Goal: Task Accomplishment & Management: Complete application form

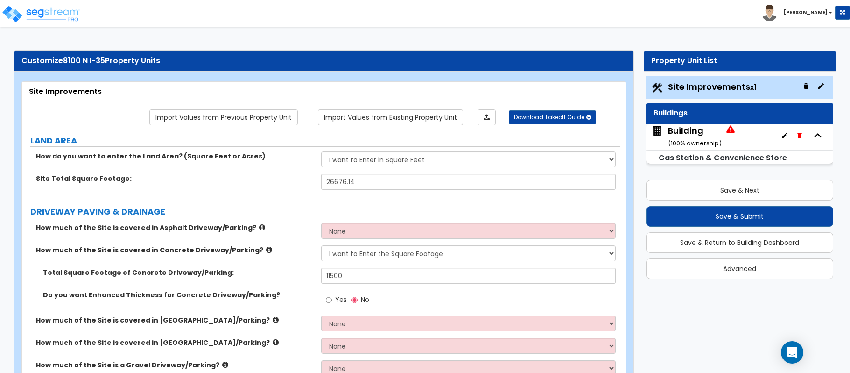
select select "2"
select select "1"
select select "2"
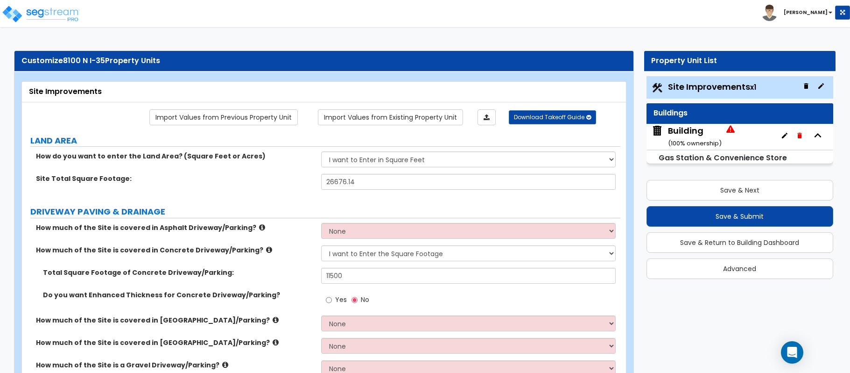
select select "1"
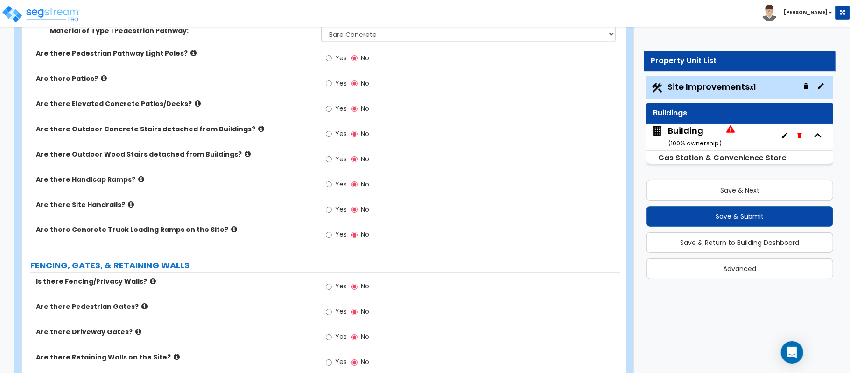
scroll to position [1106, 0]
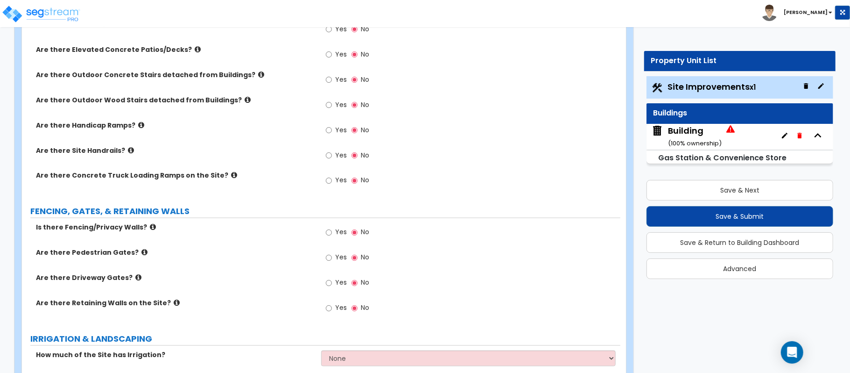
click at [215, 174] on label "Are there Concrete Truck Loading Ramps on the Site?" at bounding box center [175, 175] width 278 height 9
click at [231, 174] on icon at bounding box center [234, 175] width 6 height 7
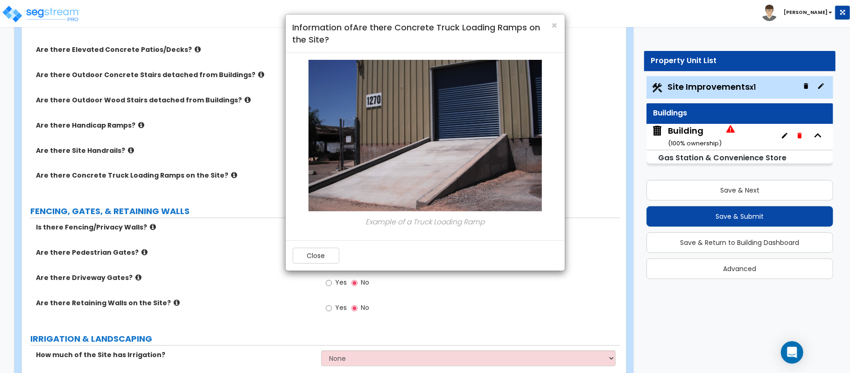
click at [329, 266] on div "Close" at bounding box center [425, 255] width 279 height 30
click at [327, 256] on button "Close" at bounding box center [316, 256] width 47 height 16
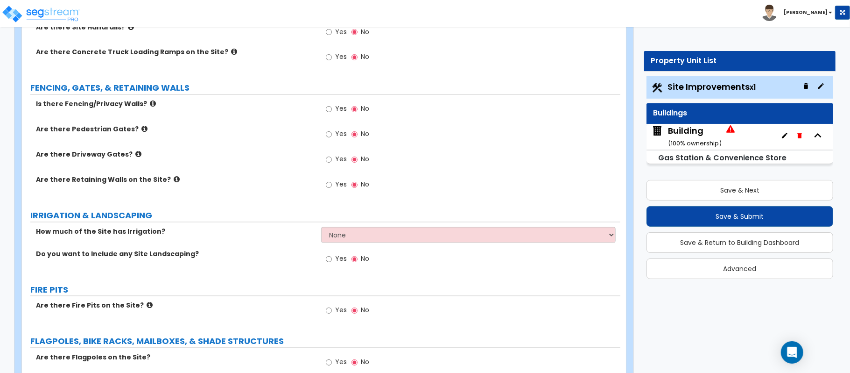
scroll to position [1231, 0]
click at [332, 109] on input "Yes" at bounding box center [329, 108] width 6 height 10
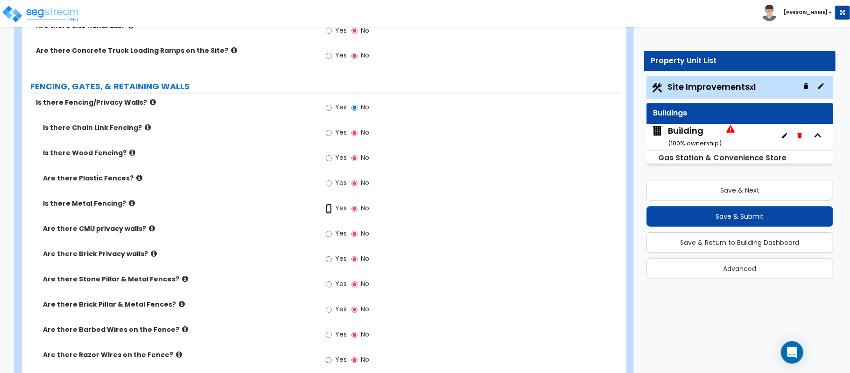
click at [331, 210] on input "Yes" at bounding box center [329, 209] width 6 height 10
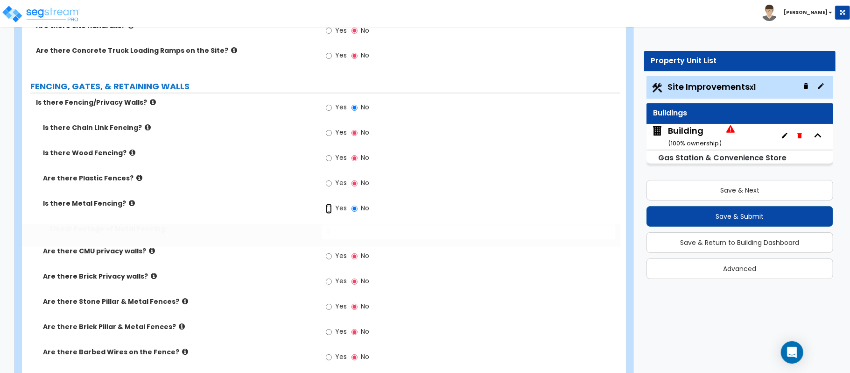
radio input "true"
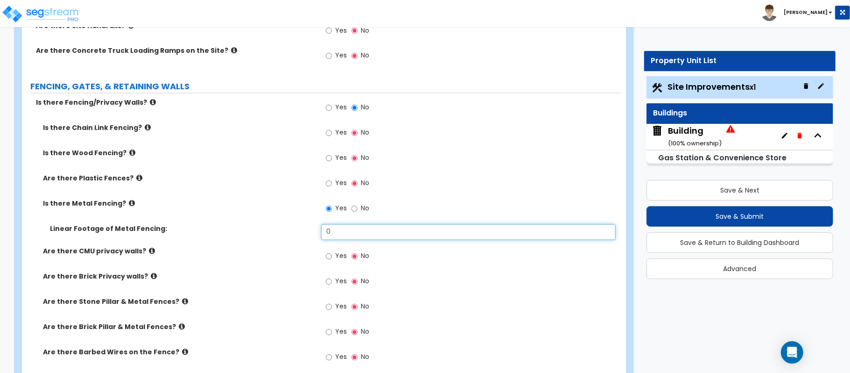
drag, startPoint x: 347, startPoint y: 228, endPoint x: 285, endPoint y: 229, distance: 62.6
click at [285, 229] on div "Linear Footage of Metal Fencing: 0" at bounding box center [321, 235] width 599 height 22
type input "700"
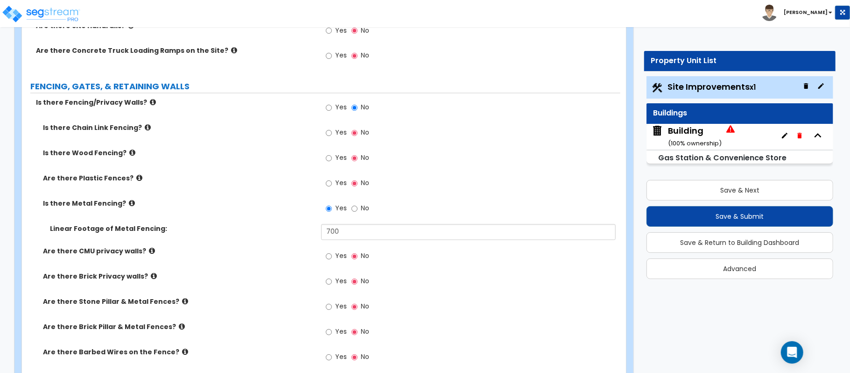
click at [285, 229] on label "Linear Footage of Metal Fencing:" at bounding box center [182, 228] width 264 height 9
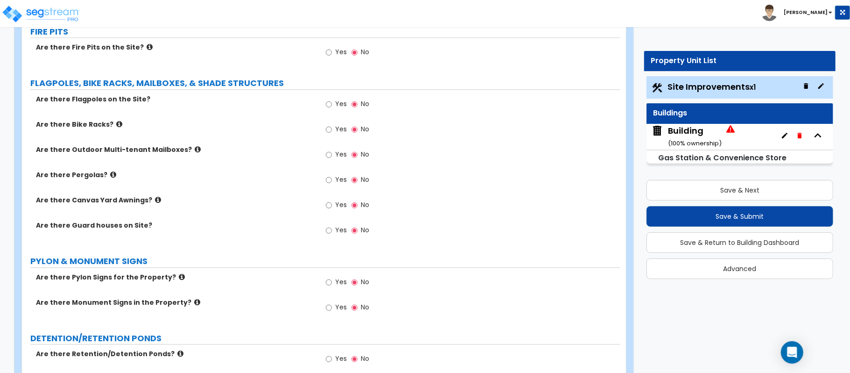
scroll to position [1791, 0]
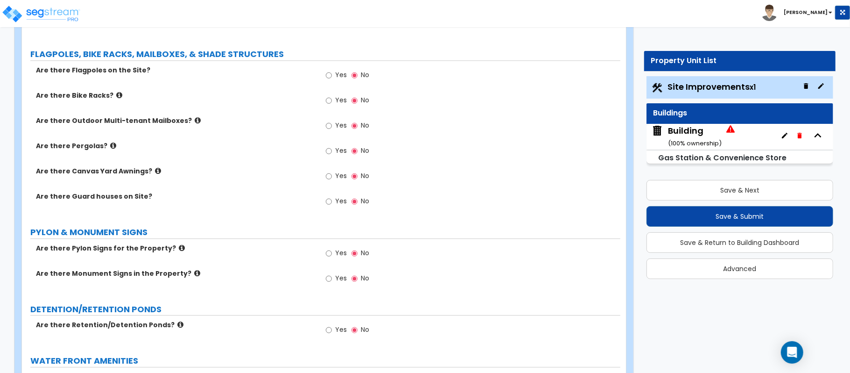
click at [179, 248] on icon at bounding box center [182, 247] width 6 height 7
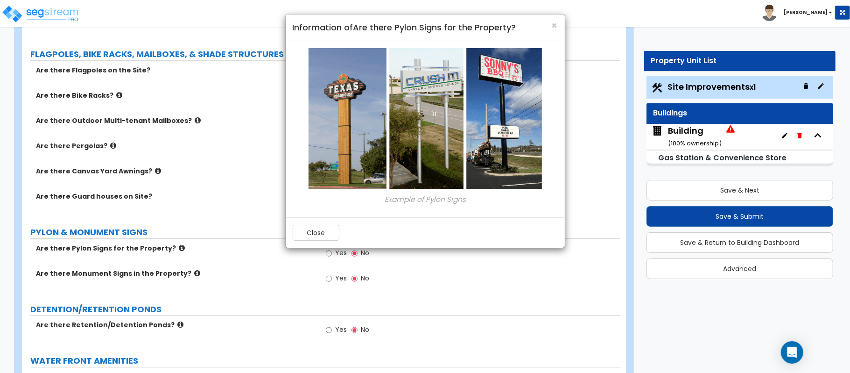
click at [286, 189] on div "× Information of Are there Pylon Signs for the Property? Example of Pylon Signs…" at bounding box center [425, 131] width 280 height 234
click at [316, 230] on button "Close" at bounding box center [316, 233] width 47 height 16
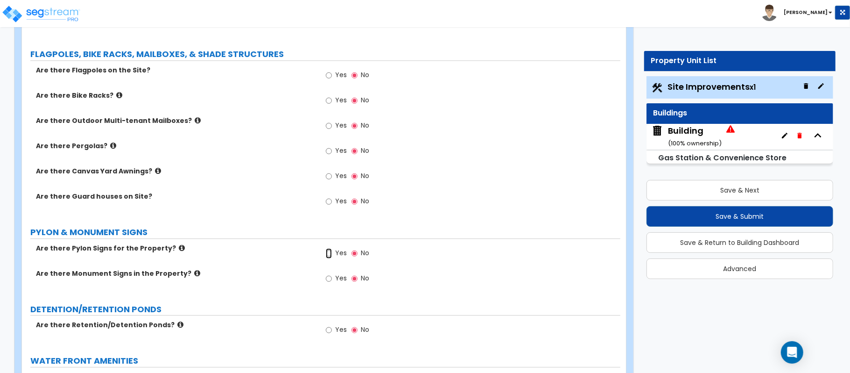
click at [330, 256] on input "Yes" at bounding box center [329, 253] width 6 height 10
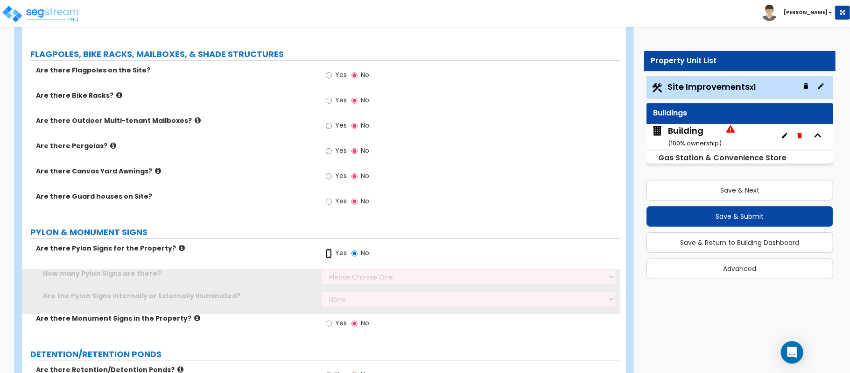
radio input "true"
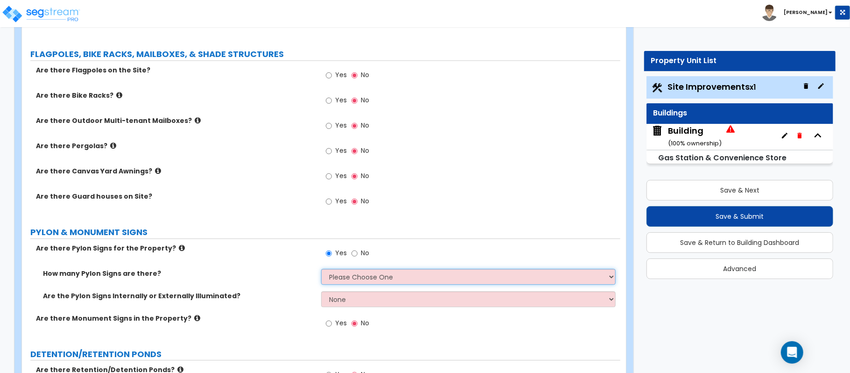
click at [376, 281] on select "Please Choose One 1 2 3" at bounding box center [468, 277] width 295 height 16
select select "1"
click at [283, 283] on div "How many Pylon Signs are there? Please Choose One 1 2 3" at bounding box center [321, 280] width 599 height 22
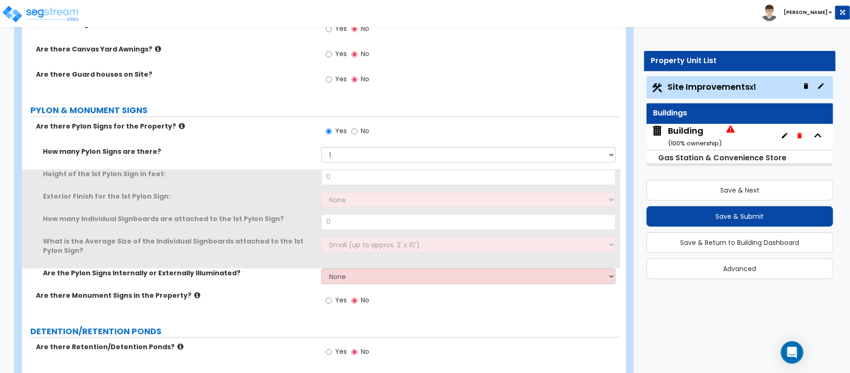
scroll to position [1916, 0]
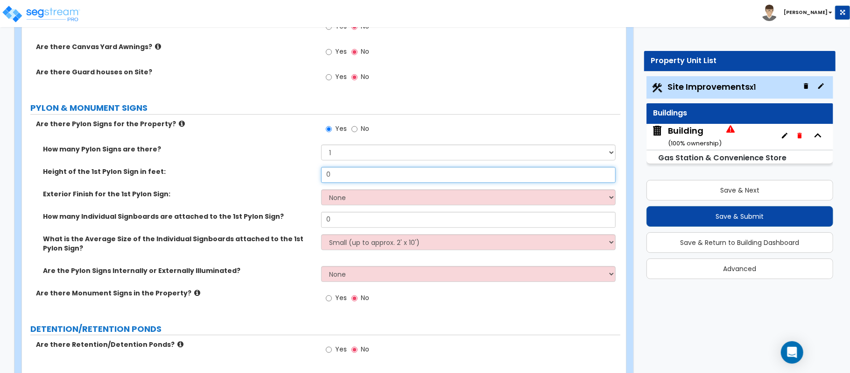
drag, startPoint x: 352, startPoint y: 182, endPoint x: 296, endPoint y: 172, distance: 56.8
click at [296, 174] on div "Height of the 1st Pylon Sign in feet: 0" at bounding box center [321, 178] width 599 height 22
type input "30"
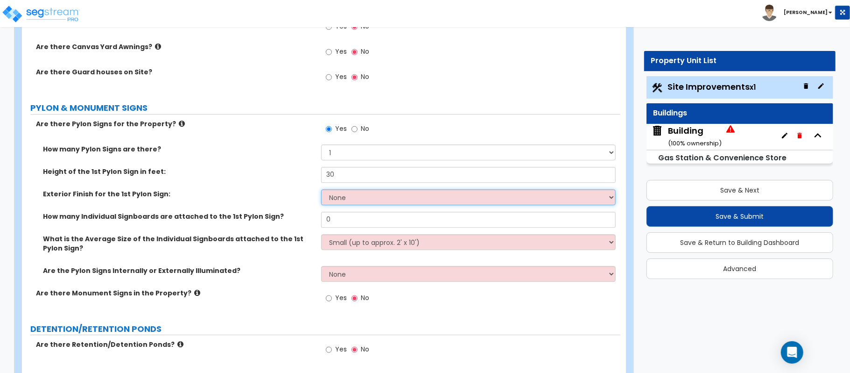
click at [350, 196] on select "None Paint Finish Brick Veneer Finish Stone Veneer Finish Metal Composite Finis…" at bounding box center [468, 197] width 295 height 16
select select "4"
click at [321, 191] on select "None Paint Finish Brick Veneer Finish Stone Veneer Finish Metal Composite Finis…" at bounding box center [468, 197] width 295 height 16
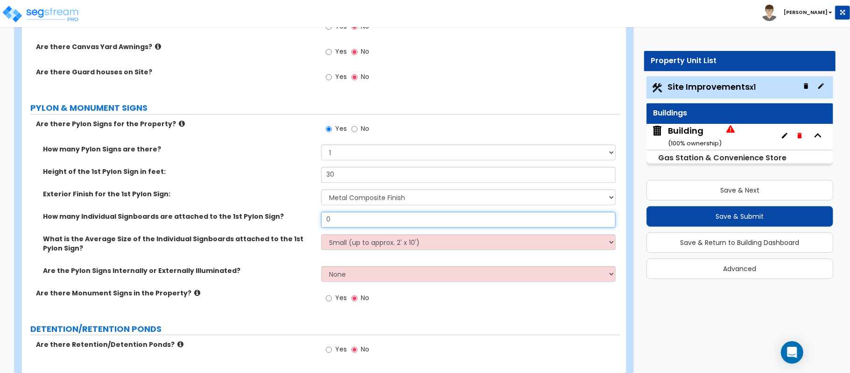
drag, startPoint x: 343, startPoint y: 226, endPoint x: 278, endPoint y: 210, distance: 66.5
click at [278, 210] on div "How many Pylon Signs are there? Please Choose One 1 2 3 Height of the 1st Pylon…" at bounding box center [321, 216] width 585 height 144
type input "1"
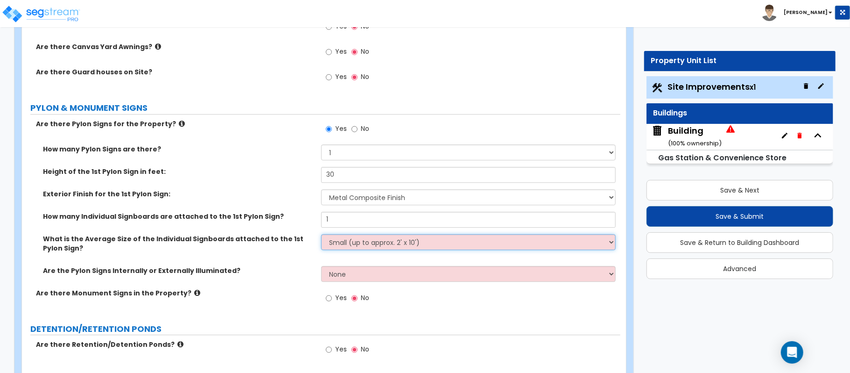
click at [344, 246] on select "Small (up to approx. 2' x 10') Medium (up to approx. 4' x 10') Large (up to app…" at bounding box center [468, 242] width 295 height 16
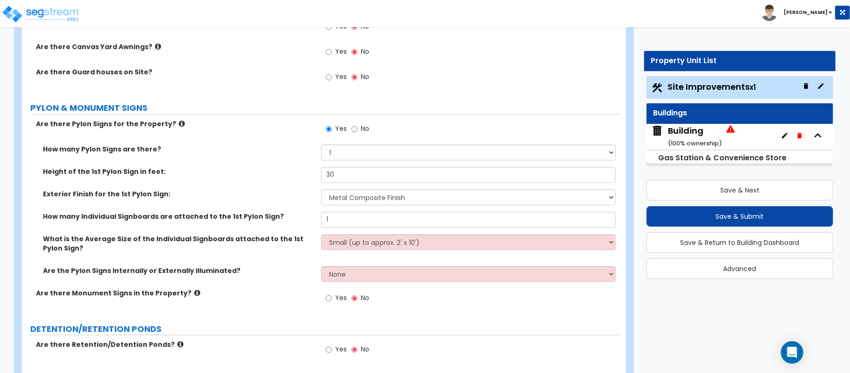
click at [343, 254] on div "What is the Average Size of the Individual Signboards attached to the 1st Pylon…" at bounding box center [321, 250] width 599 height 32
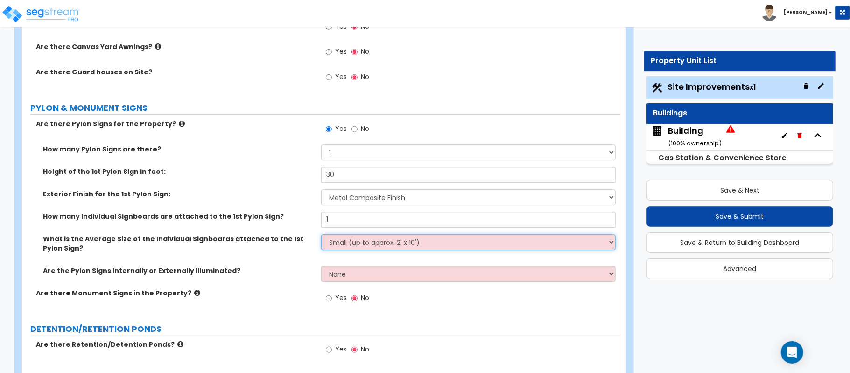
click at [350, 248] on select "Small (up to approx. 2' x 10') Medium (up to approx. 4' x 10') Large (up to app…" at bounding box center [468, 242] width 295 height 16
click at [375, 245] on select "Small (up to approx. 2' x 10') Medium (up to approx. 4' x 10') Large (up to app…" at bounding box center [468, 242] width 295 height 16
select select "1"
click at [321, 236] on select "Small (up to approx. 2' x 10') Medium (up to approx. 4' x 10') Large (up to app…" at bounding box center [468, 242] width 295 height 16
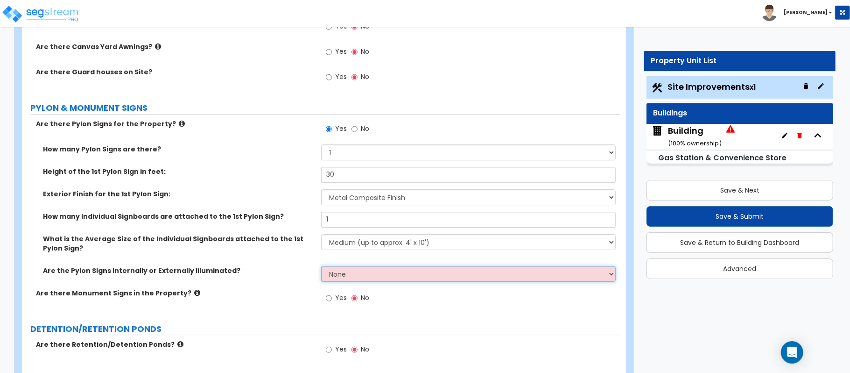
click at [347, 274] on select "None Internally Illuminated Externally Illuminated" at bounding box center [468, 274] width 295 height 16
select select "1"
click at [321, 268] on select "None Internally Illuminated Externally Illuminated" at bounding box center [468, 274] width 295 height 16
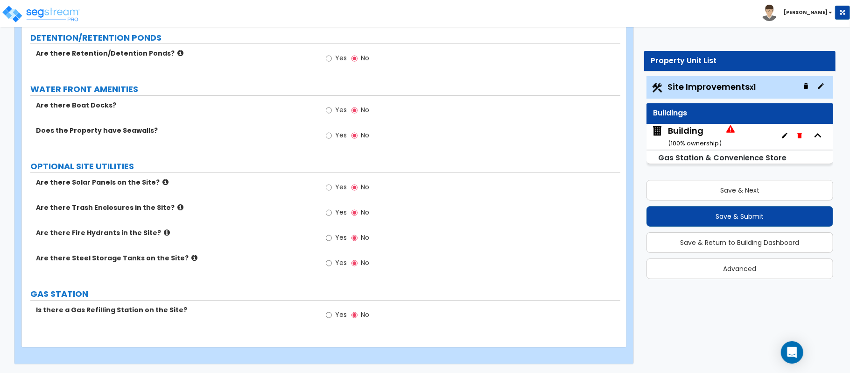
scroll to position [2210, 0]
click at [328, 312] on input "Yes" at bounding box center [329, 314] width 6 height 10
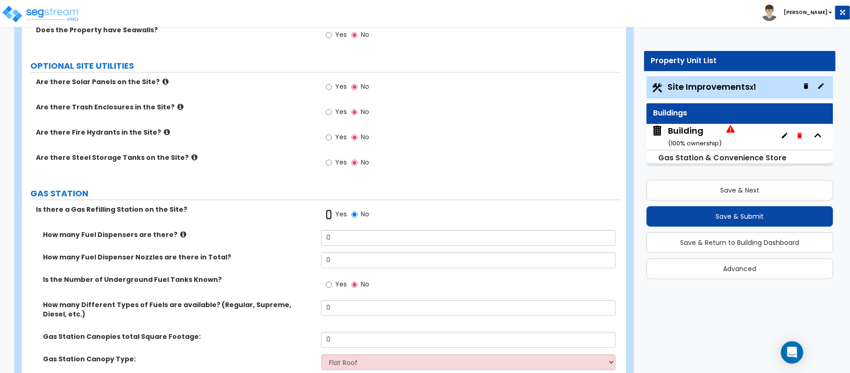
scroll to position [2334, 0]
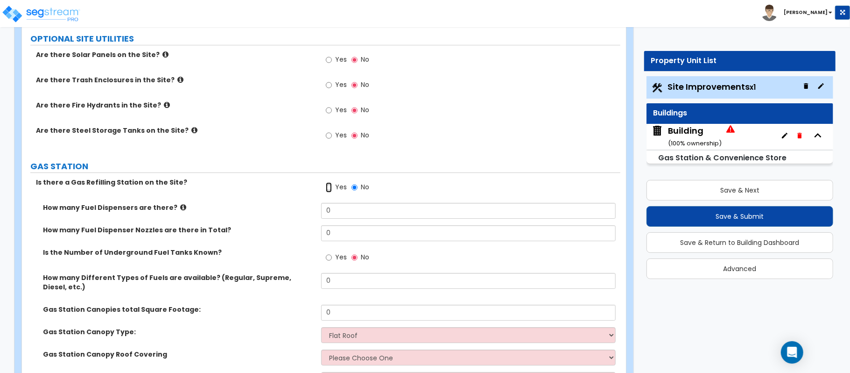
radio input "true"
click at [180, 211] on icon at bounding box center [183, 207] width 6 height 7
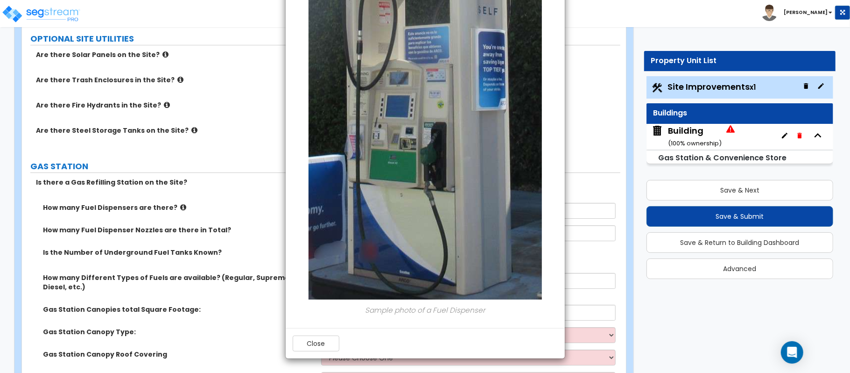
scroll to position [130, 0]
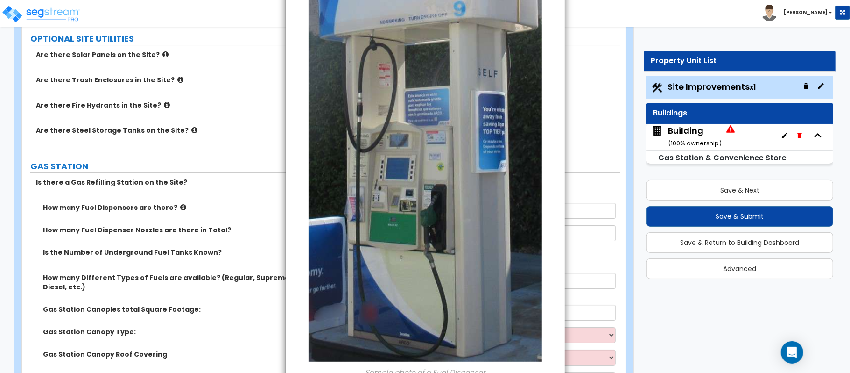
click at [611, 137] on div "× Information of How many Fuel Dispensers are there? Sample photo of a Fuel Dis…" at bounding box center [425, 186] width 850 height 373
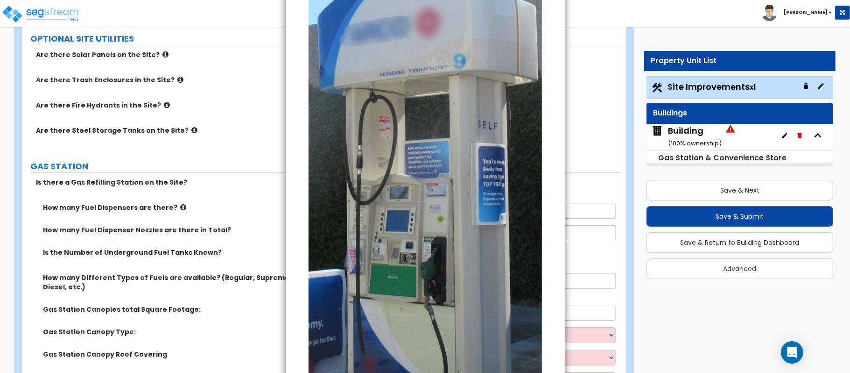
scroll to position [0, 0]
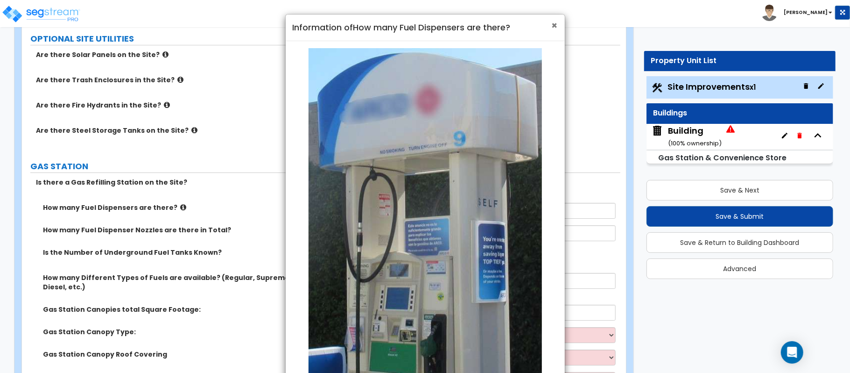
click at [555, 26] on span "×" at bounding box center [555, 26] width 6 height 14
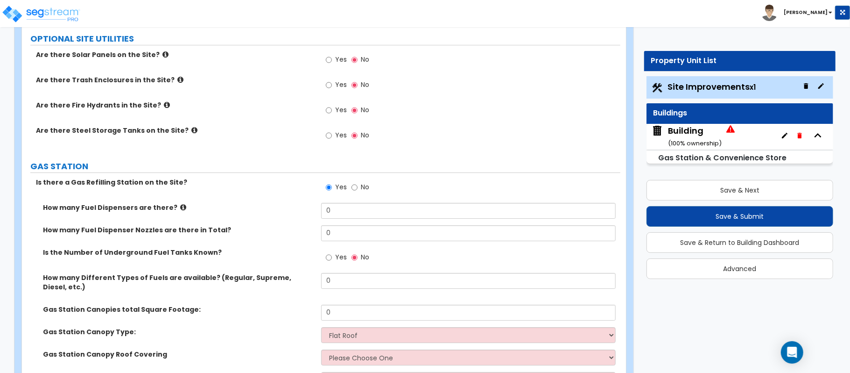
drag, startPoint x: 333, startPoint y: 201, endPoint x: 331, endPoint y: 213, distance: 12.4
click at [332, 203] on div "Yes No" at bounding box center [470, 189] width 299 height 25
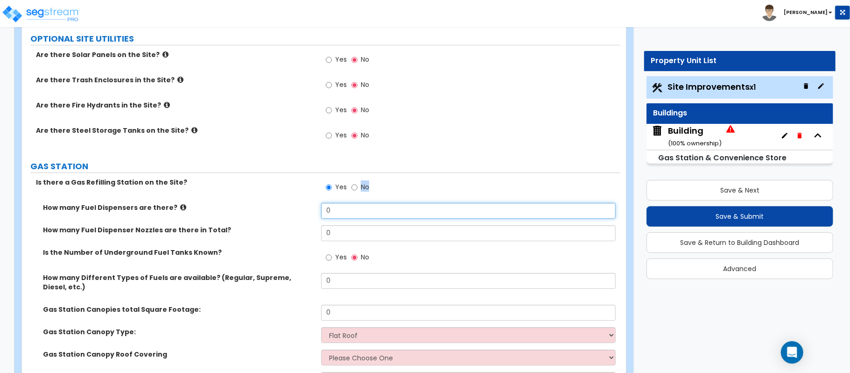
drag, startPoint x: 335, startPoint y: 214, endPoint x: 286, endPoint y: 217, distance: 48.6
click at [291, 214] on div "How many Fuel Dispensers are there? 0" at bounding box center [321, 214] width 599 height 22
type input "3"
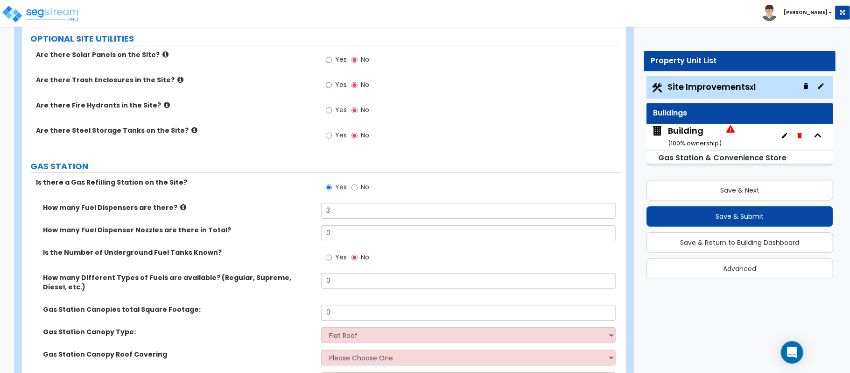
click at [286, 217] on div "How many Fuel Dispensers are there? 3" at bounding box center [321, 214] width 599 height 22
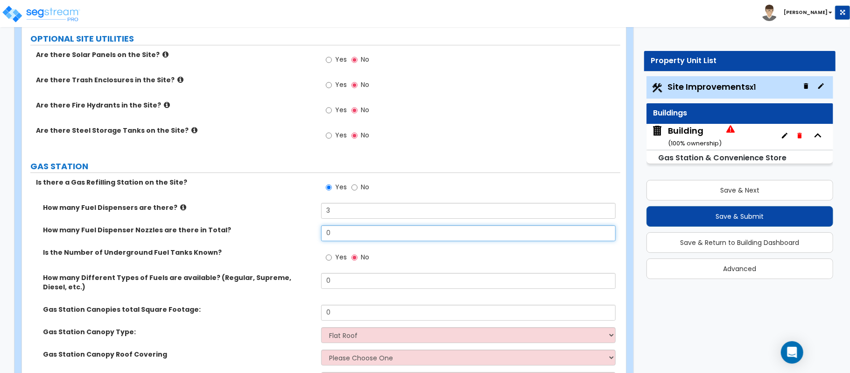
drag, startPoint x: 339, startPoint y: 232, endPoint x: 284, endPoint y: 232, distance: 54.6
click at [284, 232] on div "How many Fuel Dispenser Nozzles are there in Total? 0" at bounding box center [321, 236] width 599 height 22
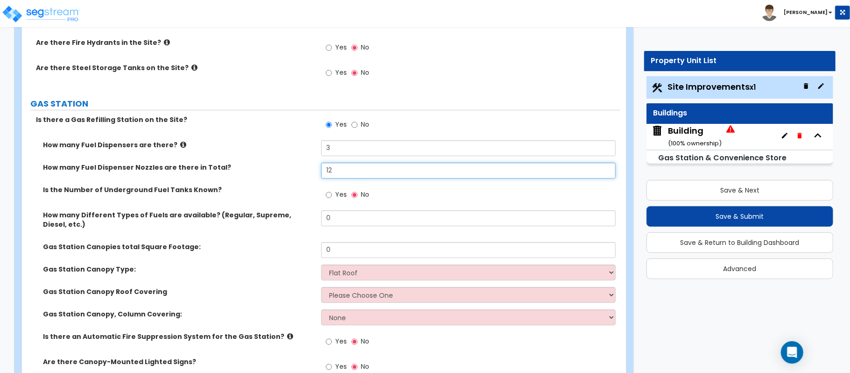
type input "12"
click at [328, 198] on input "Yes" at bounding box center [329, 195] width 6 height 10
radio input "true"
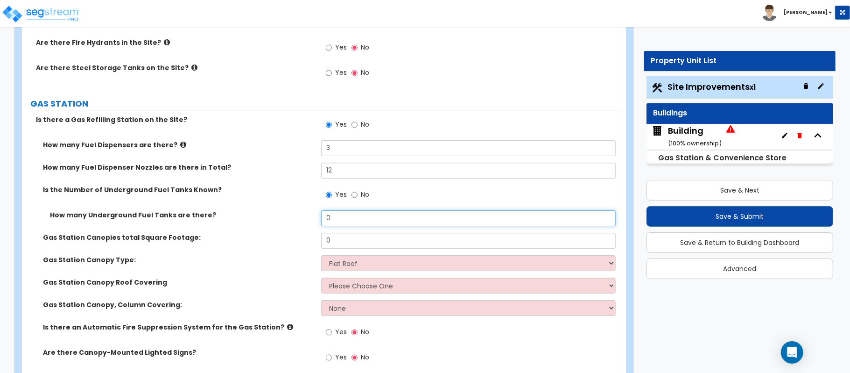
drag, startPoint x: 340, startPoint y: 221, endPoint x: 293, endPoint y: 221, distance: 47.2
click at [293, 221] on div "How many Underground Fuel Tanks are there? 0" at bounding box center [321, 221] width 599 height 22
type input "1"
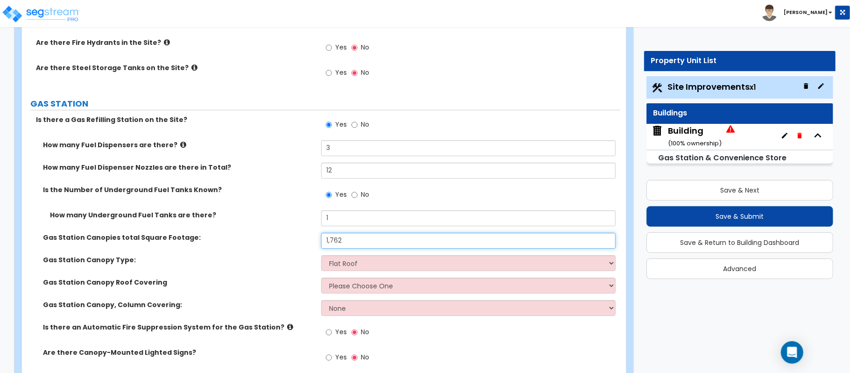
type input "1,762"
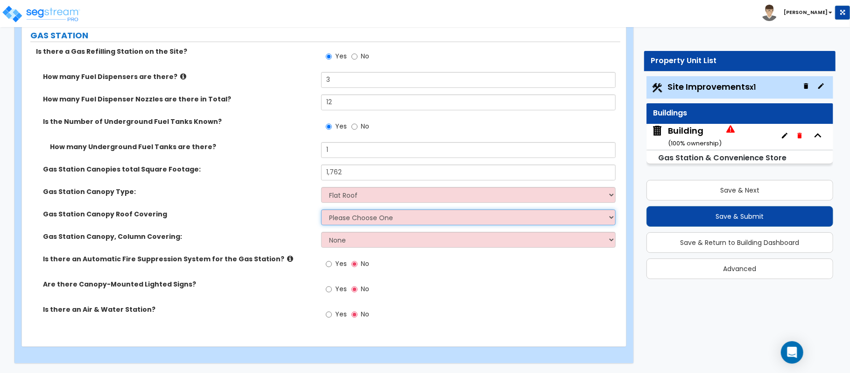
click at [349, 214] on select "Please Choose One Rolled Asphalt Plastic Membrane Asphalt Flood Coat Metal Roof…" at bounding box center [468, 217] width 295 height 16
click at [356, 218] on select "Please Choose One Rolled Asphalt Plastic Membrane Asphalt Flood Coat Metal Roof…" at bounding box center [468, 217] width 295 height 16
select select "4"
click at [321, 209] on select "Please Choose One Rolled Asphalt Plastic Membrane Asphalt Flood Coat Metal Roof…" at bounding box center [468, 217] width 295 height 16
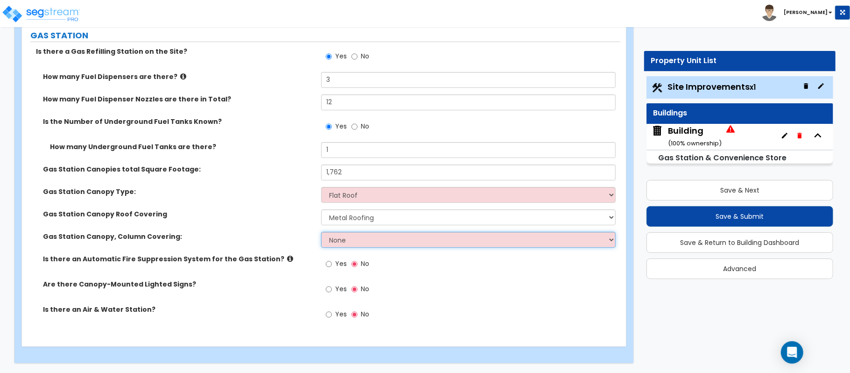
click at [349, 237] on select "None Paint only Brick Veneer Stone Veneer Metal Composite Siding Vinyl Composit…" at bounding box center [468, 240] width 295 height 16
select select "4"
click at [321, 232] on select "None Paint only Brick Veneer Stone Veneer Metal Composite Siding Vinyl Composit…" at bounding box center [468, 240] width 295 height 16
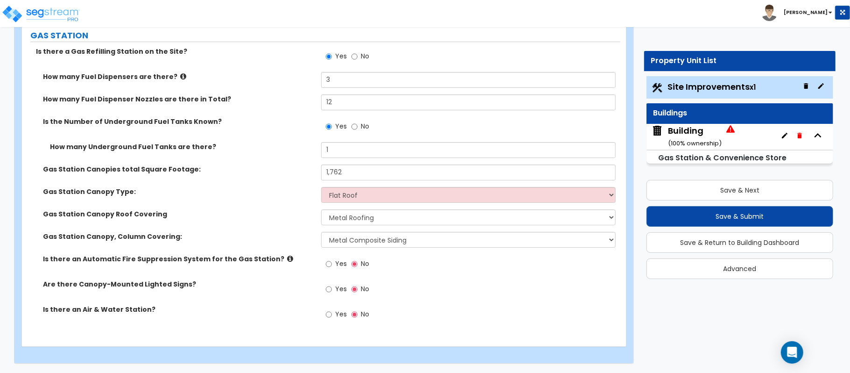
click at [287, 259] on icon at bounding box center [290, 258] width 6 height 7
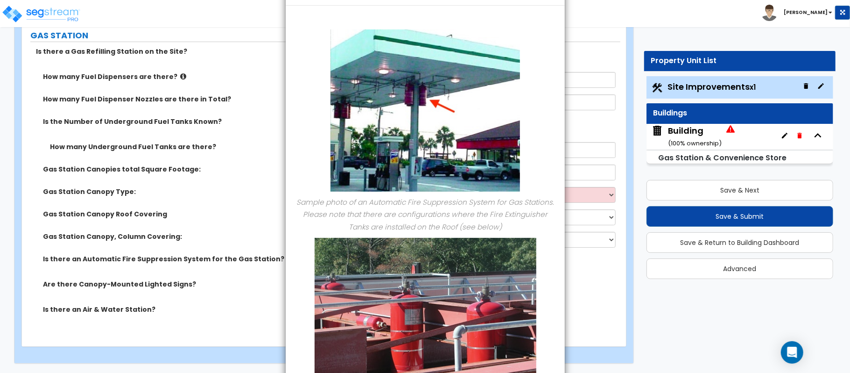
scroll to position [0, 0]
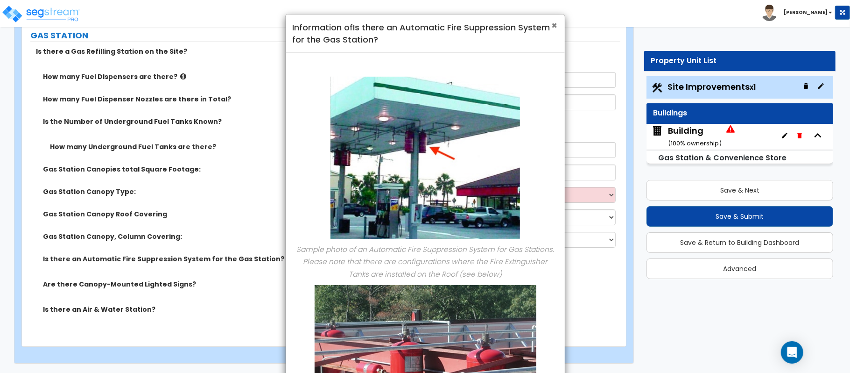
click at [555, 25] on span "×" at bounding box center [555, 26] width 6 height 14
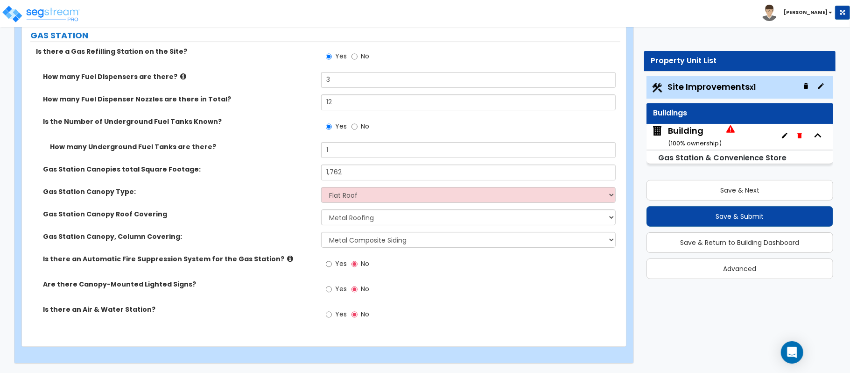
click at [333, 313] on label "Yes" at bounding box center [336, 315] width 21 height 16
click at [332, 313] on input "Yes" at bounding box center [329, 314] width 6 height 10
radio input "true"
click at [327, 286] on input "Yes" at bounding box center [329, 289] width 6 height 10
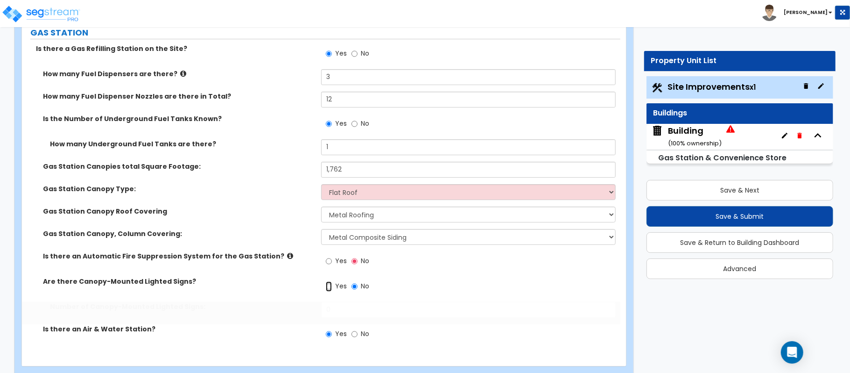
radio input "true"
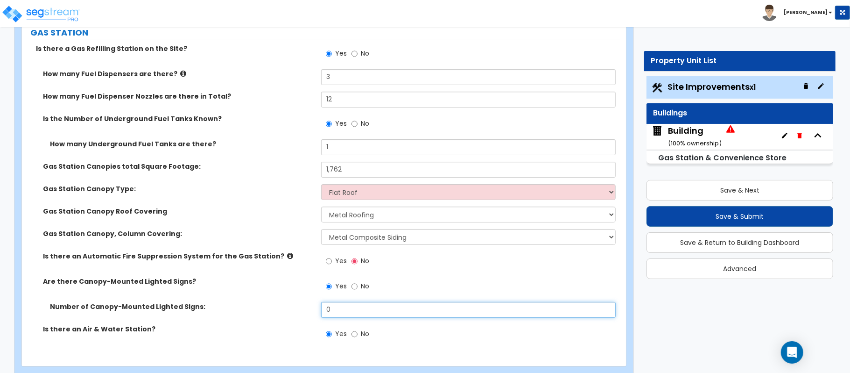
drag, startPoint x: 355, startPoint y: 309, endPoint x: 255, endPoint y: 304, distance: 100.6
click at [255, 304] on div "How many Fuel Dispensers are there? 3 How many Fuel Dispenser Nozzles are there…" at bounding box center [321, 209] width 585 height 280
type input "1"
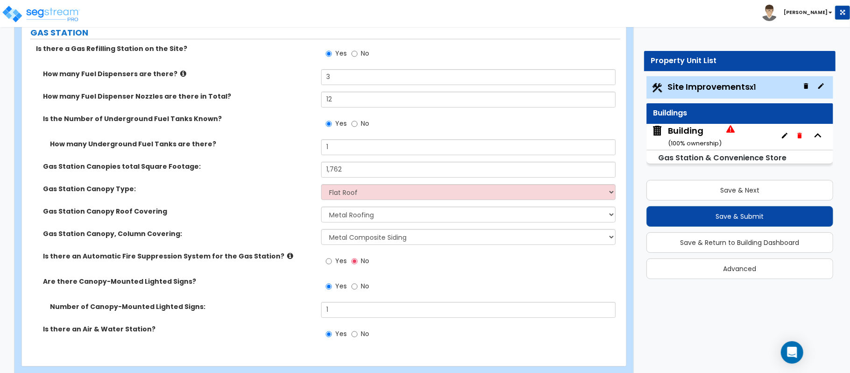
click at [269, 294] on div "Are there Canopy-Mounted Lighted Signs? Yes No" at bounding box center [321, 288] width 599 height 25
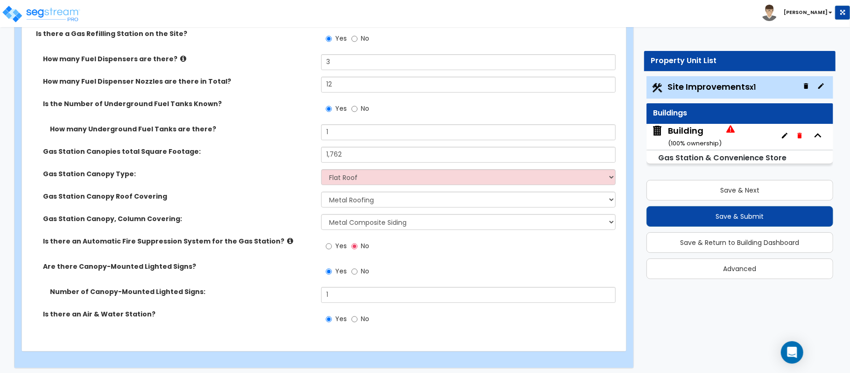
scroll to position [2490, 0]
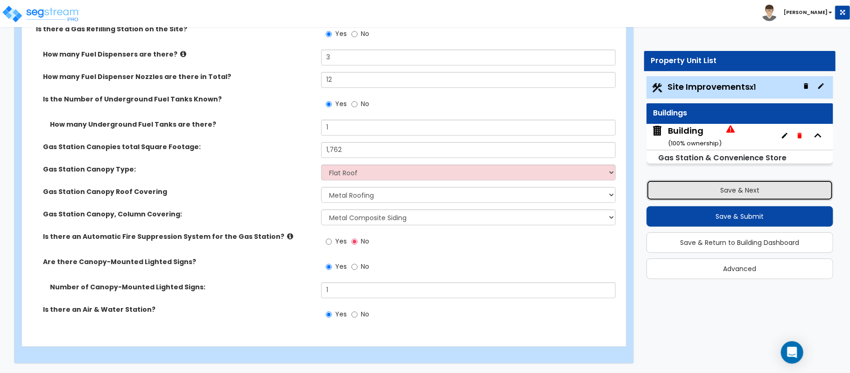
click at [755, 187] on button "Save & Next" at bounding box center [740, 190] width 187 height 21
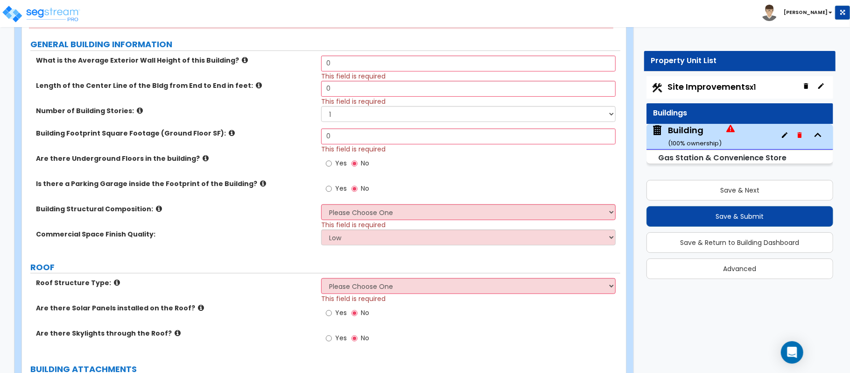
scroll to position [187, 0]
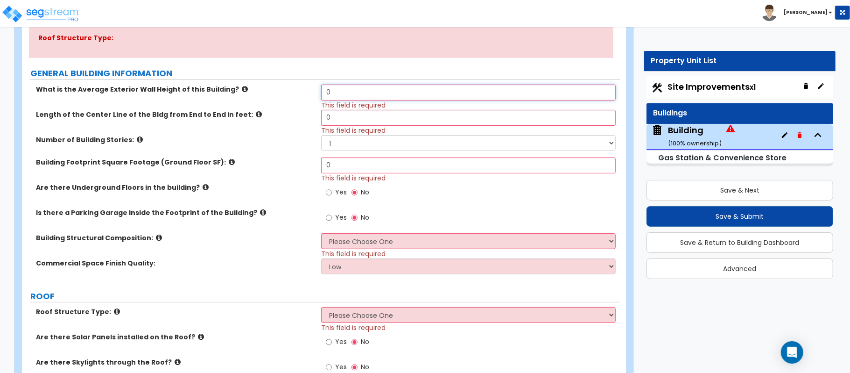
drag, startPoint x: 361, startPoint y: 95, endPoint x: 282, endPoint y: 95, distance: 78.9
click at [282, 95] on div "What is the Average Exterior Wall Height of this Building? 0 This field is requ…" at bounding box center [321, 97] width 599 height 25
type input "150"
drag, startPoint x: 344, startPoint y: 163, endPoint x: 283, endPoint y: 163, distance: 60.7
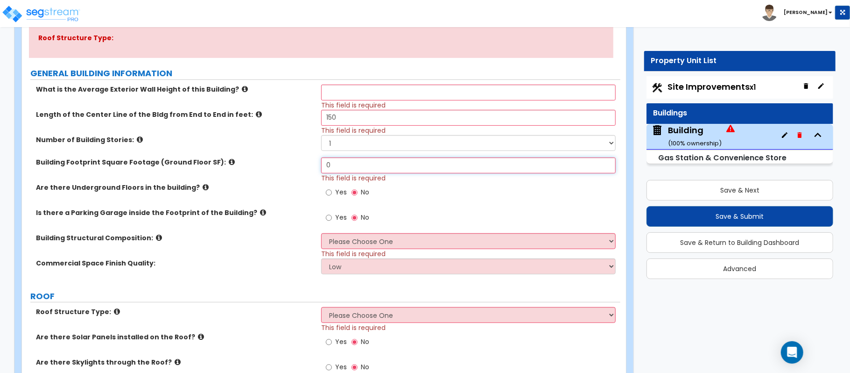
click at [283, 163] on div "Building Footprint Square Footage (Ground Floor SF): 0 This field is required" at bounding box center [321, 169] width 599 height 25
type input "3,015"
click at [287, 160] on label "Building Footprint Square Footage (Ground Floor SF):" at bounding box center [175, 161] width 278 height 9
click at [364, 86] on input "text" at bounding box center [468, 93] width 295 height 16
click at [364, 96] on input "1" at bounding box center [468, 93] width 295 height 16
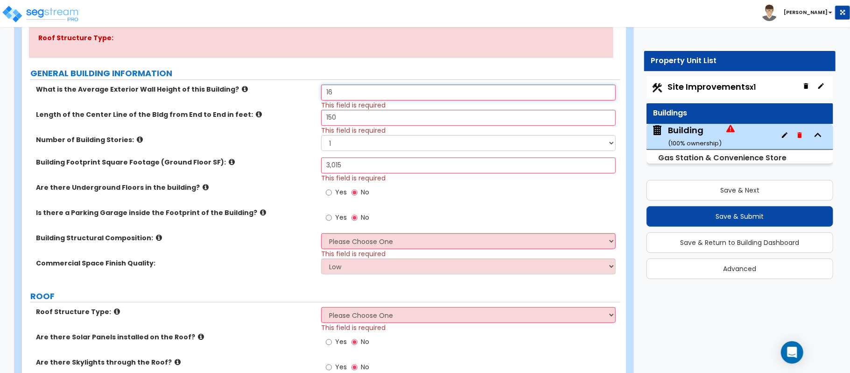
type input "16"
click at [280, 239] on label "Building Structural Composition:" at bounding box center [175, 237] width 278 height 9
click at [352, 240] on select "Please Choose One Tilt-up Wall Construction Reinforced Concrete Structural Stee…" at bounding box center [468, 241] width 295 height 16
click at [350, 238] on select "Please Choose One Tilt-up Wall Construction Reinforced Concrete Structural Stee…" at bounding box center [468, 241] width 295 height 16
click at [156, 238] on icon at bounding box center [159, 237] width 6 height 7
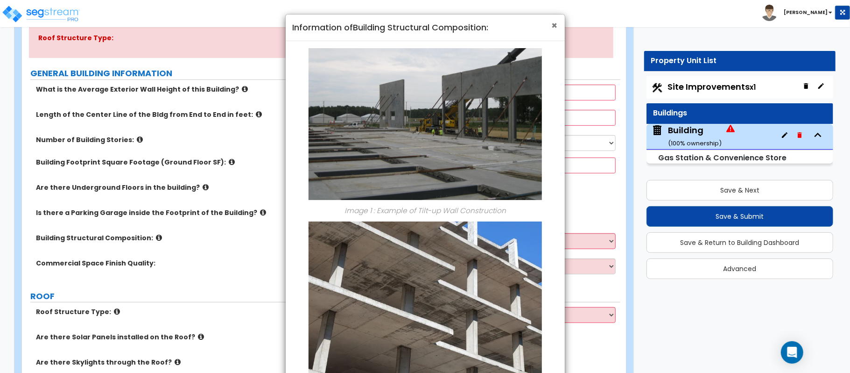
click at [552, 26] on span "×" at bounding box center [555, 26] width 6 height 14
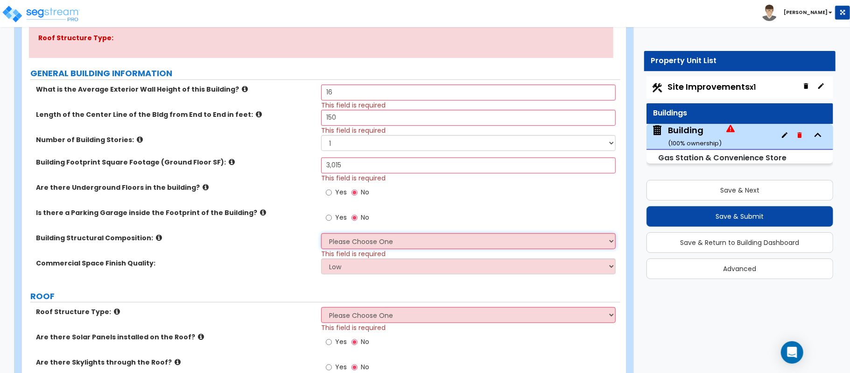
click at [365, 242] on select "Please Choose One Tilt-up Wall Construction Reinforced Concrete Structural Stee…" at bounding box center [468, 241] width 295 height 16
click at [260, 209] on icon at bounding box center [263, 212] width 6 height 7
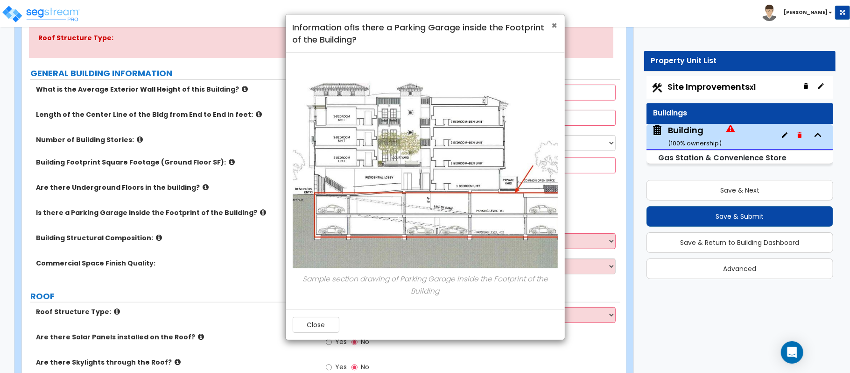
click at [553, 26] on span "×" at bounding box center [555, 26] width 6 height 14
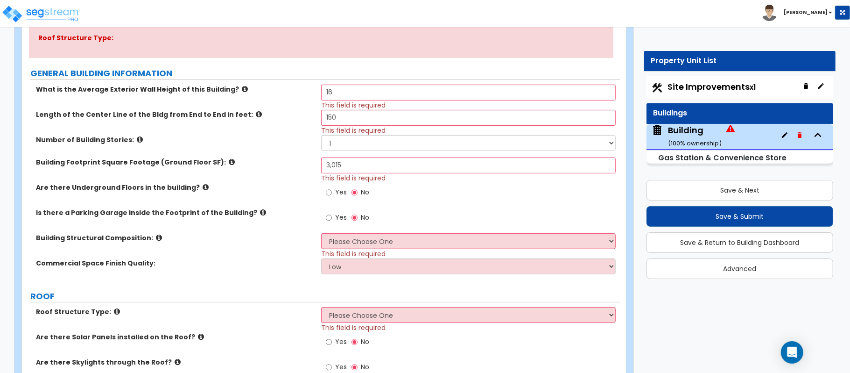
click at [156, 237] on icon at bounding box center [159, 237] width 6 height 7
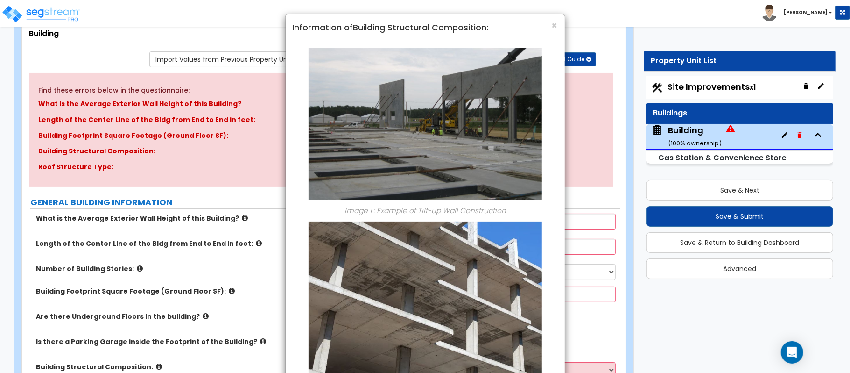
scroll to position [0, 0]
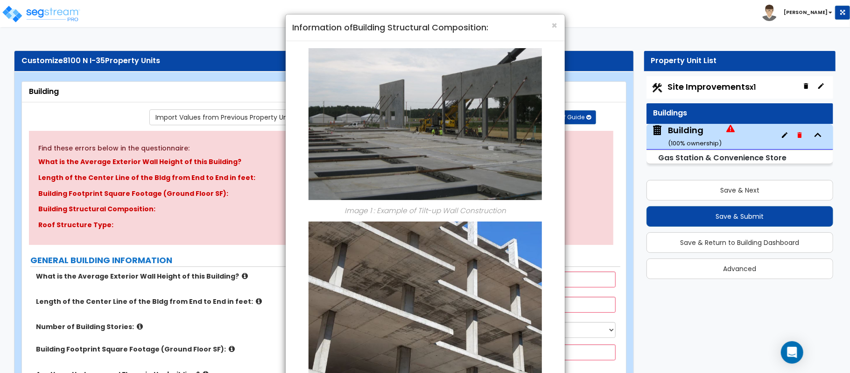
click at [558, 25] on div "× Information of Building Structural Composition:" at bounding box center [425, 27] width 279 height 27
click at [554, 25] on span "×" at bounding box center [555, 26] width 6 height 14
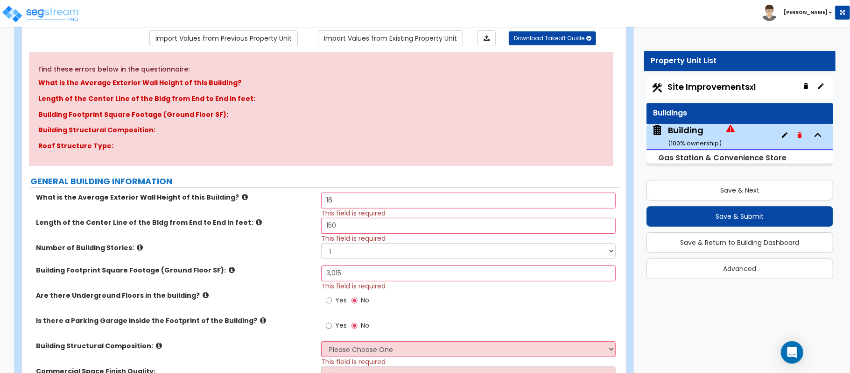
scroll to position [249, 0]
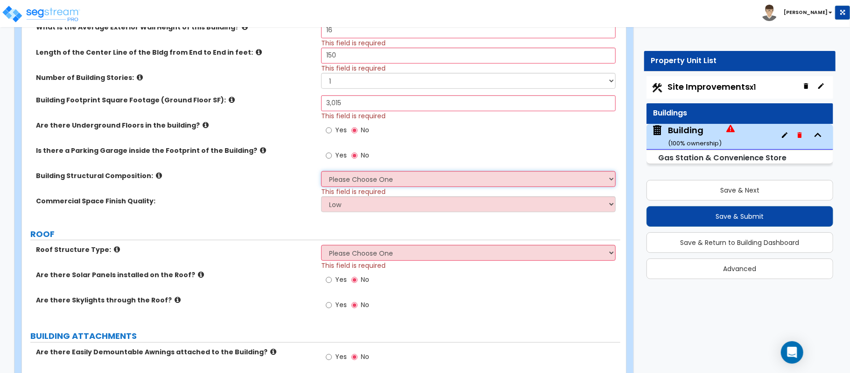
click at [350, 177] on select "Please Choose One Tilt-up Wall Construction Reinforced Concrete Structural Stee…" at bounding box center [468, 179] width 295 height 16
select select "4"
click at [321, 171] on select "Please Choose One Tilt-up Wall Construction Reinforced Concrete Structural Stee…" at bounding box center [468, 179] width 295 height 16
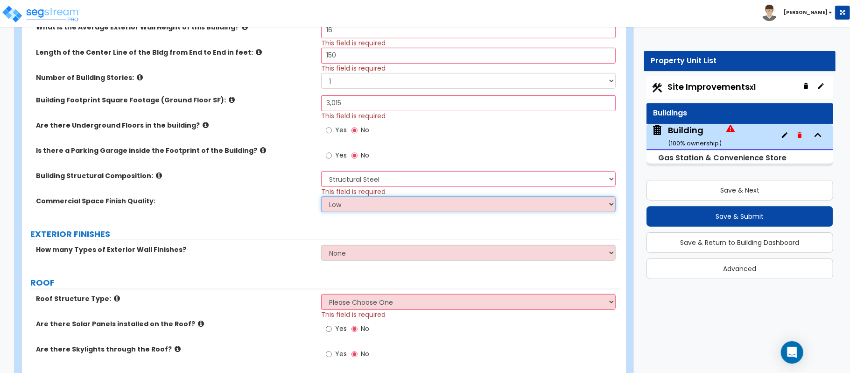
click at [339, 202] on select "Low Average High" at bounding box center [468, 204] width 295 height 16
select select "1"
click at [321, 197] on select "Low Average High" at bounding box center [468, 204] width 295 height 16
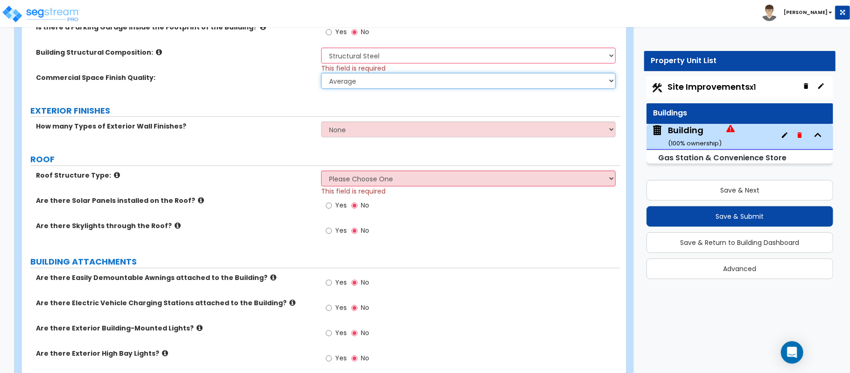
scroll to position [374, 0]
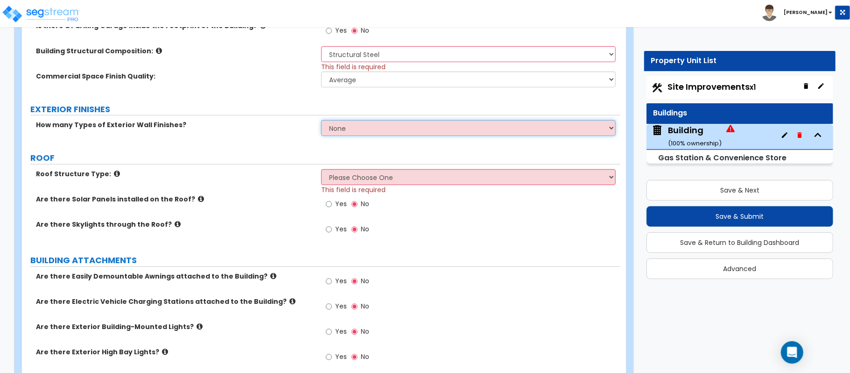
drag, startPoint x: 376, startPoint y: 131, endPoint x: 364, endPoint y: 134, distance: 12.4
click at [376, 131] on select "None 1 2 3" at bounding box center [468, 128] width 295 height 16
select select "1"
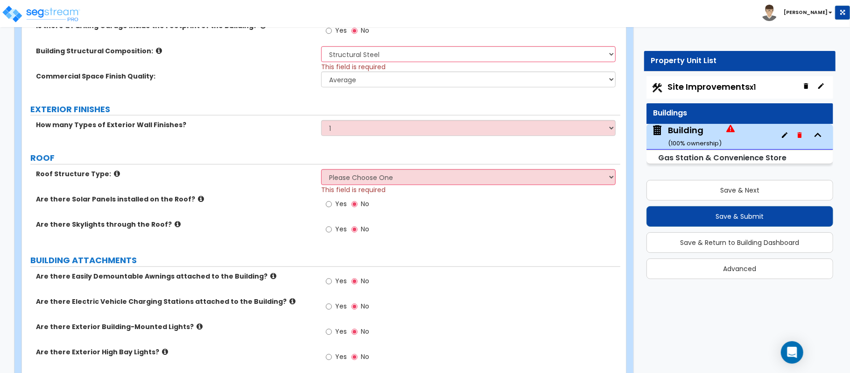
click at [288, 156] on label "ROOF" at bounding box center [325, 158] width 590 height 12
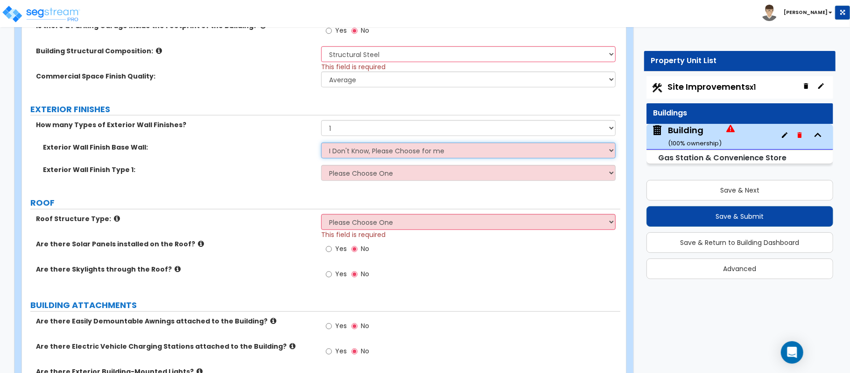
click at [357, 149] on select "I Don't Know, Please Choose for me Concrete Masonry Units (CMU) Cast-in-Place C…" at bounding box center [468, 150] width 295 height 16
click at [286, 163] on div "Exterior Wall Finish Base Wall: I Don't Know, Please Choose for me Concrete Mas…" at bounding box center [321, 153] width 599 height 22
click at [406, 153] on select "I Don't Know, Please Choose for me Concrete Masonry Units (CMU) Cast-in-Place C…" at bounding box center [468, 150] width 295 height 16
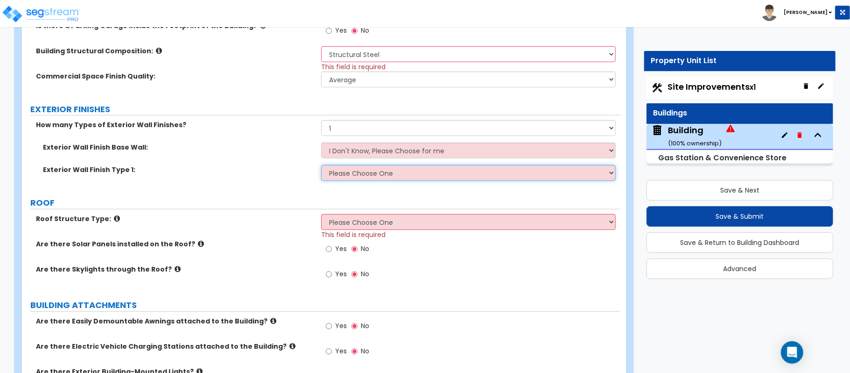
click at [398, 177] on select "Please Choose One No Finish/Shared Wall No Wall Brick Veneer Stone Veneer Wood …" at bounding box center [468, 173] width 295 height 16
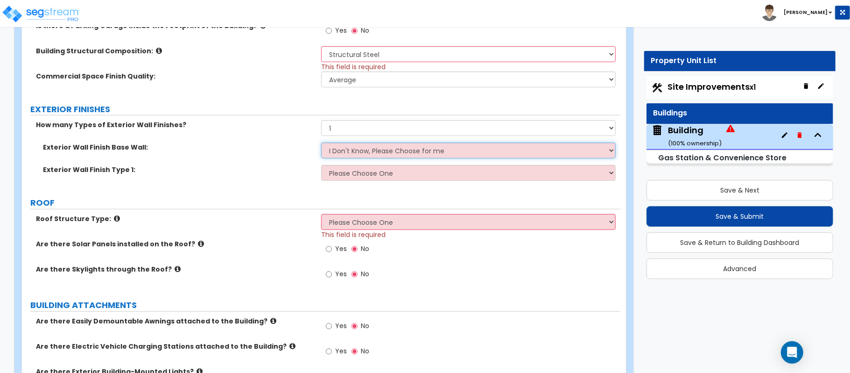
click at [376, 148] on select "I Don't Know, Please Choose for me Concrete Masonry Units (CMU) Cast-in-Place C…" at bounding box center [468, 150] width 295 height 16
click at [261, 170] on label "Exterior Wall Finish Type 1:" at bounding box center [178, 169] width 271 height 9
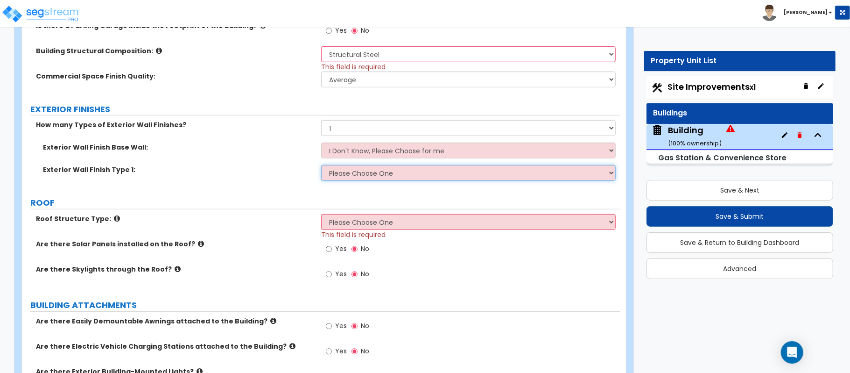
click at [354, 178] on select "Please Choose One No Finish/Shared Wall No Wall Brick Veneer Stone Veneer Wood …" at bounding box center [468, 173] width 295 height 16
click at [377, 172] on select "Please Choose One No Finish/Shared Wall No Wall Brick Veneer Stone Veneer Wood …" at bounding box center [468, 173] width 295 height 16
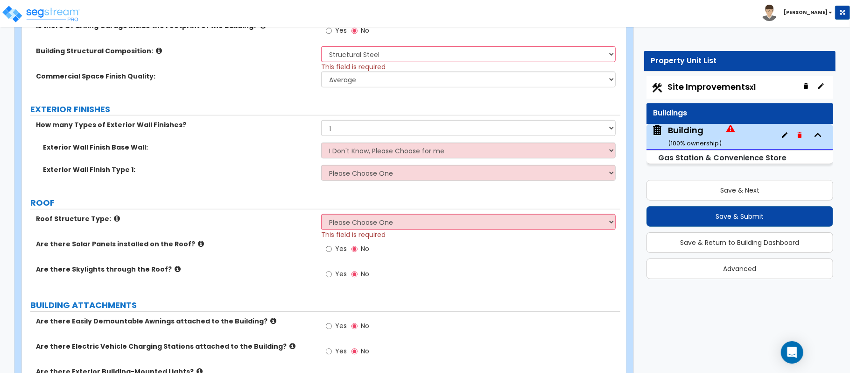
click at [280, 165] on div "Exterior Wall Finish Base Wall: I Don't Know, Please Choose for me Concrete Mas…" at bounding box center [321, 153] width 599 height 22
click at [370, 161] on div "Exterior Wall Finish Base Wall: I Don't Know, Please Choose for me Concrete Mas…" at bounding box center [321, 153] width 599 height 22
click at [382, 142] on div "How many Types of Exterior Wall Finishes? None 1 2 3" at bounding box center [321, 131] width 599 height 22
click at [384, 147] on select "I Don't Know, Please Choose for me Concrete Masonry Units (CMU) Cast-in-Place C…" at bounding box center [468, 150] width 295 height 16
click at [449, 152] on select "I Don't Know, Please Choose for me Concrete Masonry Units (CMU) Cast-in-Place C…" at bounding box center [468, 150] width 295 height 16
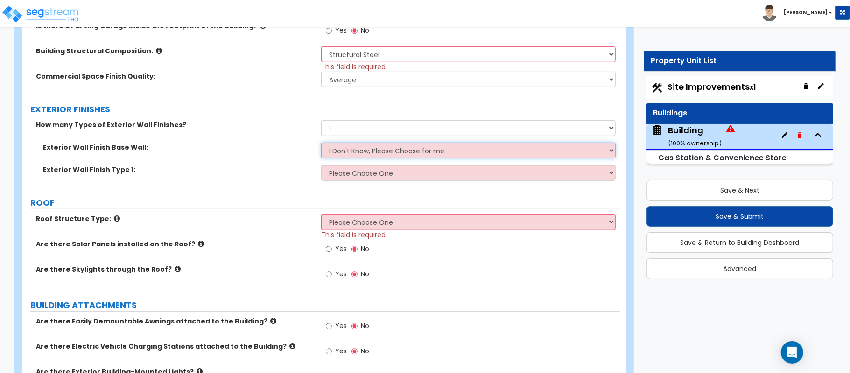
click at [389, 144] on select "I Don't Know, Please Choose for me Concrete Masonry Units (CMU) Cast-in-Place C…" at bounding box center [468, 150] width 295 height 16
click at [363, 153] on select "I Don't Know, Please Choose for me Concrete Masonry Units (CMU) Cast-in-Place C…" at bounding box center [468, 150] width 295 height 16
select select "1"
click at [321, 144] on select "I Don't Know, Please Choose for me Concrete Masonry Units (CMU) Cast-in-Place C…" at bounding box center [468, 150] width 295 height 16
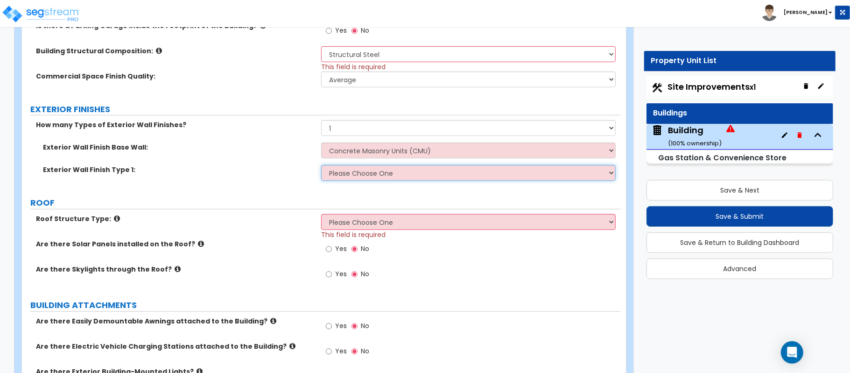
click at [360, 173] on select "Please Choose One No Finish/Shared Wall No Wall Brick Veneer Stone Veneer Wood …" at bounding box center [468, 173] width 295 height 16
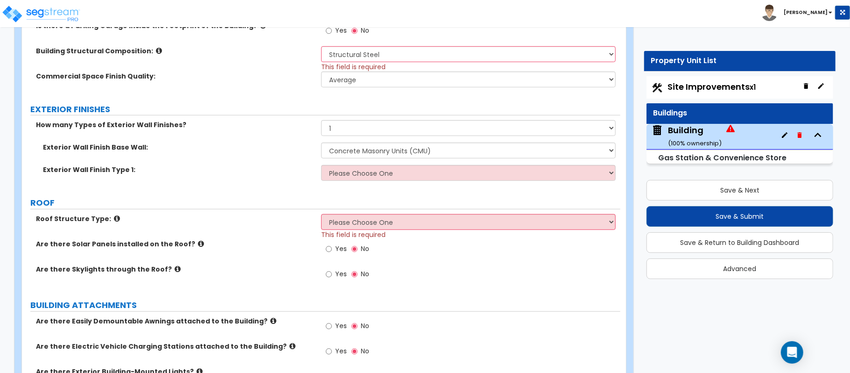
click at [270, 133] on div "How many Types of Exterior Wall Finishes? None 1 2 3" at bounding box center [321, 131] width 599 height 22
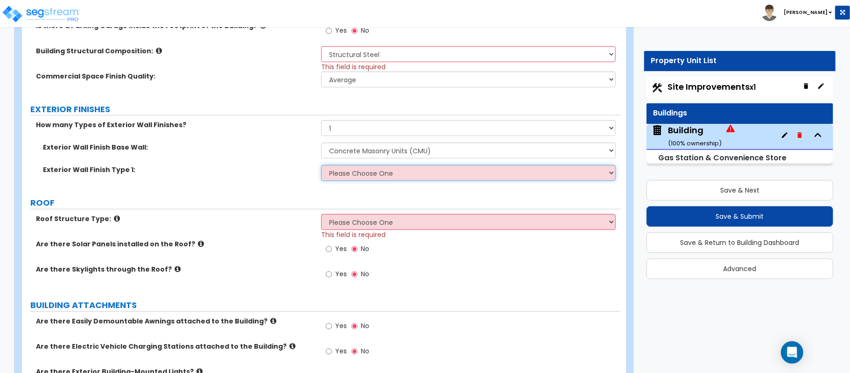
drag, startPoint x: 396, startPoint y: 175, endPoint x: 373, endPoint y: 175, distance: 23.3
click at [396, 175] on select "Please Choose One No Finish/Shared Wall No Wall Brick Veneer Stone Veneer Wood …" at bounding box center [468, 173] width 295 height 16
select select "7"
click at [321, 166] on select "Please Choose One No Finish/Shared Wall No Wall Brick Veneer Stone Veneer Wood …" at bounding box center [468, 173] width 295 height 16
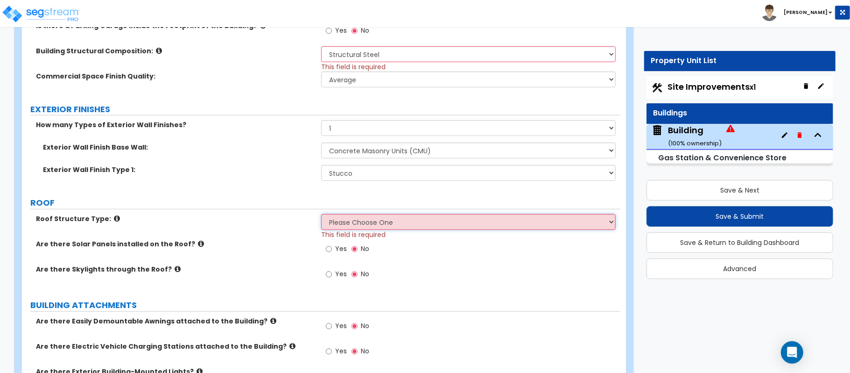
click at [351, 223] on select "Please Choose One Gable Roof Flat Roof Hybrid Gable & Flat Roof" at bounding box center [468, 222] width 295 height 16
select select "2"
click at [321, 215] on select "Please Choose One Gable Roof Flat Roof Hybrid Gable & Flat Roof" at bounding box center [468, 222] width 295 height 16
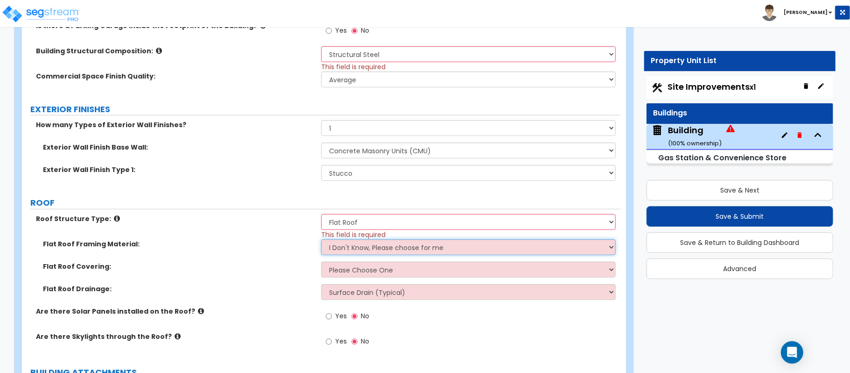
click at [397, 247] on select "I Don't Know, Please choose for me Metal Wood Concrete" at bounding box center [468, 247] width 295 height 16
select select "1"
click at [321, 241] on select "I Don't Know, Please choose for me Metal Wood Concrete" at bounding box center [468, 247] width 295 height 16
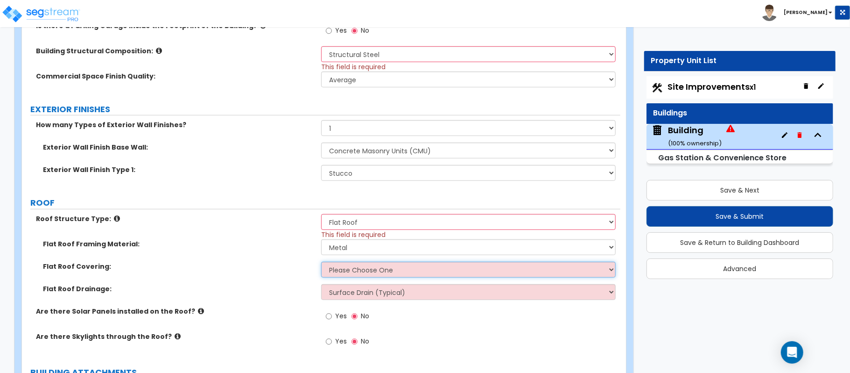
click at [391, 273] on select "Please Choose One Rolled Asphalt PVC Membrane Plastic (EPDM) Membrane Asphalt F…" at bounding box center [468, 270] width 295 height 16
click at [372, 273] on select "Please Choose One Rolled Asphalt PVC Membrane Plastic (EPDM) Membrane Asphalt F…" at bounding box center [468, 270] width 295 height 16
select select "1"
click at [321, 263] on select "Please Choose One Rolled Asphalt PVC Membrane Plastic (EPDM) Membrane Asphalt F…" at bounding box center [468, 270] width 295 height 16
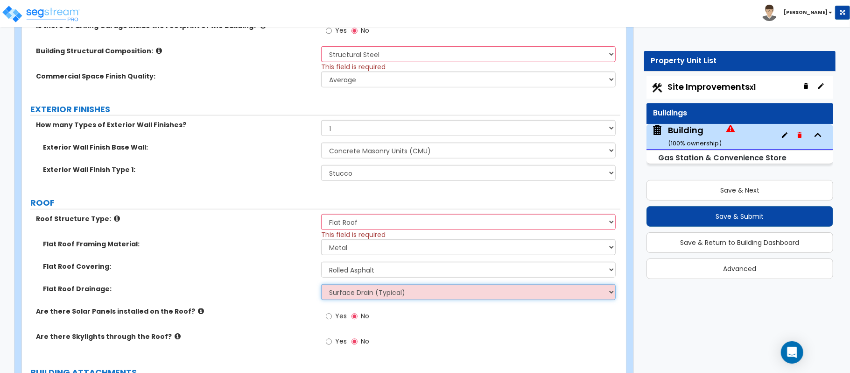
click at [372, 299] on select "Surface Drain (Typical) Gutters Downspout Only" at bounding box center [468, 292] width 295 height 16
click at [292, 293] on label "Flat Roof Drainage:" at bounding box center [178, 288] width 271 height 9
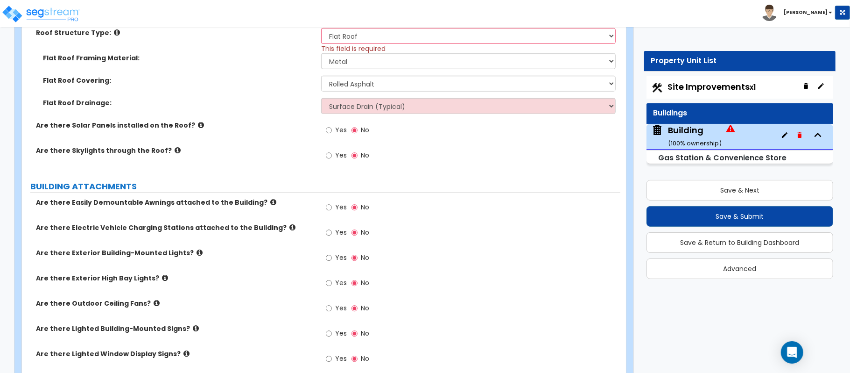
scroll to position [560, 0]
click at [270, 200] on icon at bounding box center [273, 201] width 6 height 7
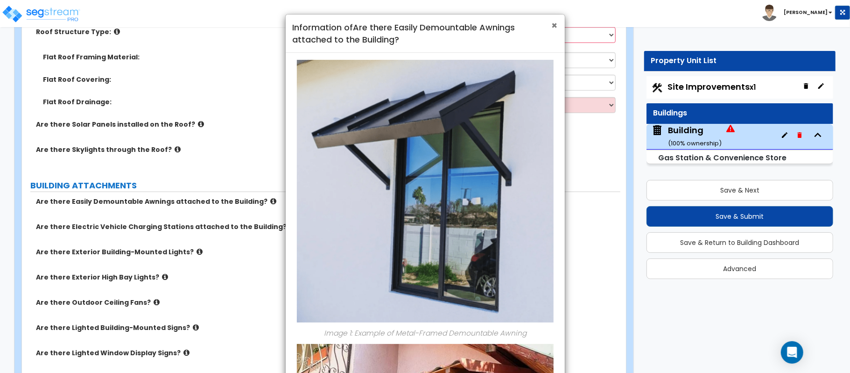
click at [557, 24] on span "×" at bounding box center [555, 26] width 6 height 14
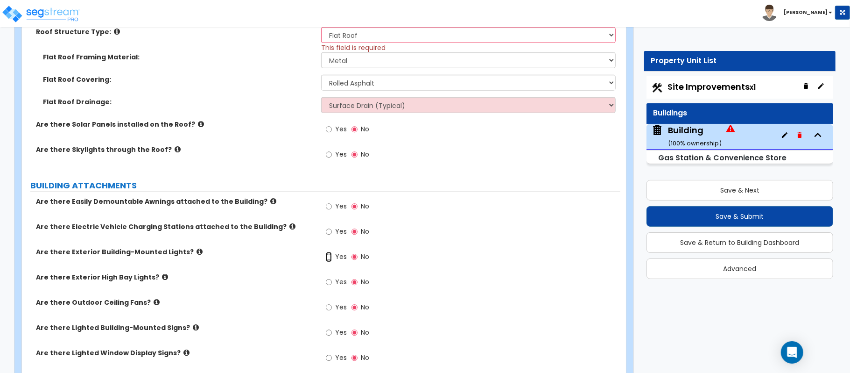
click at [326, 257] on input "Yes" at bounding box center [329, 257] width 6 height 10
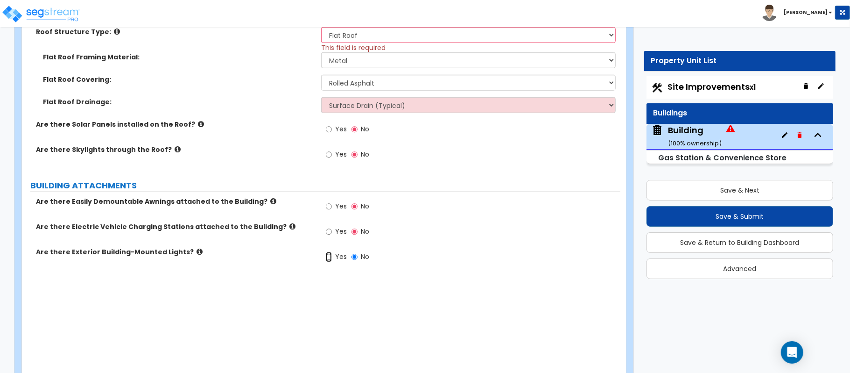
radio input "true"
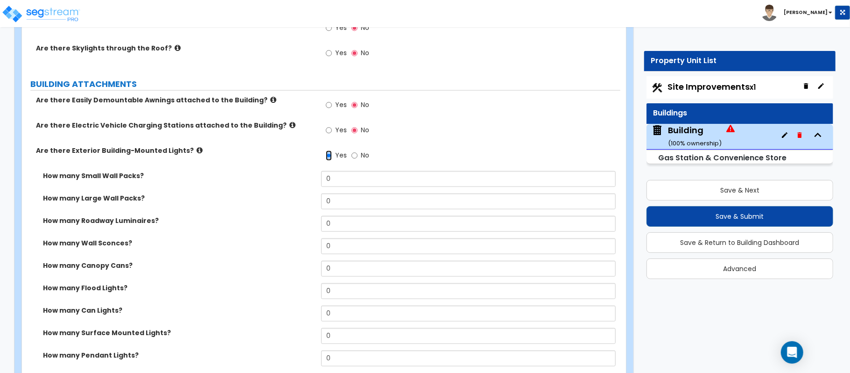
scroll to position [685, 0]
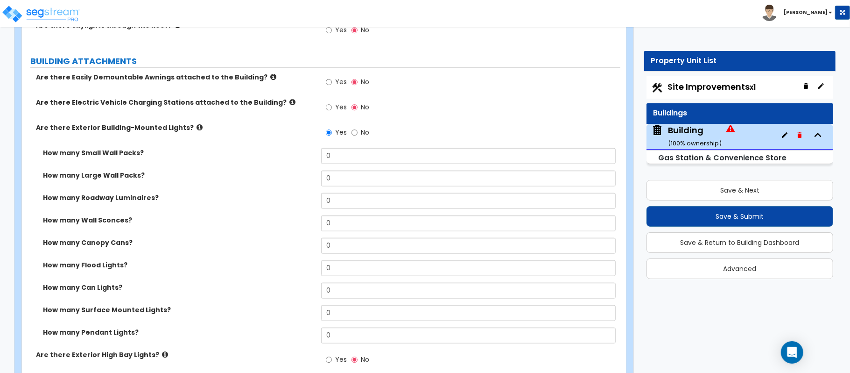
click at [197, 130] on icon at bounding box center [200, 127] width 6 height 7
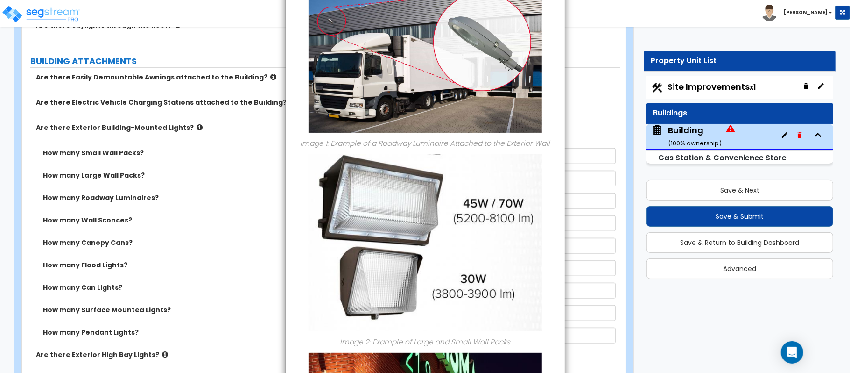
scroll to position [0, 0]
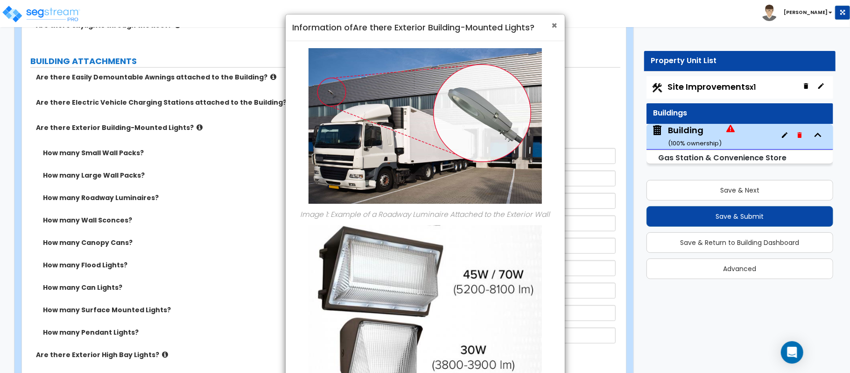
click at [552, 25] on span "×" at bounding box center [555, 26] width 6 height 14
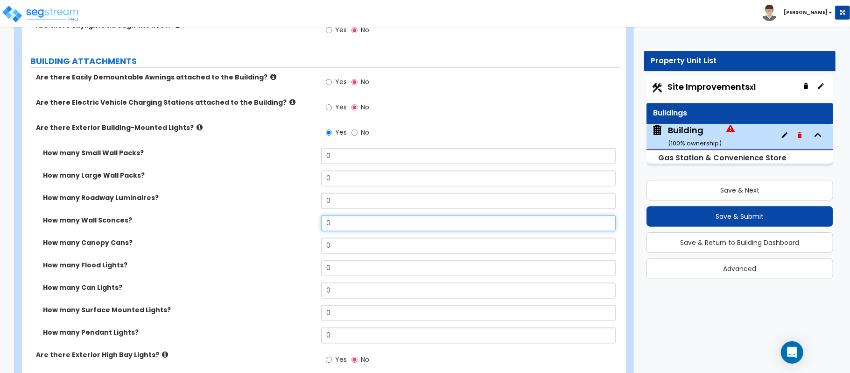
drag, startPoint x: 345, startPoint y: 225, endPoint x: 273, endPoint y: 225, distance: 71.9
click at [273, 225] on div "How many Wall Sconces? 0" at bounding box center [321, 226] width 599 height 22
type input "10"
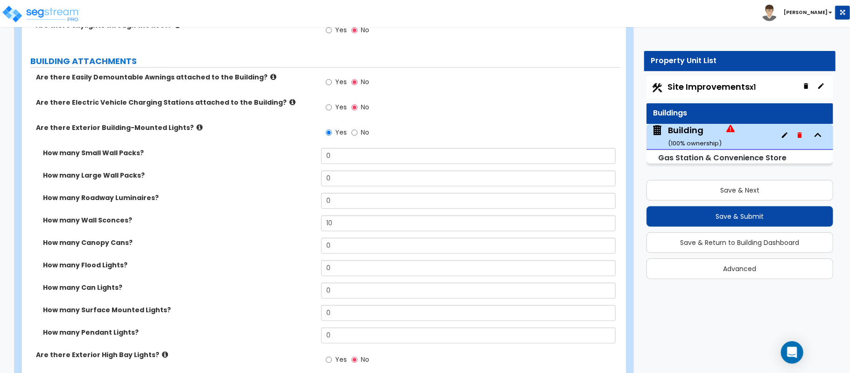
click at [197, 129] on icon at bounding box center [200, 127] width 6 height 7
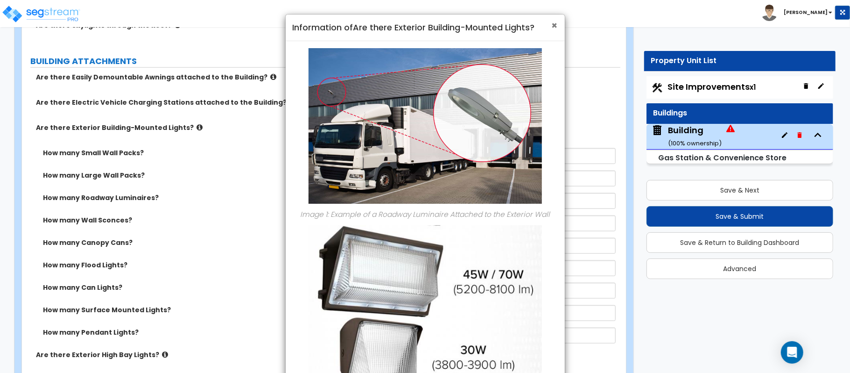
click at [557, 24] on span "×" at bounding box center [555, 26] width 6 height 14
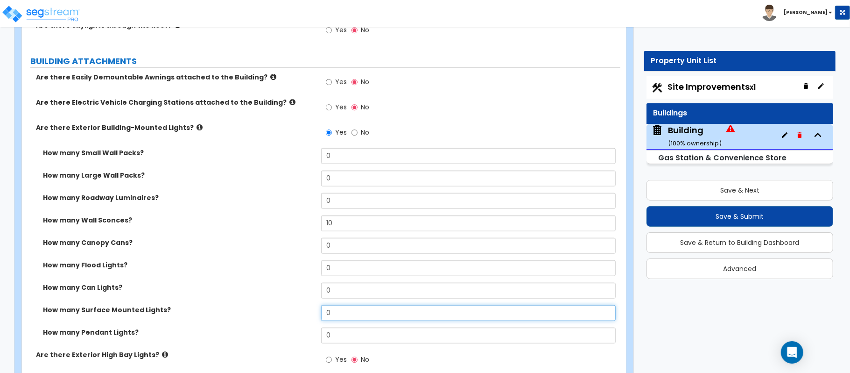
drag, startPoint x: 365, startPoint y: 316, endPoint x: 246, endPoint y: 316, distance: 119.6
click at [246, 316] on div "How many Surface Mounted Lights? 0" at bounding box center [321, 316] width 599 height 22
type input "5"
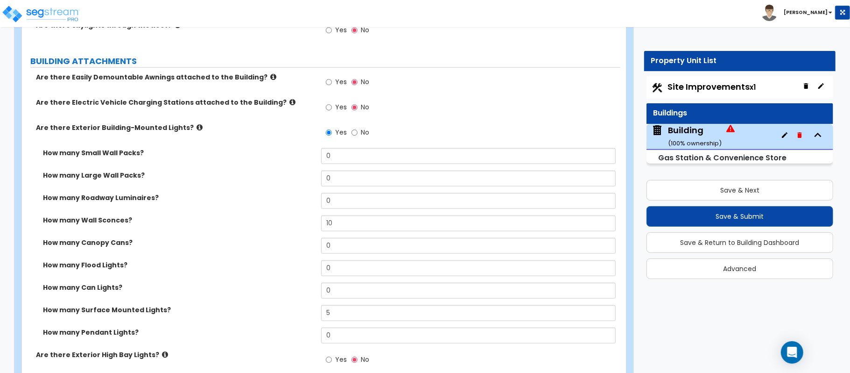
click at [242, 278] on div "How many Flood Lights? 0" at bounding box center [321, 271] width 599 height 22
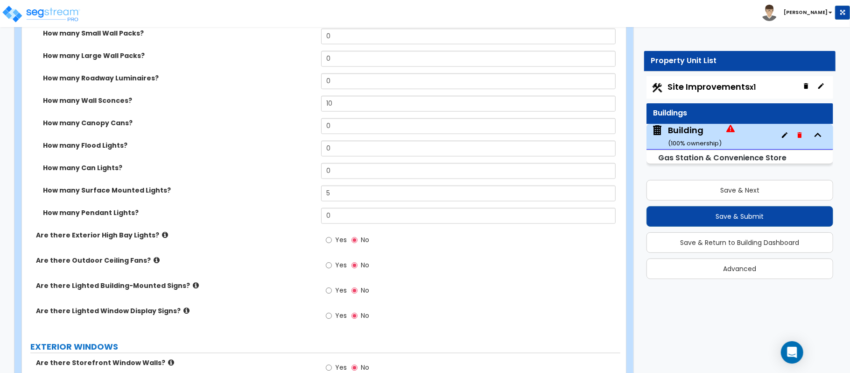
scroll to position [809, 0]
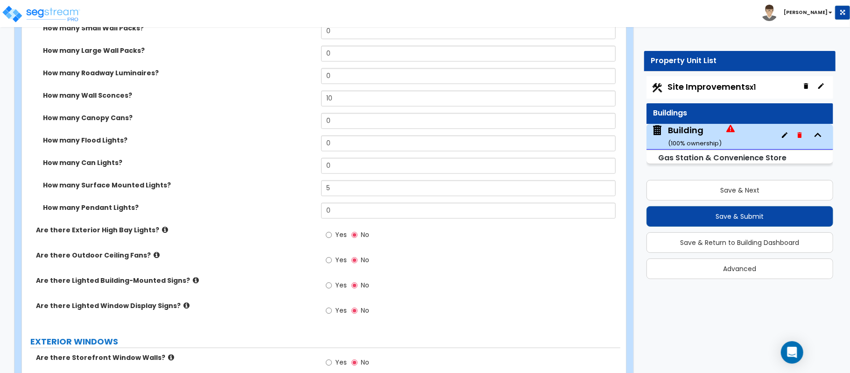
click at [193, 281] on icon at bounding box center [196, 279] width 6 height 7
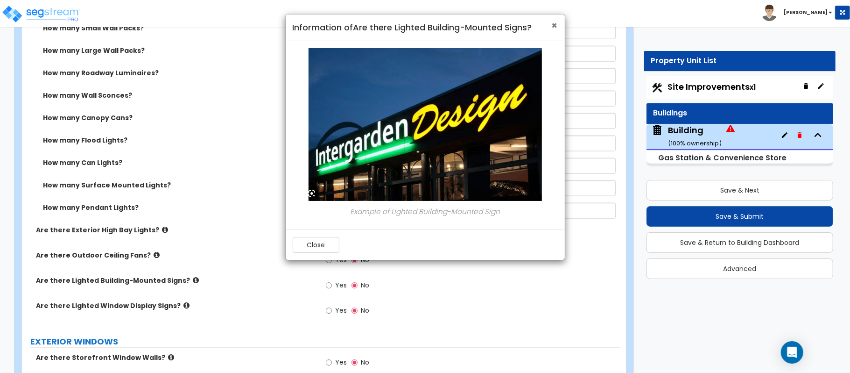
click at [554, 25] on span "×" at bounding box center [555, 26] width 6 height 14
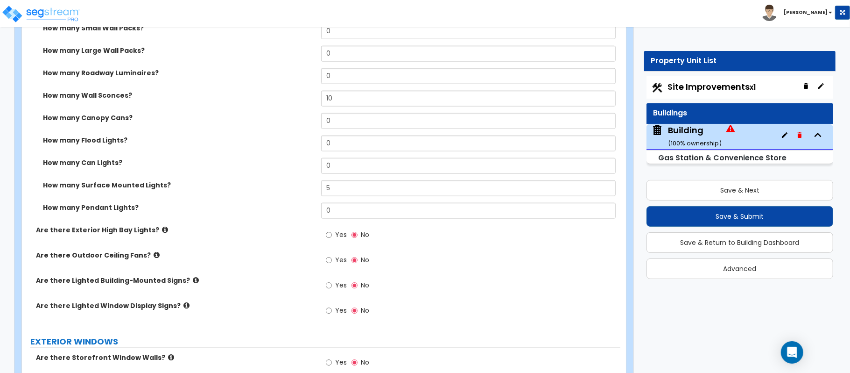
click at [193, 281] on icon at bounding box center [196, 279] width 6 height 7
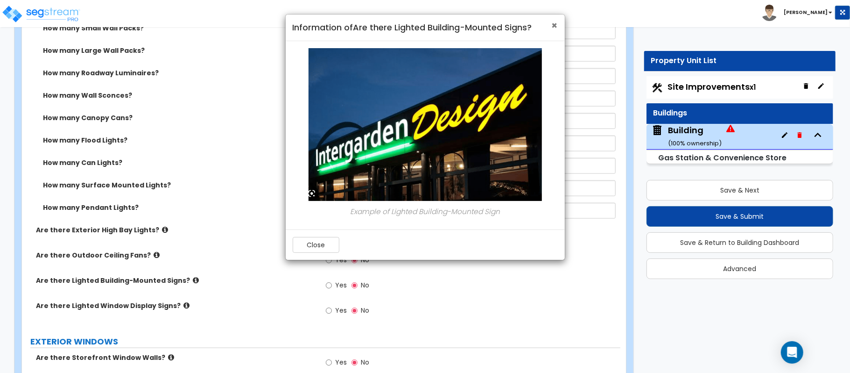
click at [553, 22] on span "×" at bounding box center [555, 26] width 6 height 14
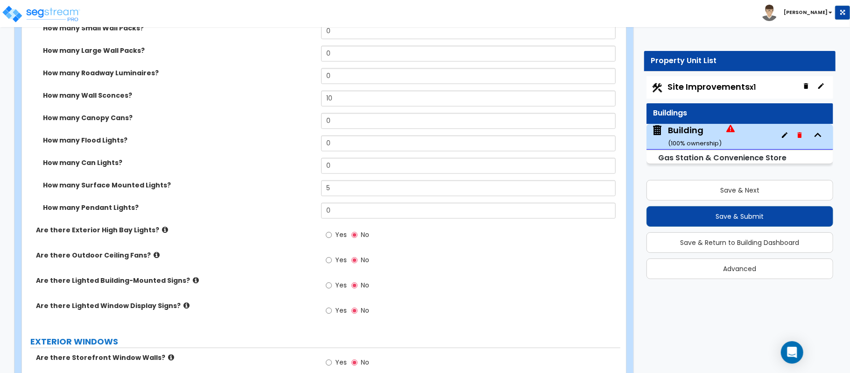
click at [184, 304] on icon at bounding box center [187, 305] width 6 height 7
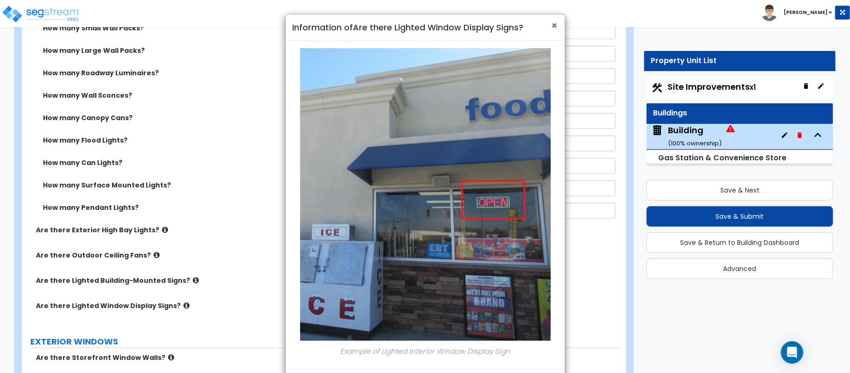
click at [555, 27] on span "×" at bounding box center [555, 26] width 6 height 14
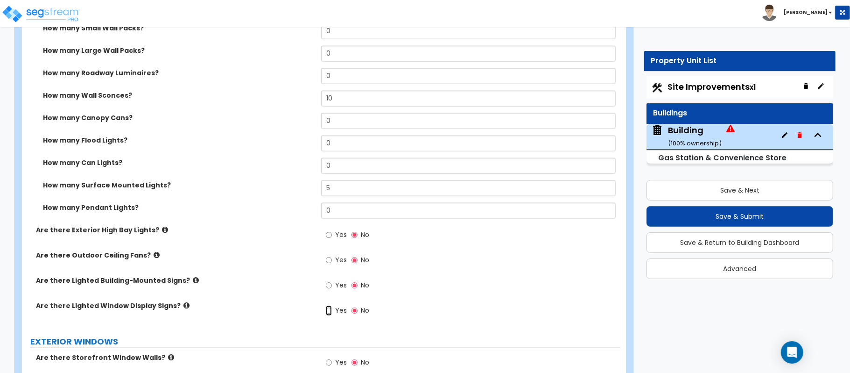
click at [327, 313] on input "Yes" at bounding box center [329, 310] width 6 height 10
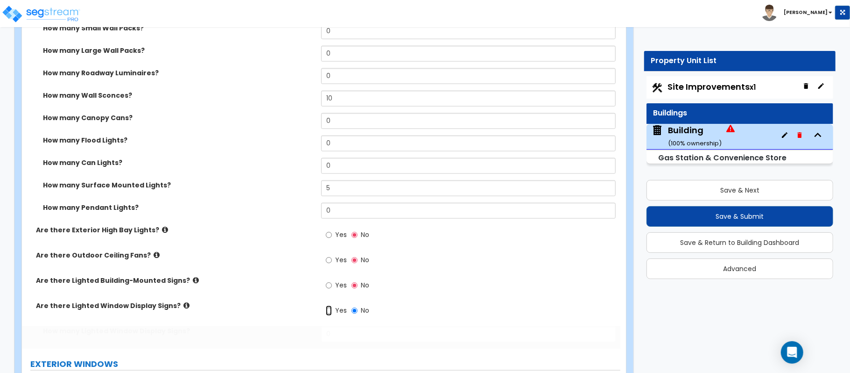
radio input "true"
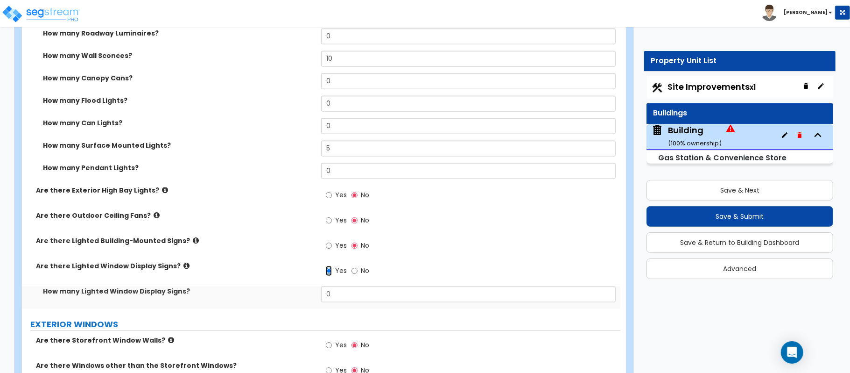
scroll to position [934, 0]
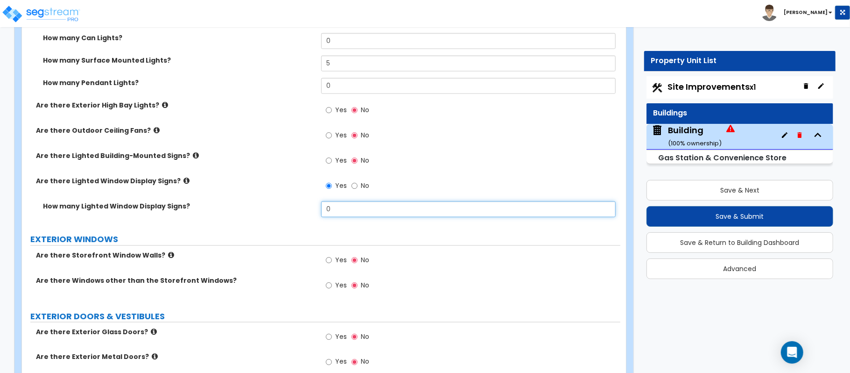
drag, startPoint x: 346, startPoint y: 213, endPoint x: 243, endPoint y: 213, distance: 102.7
click at [243, 213] on div "How many Lighted Window Display Signs? 0" at bounding box center [321, 212] width 599 height 22
type input "1"
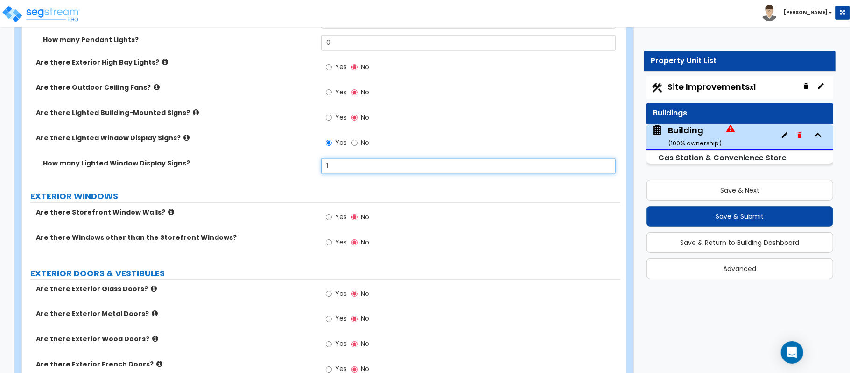
scroll to position [996, 0]
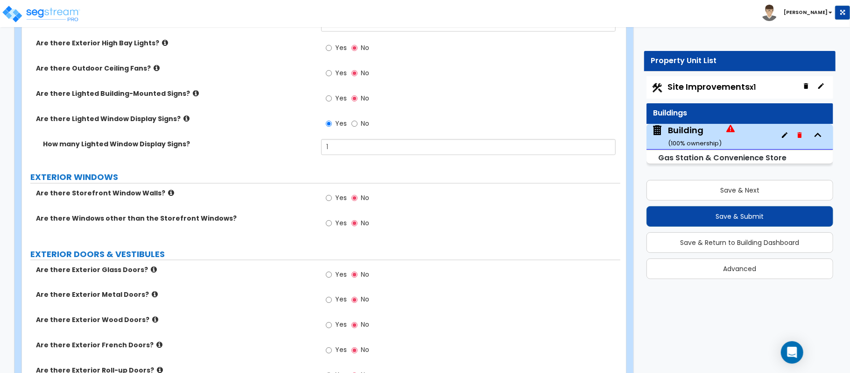
click at [168, 192] on icon at bounding box center [171, 192] width 6 height 7
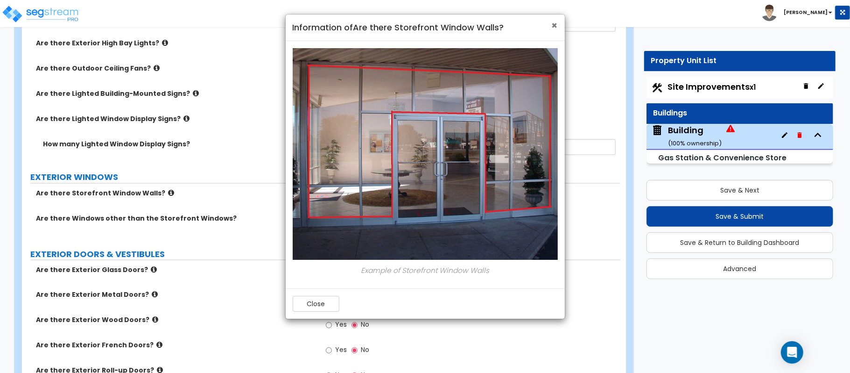
click at [554, 28] on span "×" at bounding box center [555, 26] width 6 height 14
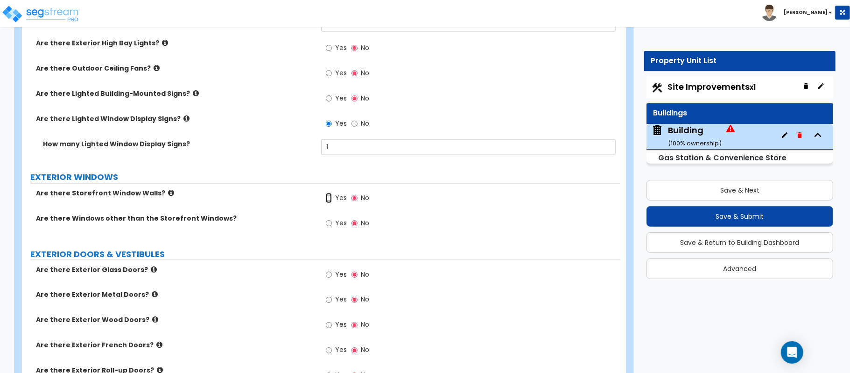
click at [329, 196] on input "Yes" at bounding box center [329, 198] width 6 height 10
radio input "true"
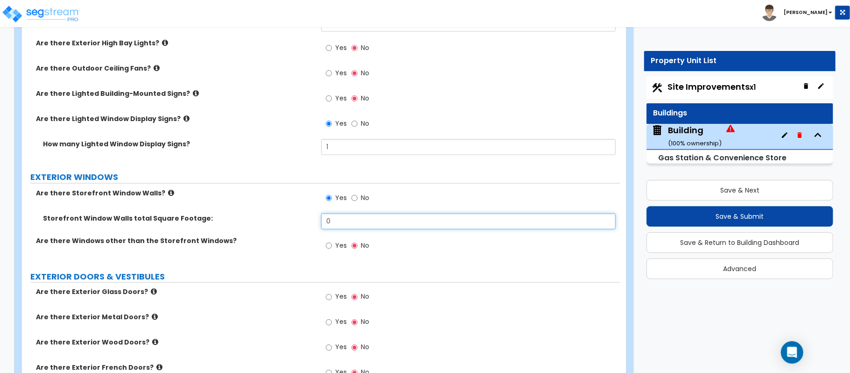
drag, startPoint x: 345, startPoint y: 223, endPoint x: 263, endPoint y: 217, distance: 81.5
click at [263, 217] on div "Storefront Window Walls total Square Footage: 0" at bounding box center [321, 224] width 599 height 22
type input "24"
click at [332, 246] on input "Yes" at bounding box center [329, 246] width 6 height 10
radio input "true"
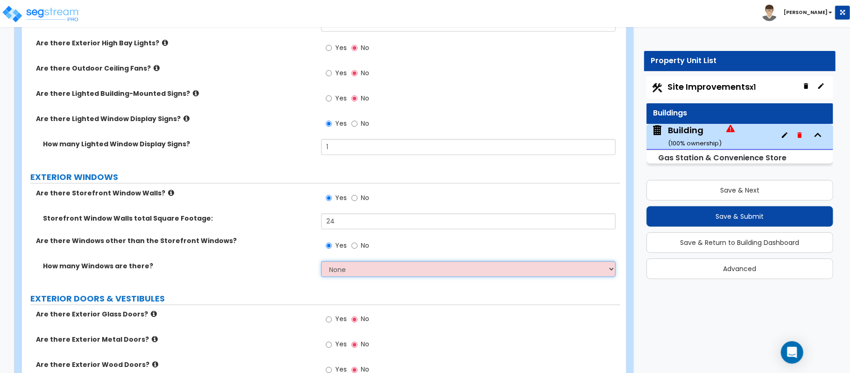
click at [343, 271] on select "None I want to enter a Percentage of the Exterior Windows I want to enter the N…" at bounding box center [468, 269] width 295 height 16
select select "2"
click at [321, 262] on select "None I want to enter a Percentage of the Exterior Windows I want to enter the N…" at bounding box center [468, 269] width 295 height 16
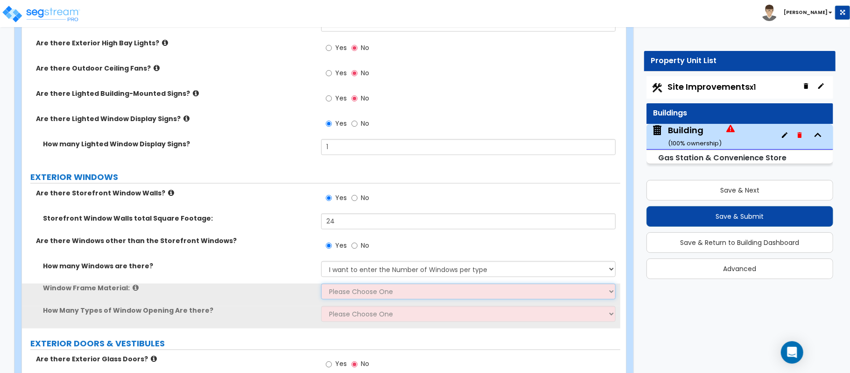
click at [354, 291] on select "Please Choose One Vinyl Aluminum Wood" at bounding box center [468, 291] width 295 height 16
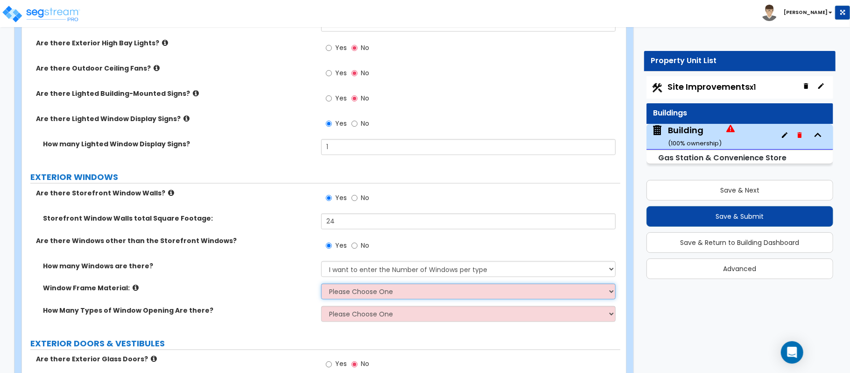
drag, startPoint x: 452, startPoint y: 288, endPoint x: 432, endPoint y: 288, distance: 19.6
click at [452, 288] on select "Please Choose One Vinyl Aluminum Wood" at bounding box center [468, 291] width 295 height 16
select select "2"
drag, startPoint x: 255, startPoint y: 283, endPoint x: 307, endPoint y: 312, distance: 60.2
click at [255, 283] on div "How many Windows are there? None I want to enter a Percentage of the Exterior W…" at bounding box center [321, 272] width 599 height 22
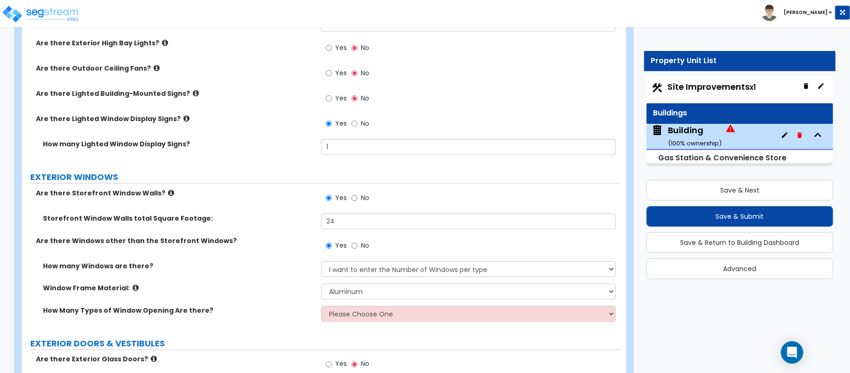
click at [320, 318] on div "How Many Types of Window Opening Are there? Please Choose One 1 2 3 4" at bounding box center [321, 317] width 599 height 22
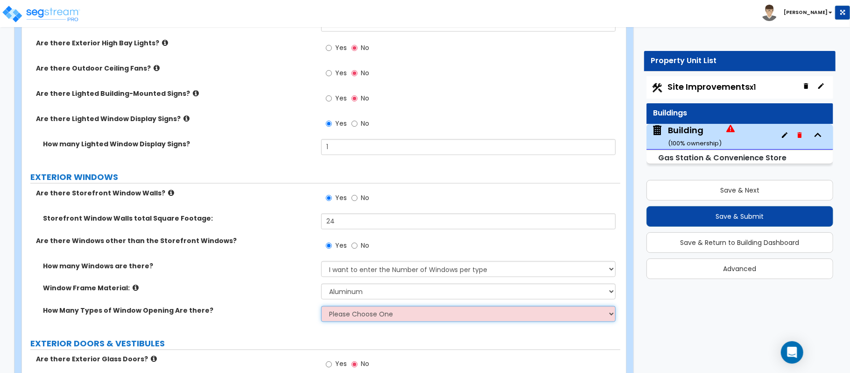
click at [336, 315] on select "Please Choose One 1 2 3 4" at bounding box center [468, 314] width 295 height 16
click at [384, 316] on select "Please Choose One 1 2 3 4" at bounding box center [468, 314] width 295 height 16
select select "1"
click at [321, 307] on select "Please Choose One 1 2 3 4" at bounding box center [468, 314] width 295 height 16
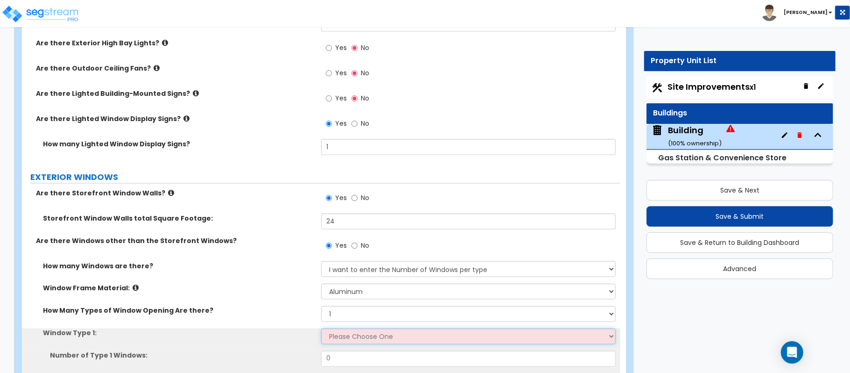
click at [361, 331] on select "Please Choose One Sliding Picture/Fixed Double/Single Hung Awning Swing" at bounding box center [468, 336] width 295 height 16
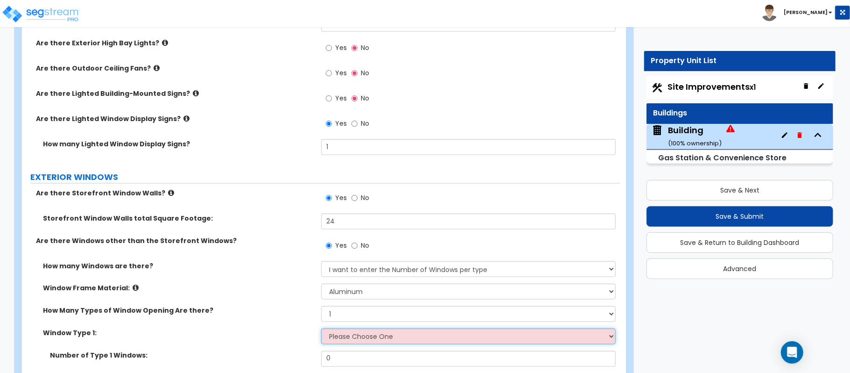
select select "2"
click at [321, 329] on select "Please Choose One Sliding Picture/Fixed Double/Single Hung Awning Swing" at bounding box center [468, 336] width 295 height 16
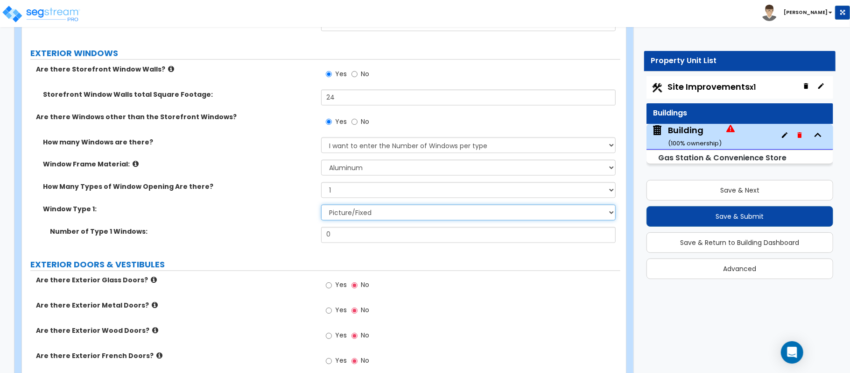
scroll to position [1121, 0]
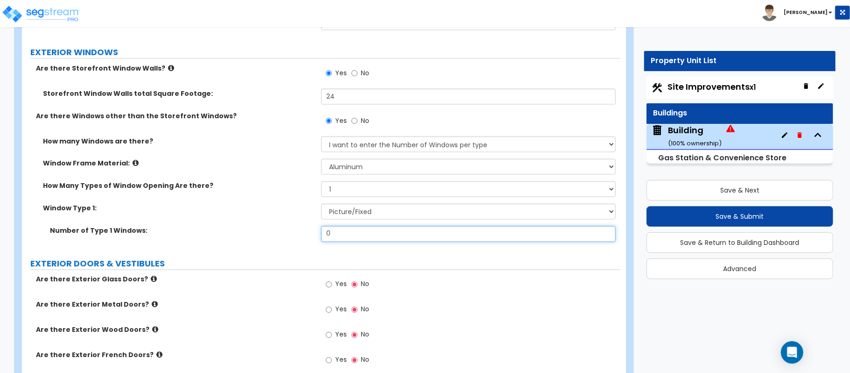
drag, startPoint x: 355, startPoint y: 232, endPoint x: 297, endPoint y: 234, distance: 58.4
click at [297, 234] on div "Number of Type 1 Windows: 0" at bounding box center [321, 237] width 599 height 22
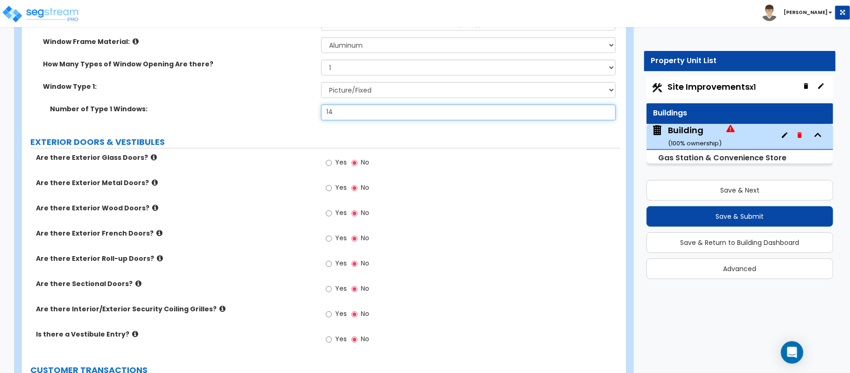
scroll to position [1245, 0]
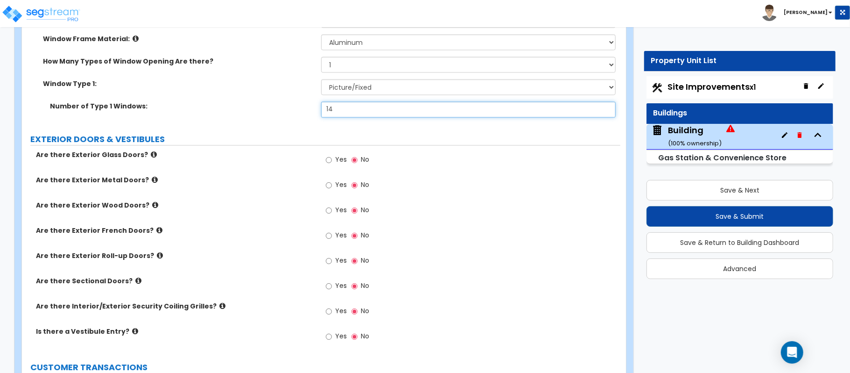
type input "14"
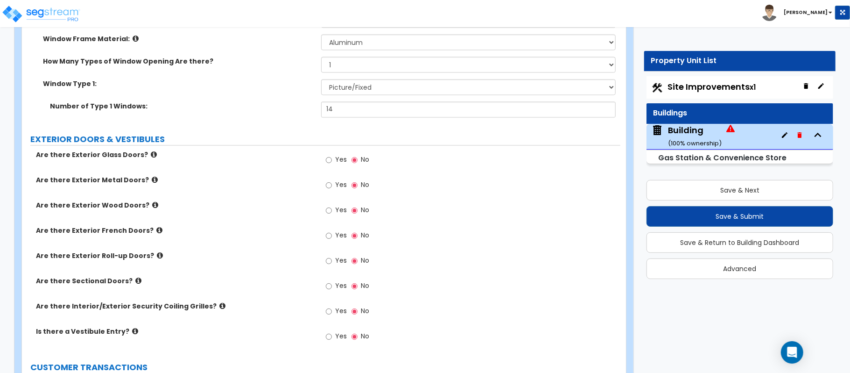
click at [296, 243] on div "Are there Exterior French Doors? Yes No" at bounding box center [321, 238] width 599 height 25
click at [329, 160] on input "Yes" at bounding box center [329, 160] width 6 height 10
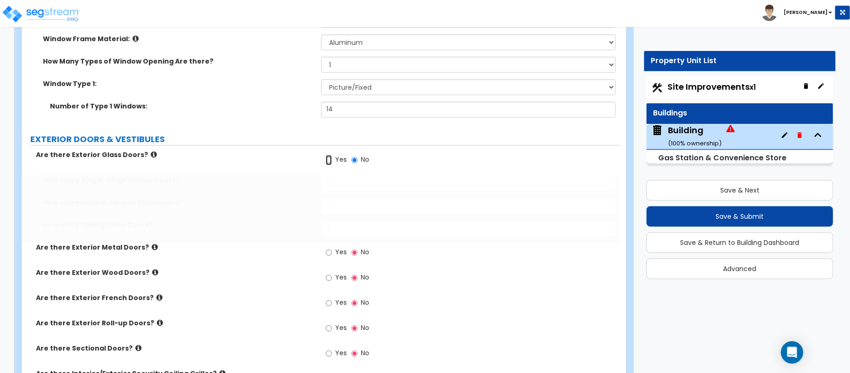
radio input "true"
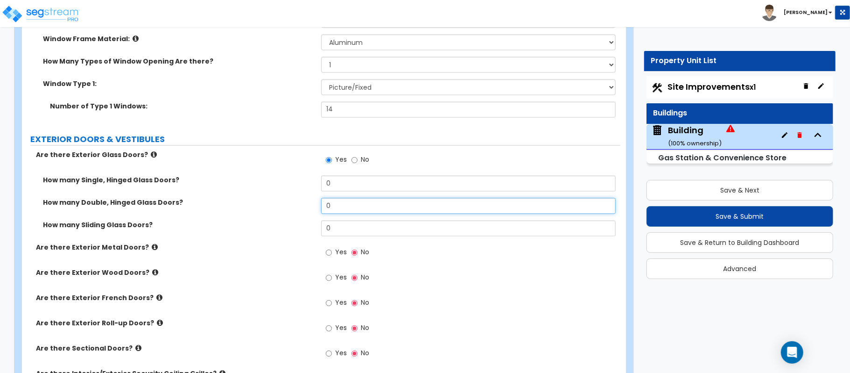
drag, startPoint x: 368, startPoint y: 211, endPoint x: 271, endPoint y: 211, distance: 96.7
click at [271, 211] on div "How many Double, Hinged Glass Doors? 0" at bounding box center [321, 209] width 599 height 22
type input "1"
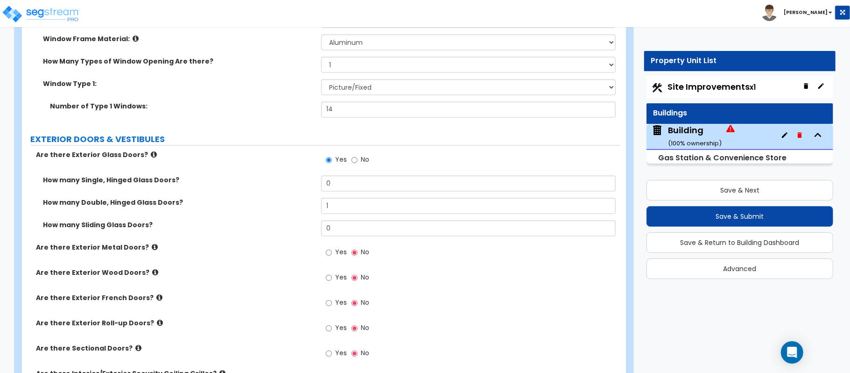
click at [279, 249] on label "Are there Exterior Metal Doors?" at bounding box center [175, 247] width 278 height 9
click at [326, 254] on input "Yes" at bounding box center [329, 253] width 6 height 10
radio input "true"
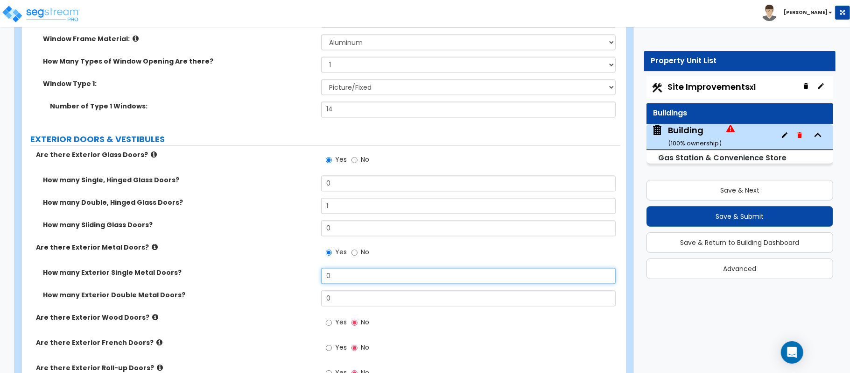
drag, startPoint x: 324, startPoint y: 279, endPoint x: 297, endPoint y: 279, distance: 26.6
click at [297, 279] on div "How many Exterior Single Metal Doors? 0" at bounding box center [321, 279] width 599 height 22
type input "4"
click at [283, 280] on div "How many Exterior Single Metal Doors? 4" at bounding box center [321, 279] width 599 height 22
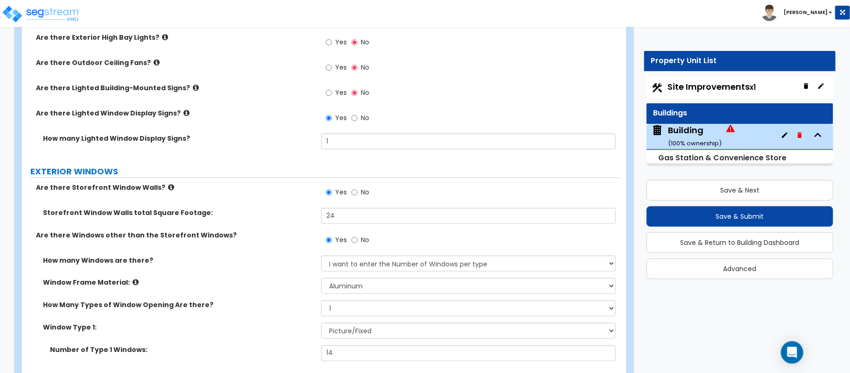
scroll to position [871, 0]
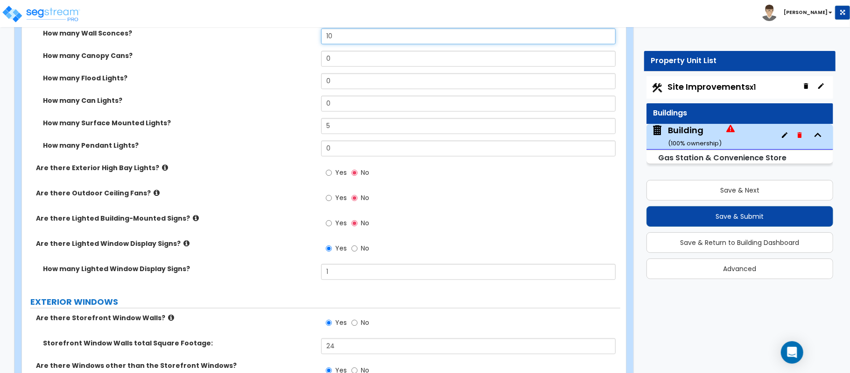
drag, startPoint x: 346, startPoint y: 36, endPoint x: 294, endPoint y: 36, distance: 51.8
click at [296, 36] on div "How many Wall Sconces? 10" at bounding box center [321, 39] width 599 height 22
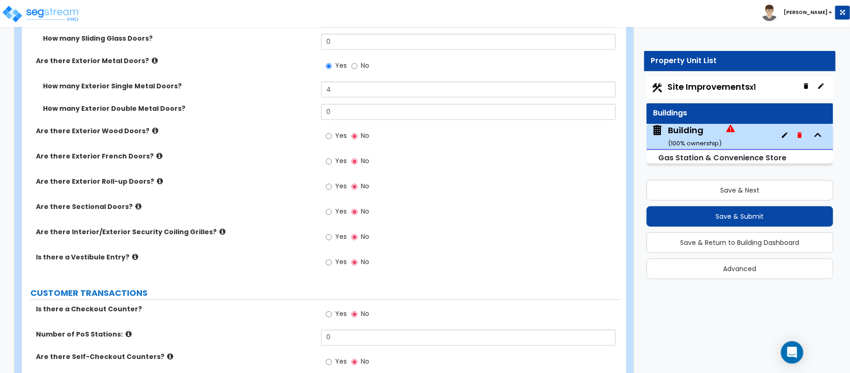
scroll to position [1619, 0]
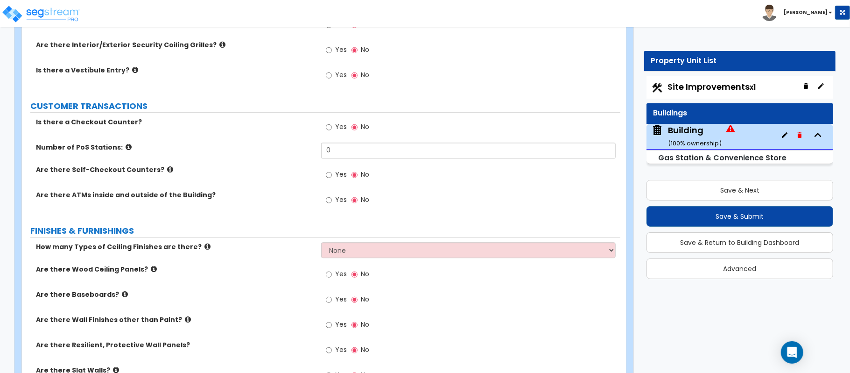
type input "20"
click at [120, 146] on label "Number of PoS Stations:" at bounding box center [175, 146] width 278 height 9
click at [126, 146] on icon at bounding box center [129, 146] width 6 height 7
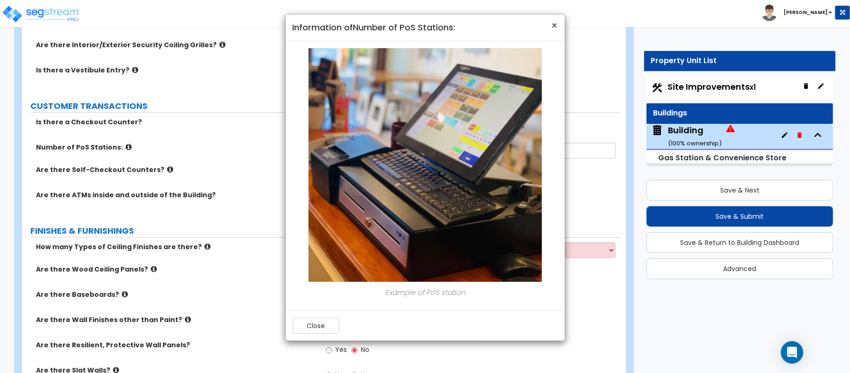
click at [555, 27] on span "×" at bounding box center [555, 26] width 6 height 14
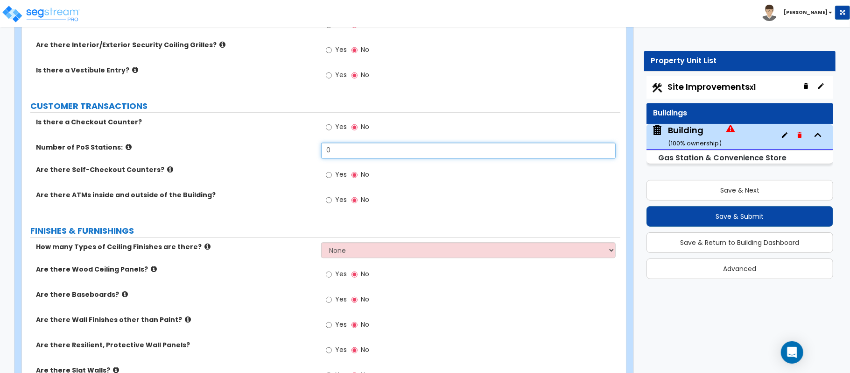
drag, startPoint x: 348, startPoint y: 157, endPoint x: 289, endPoint y: 148, distance: 60.0
click at [289, 148] on div "Number of PoS Stations: 0" at bounding box center [321, 153] width 599 height 22
type input "3"
click at [295, 161] on div "Number of PoS Stations: 3" at bounding box center [321, 153] width 599 height 22
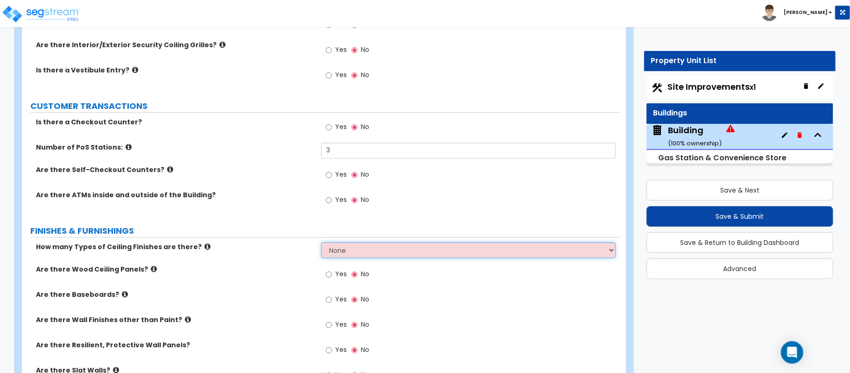
click at [348, 256] on select "None 1 2 3" at bounding box center [468, 250] width 295 height 16
select select "1"
click at [321, 243] on select "None 1 2 3" at bounding box center [468, 250] width 295 height 16
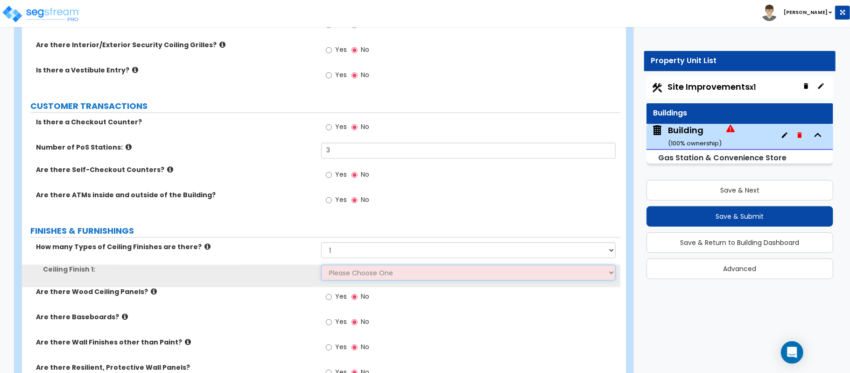
click at [347, 273] on select "Please Choose One Drop Ceiling Open Ceiling Drywall Ceiling" at bounding box center [468, 272] width 295 height 16
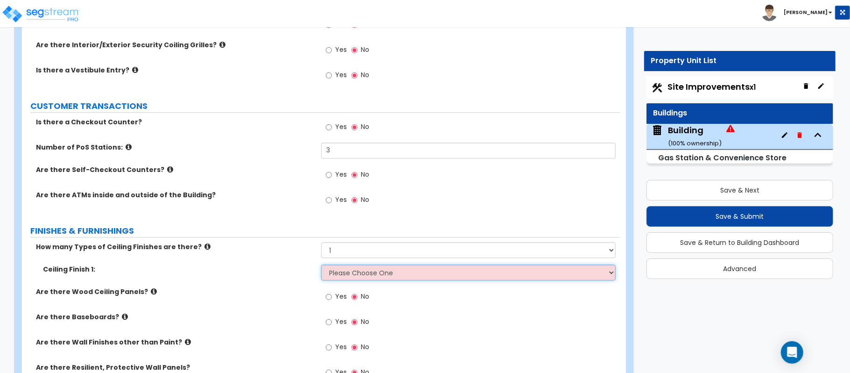
select select "2"
click at [321, 266] on select "Please Choose One Drop Ceiling Open Ceiling Drywall Ceiling" at bounding box center [468, 272] width 295 height 16
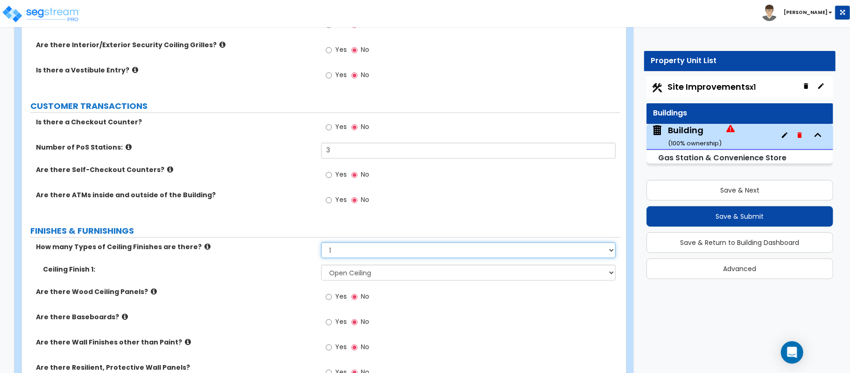
click at [356, 248] on select "None 1 2 3" at bounding box center [468, 250] width 295 height 16
select select "2"
click at [321, 243] on select "None 1 2 3" at bounding box center [468, 250] width 295 height 16
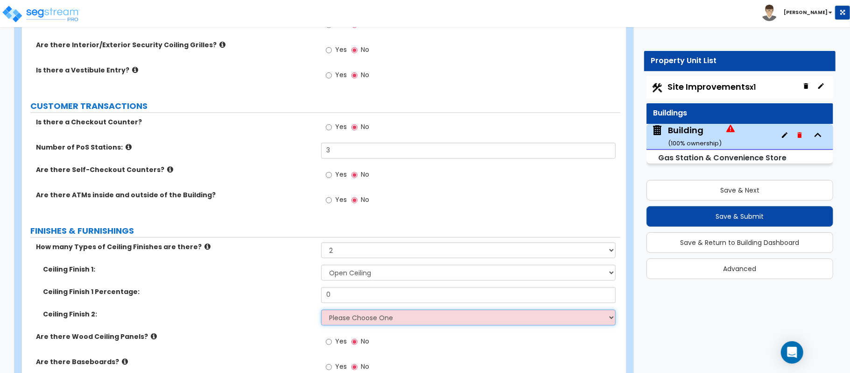
click at [361, 315] on select "Please Choose One Drop Ceiling Open Ceiling Drywall Ceiling" at bounding box center [468, 317] width 295 height 16
click at [321, 311] on select "Please Choose One Drop Ceiling Open Ceiling Drywall Ceiling" at bounding box center [468, 317] width 295 height 16
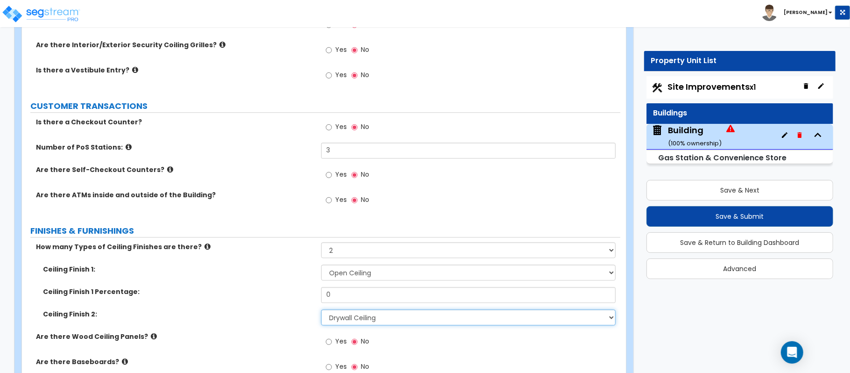
drag, startPoint x: 352, startPoint y: 316, endPoint x: 352, endPoint y: 311, distance: 5.6
click at [352, 316] on select "Please Choose One Drop Ceiling Open Ceiling Drywall Ceiling" at bounding box center [468, 317] width 295 height 16
select select "1"
click at [321, 311] on select "Please Choose One Drop Ceiling Open Ceiling Drywall Ceiling" at bounding box center [468, 317] width 295 height 16
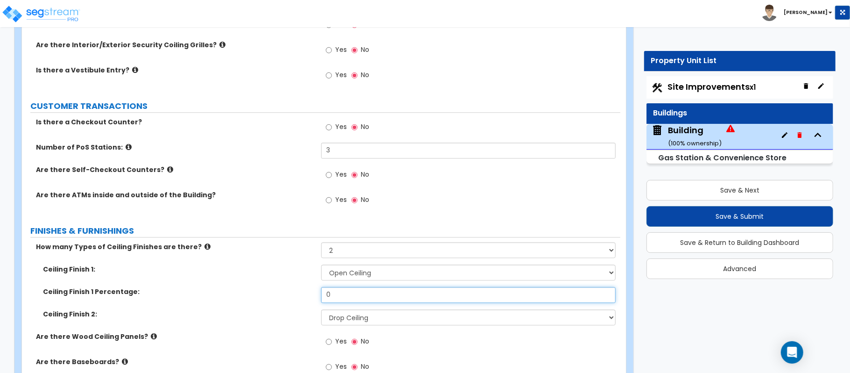
click at [284, 298] on div "Ceiling Finish 1 Percentage: 0" at bounding box center [321, 298] width 599 height 22
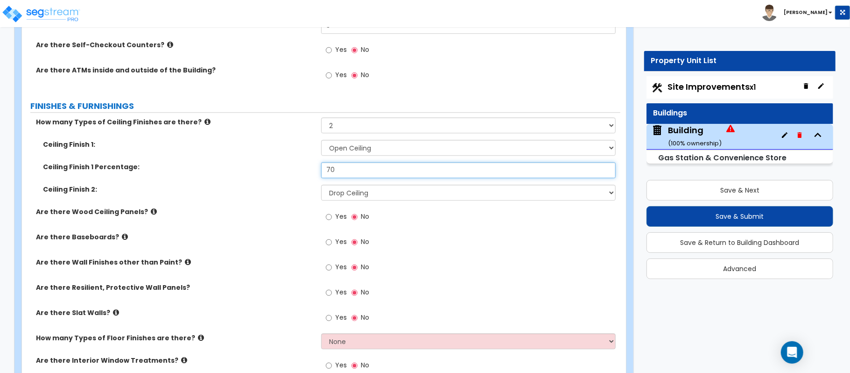
type input "70"
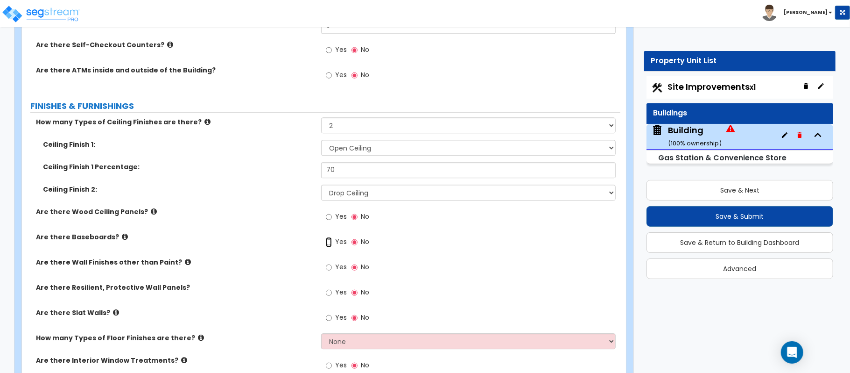
click at [328, 247] on input "Yes" at bounding box center [329, 242] width 6 height 10
radio input "true"
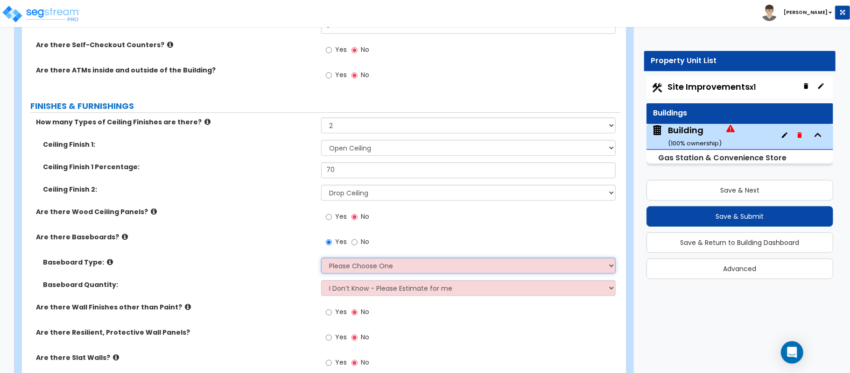
drag, startPoint x: 337, startPoint y: 266, endPoint x: 305, endPoint y: 267, distance: 32.3
click at [337, 266] on select "Please Choose One Wood Vinyl Carpet Tile" at bounding box center [468, 265] width 295 height 16
select select "1"
click at [297, 267] on label "Baseboard Type:" at bounding box center [178, 261] width 271 height 9
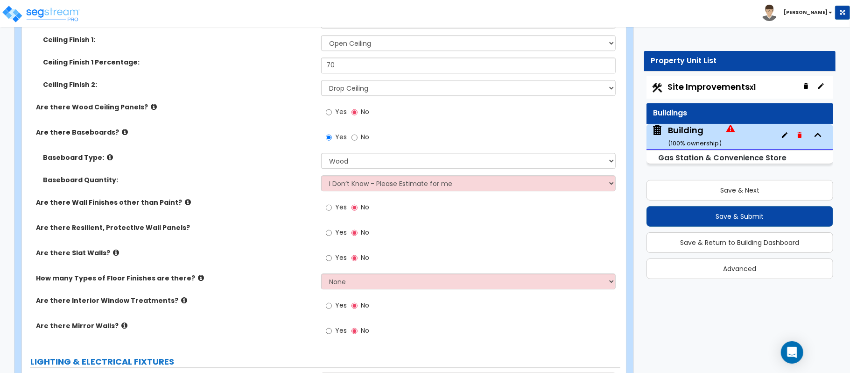
scroll to position [1868, 0]
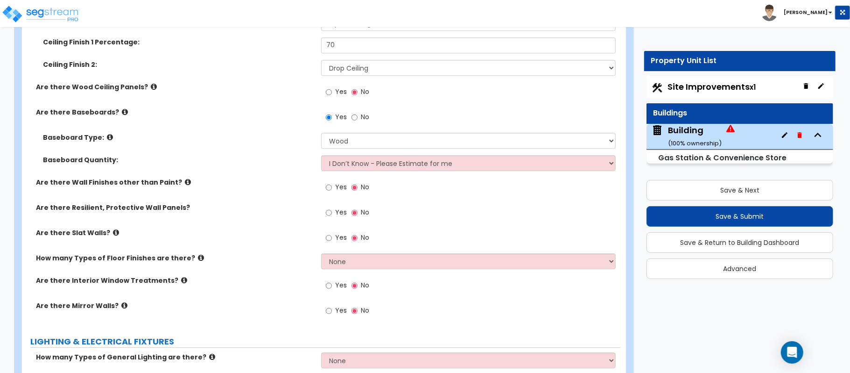
click at [113, 233] on icon at bounding box center [116, 232] width 6 height 7
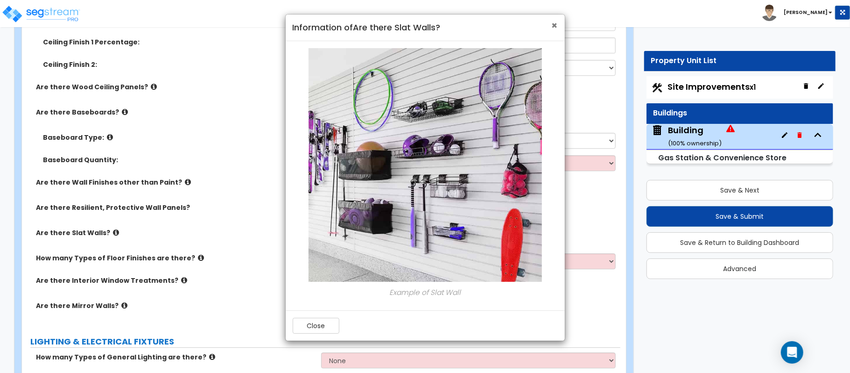
click at [555, 27] on span "×" at bounding box center [555, 26] width 6 height 14
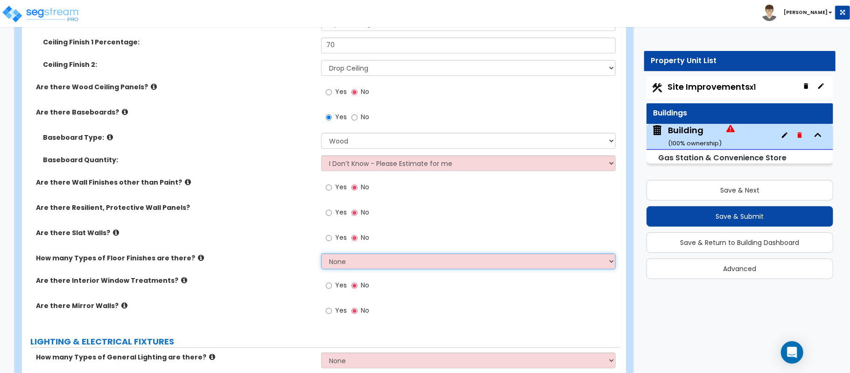
click at [352, 261] on select "None 1 2 3 4" at bounding box center [468, 261] width 295 height 16
select select "2"
click at [321, 255] on select "None 1 2 3 4" at bounding box center [468, 261] width 295 height 16
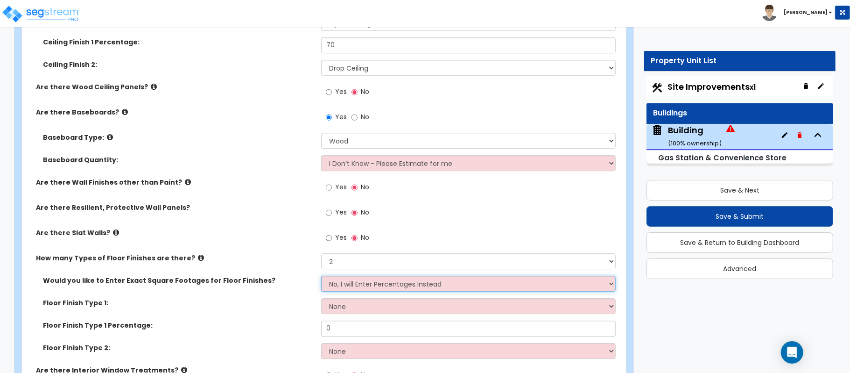
click at [353, 281] on select "No, I will Enter Percentages Instead Yes, I will Enter Exact Square Footages" at bounding box center [468, 284] width 295 height 16
drag, startPoint x: 269, startPoint y: 318, endPoint x: 287, endPoint y: 318, distance: 17.7
click at [269, 318] on div "Floor Finish Type 1: None Tile Flooring Hardwood Flooring Resilient Laminate Fl…" at bounding box center [321, 309] width 599 height 22
click at [369, 314] on select "None Tile Flooring Hardwood Flooring Resilient Laminate Flooring VCT Flooring S…" at bounding box center [468, 306] width 295 height 16
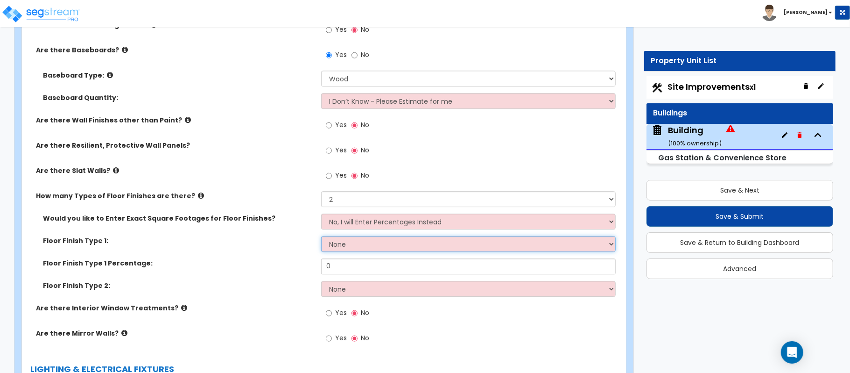
click at [376, 245] on select "None Tile Flooring Hardwood Flooring Resilient Laminate Flooring VCT Flooring S…" at bounding box center [468, 244] width 295 height 16
click at [376, 247] on select "None Tile Flooring Hardwood Flooring Resilient Laminate Flooring VCT Flooring S…" at bounding box center [468, 244] width 295 height 16
select select "4"
click at [321, 238] on select "None Tile Flooring Hardwood Flooring Resilient Laminate Flooring VCT Flooring S…" at bounding box center [468, 244] width 295 height 16
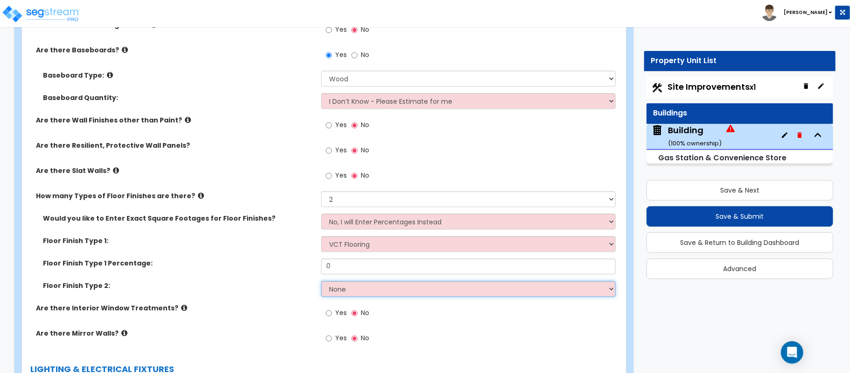
click at [355, 287] on select "None Tile Flooring Hardwood Flooring Resilient Laminate Flooring VCT Flooring S…" at bounding box center [468, 289] width 295 height 16
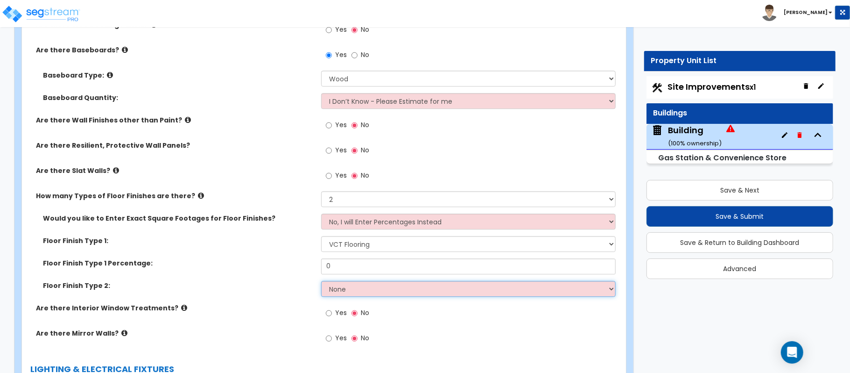
select select "1"
click at [321, 283] on select "None Tile Flooring Hardwood Flooring Resilient Laminate Flooring VCT Flooring S…" at bounding box center [468, 289] width 295 height 16
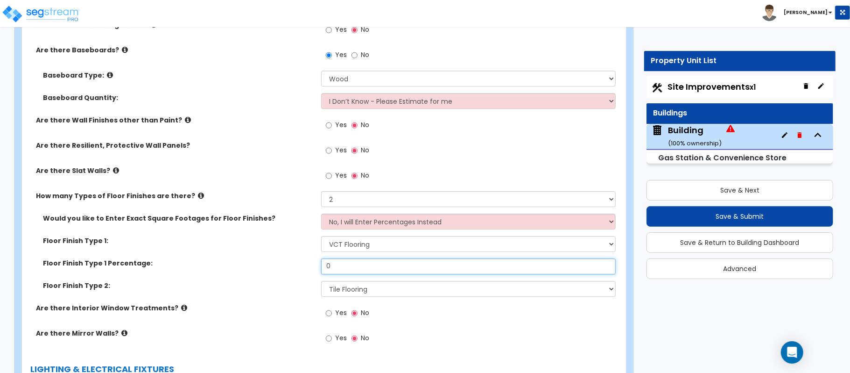
drag, startPoint x: 354, startPoint y: 271, endPoint x: 291, endPoint y: 273, distance: 62.6
click at [292, 273] on div "Floor Finish Type 1 Percentage: 0" at bounding box center [321, 269] width 599 height 22
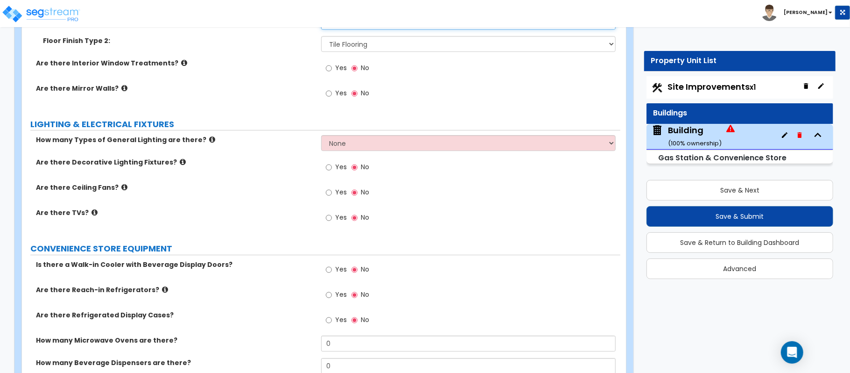
scroll to position [2179, 0]
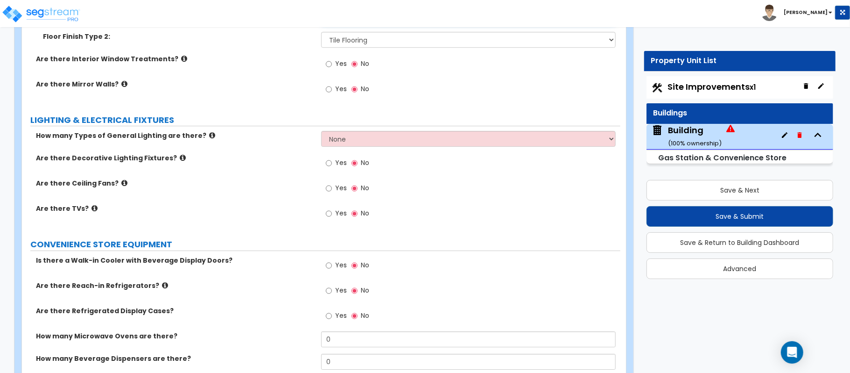
type input "70"
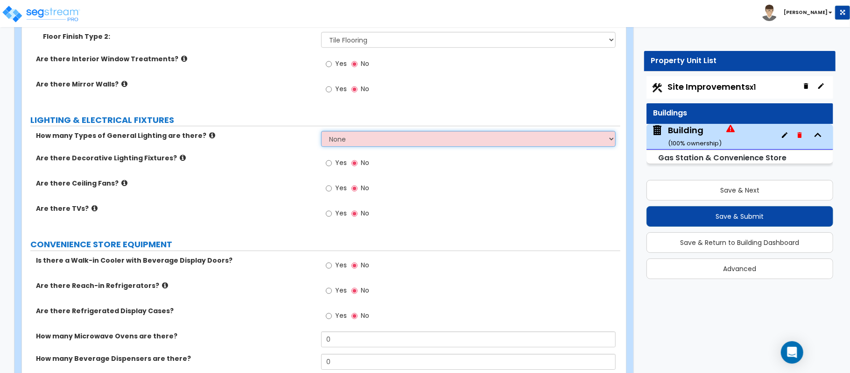
click at [340, 141] on select "None 1 2 3" at bounding box center [468, 139] width 295 height 16
select select "2"
click at [321, 133] on select "None 1 2 3" at bounding box center [468, 139] width 295 height 16
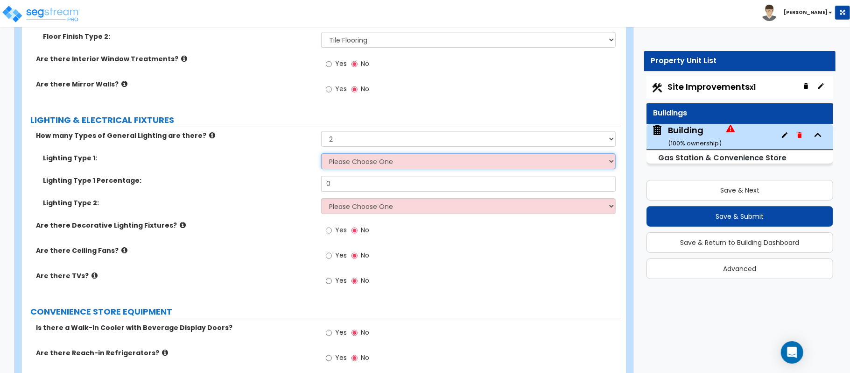
click at [340, 165] on select "Please Choose One LED Surface-Mounted LED Recessed Fluorescent Surface-Mounted …" at bounding box center [468, 161] width 295 height 16
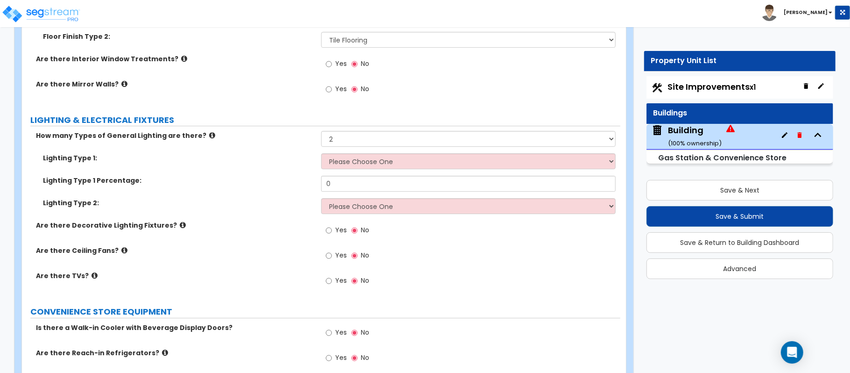
click at [209, 138] on icon at bounding box center [212, 135] width 6 height 7
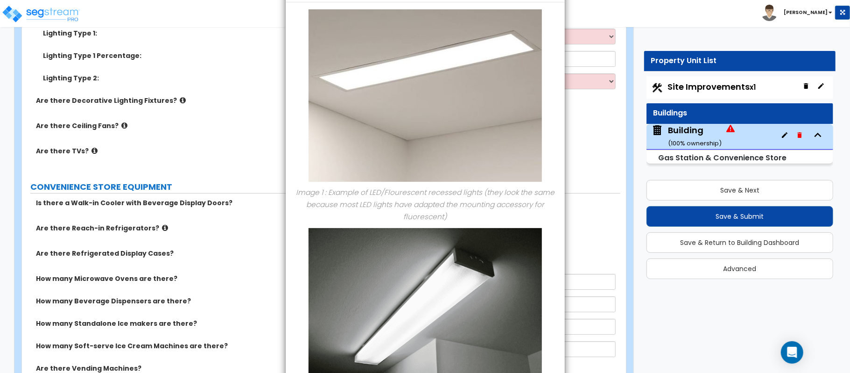
scroll to position [0, 0]
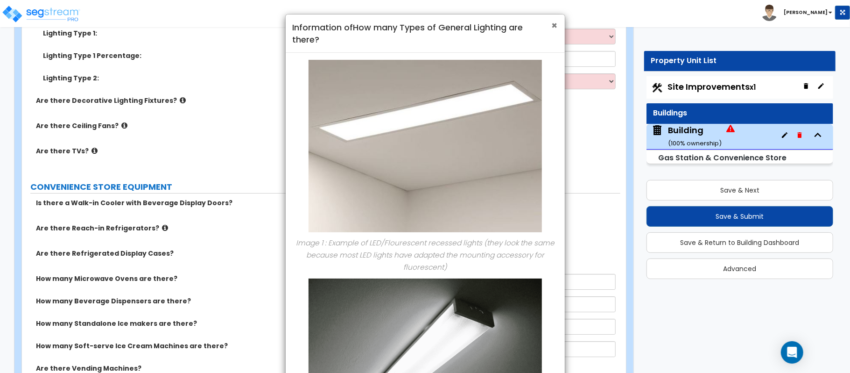
click at [555, 26] on span "×" at bounding box center [555, 26] width 6 height 14
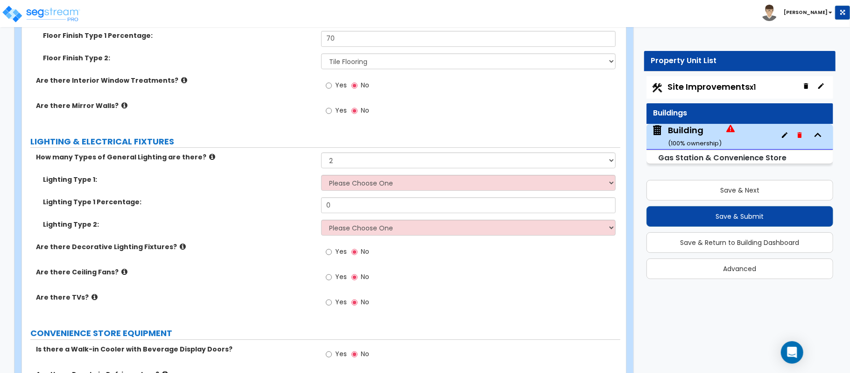
scroll to position [2179, 0]
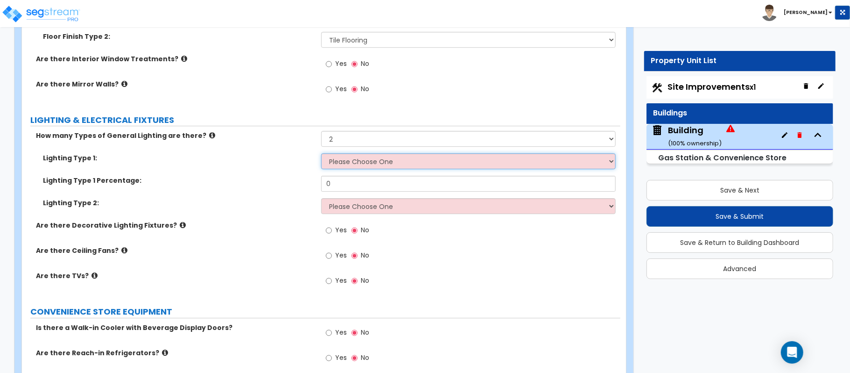
click at [393, 159] on select "Please Choose One LED Surface-Mounted LED Recessed Fluorescent Surface-Mounted …" at bounding box center [468, 161] width 295 height 16
click at [376, 169] on select "Please Choose One LED Surface-Mounted LED Recessed Fluorescent Surface-Mounted …" at bounding box center [468, 161] width 295 height 16
select select "6"
click at [321, 155] on select "Please Choose One LED Surface-Mounted LED Recessed Fluorescent Surface-Mounted …" at bounding box center [468, 161] width 295 height 16
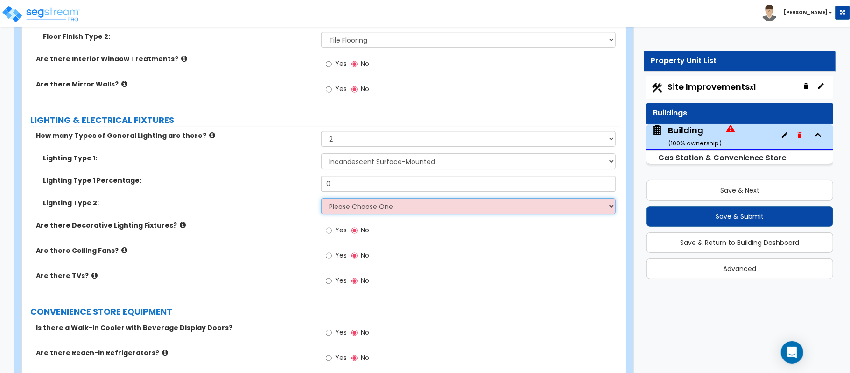
click at [374, 204] on select "Please Choose One LED Surface-Mounted LED Recessed Fluorescent Surface-Mounted …" at bounding box center [468, 206] width 295 height 16
select select "2"
click at [321, 200] on select "Please Choose One LED Surface-Mounted LED Recessed Fluorescent Surface-Mounted …" at bounding box center [468, 206] width 295 height 16
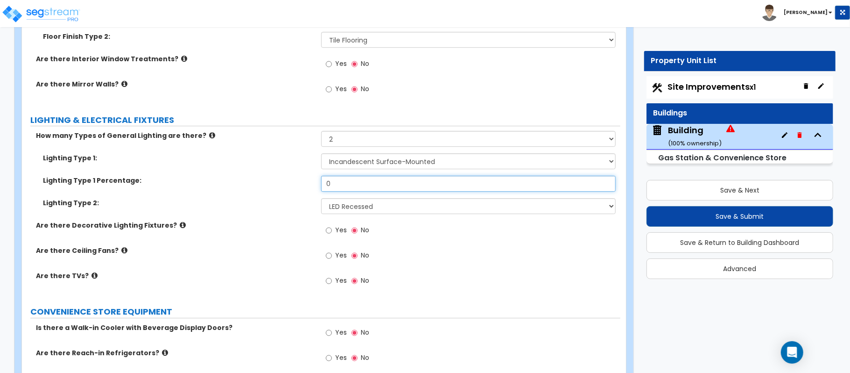
drag, startPoint x: 355, startPoint y: 189, endPoint x: 290, endPoint y: 182, distance: 64.9
click at [290, 182] on div "Lighting Type 1 Percentage: 0" at bounding box center [321, 187] width 599 height 22
type input "70"
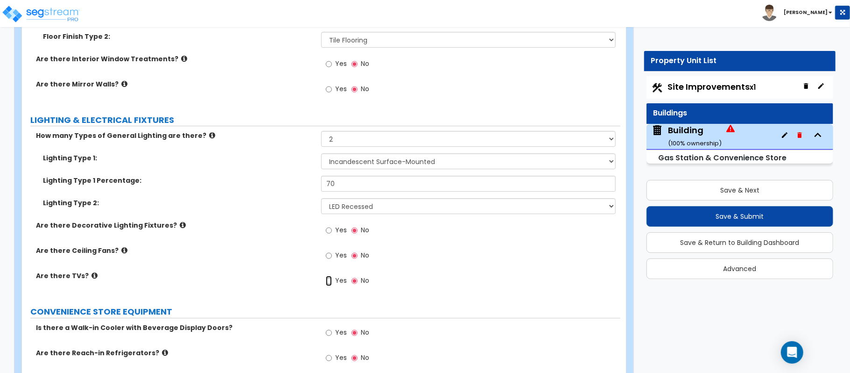
click at [332, 283] on input "Yes" at bounding box center [329, 281] width 6 height 10
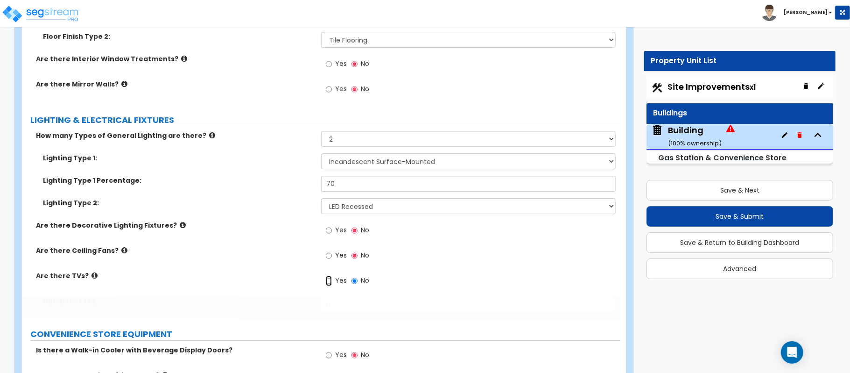
radio input "true"
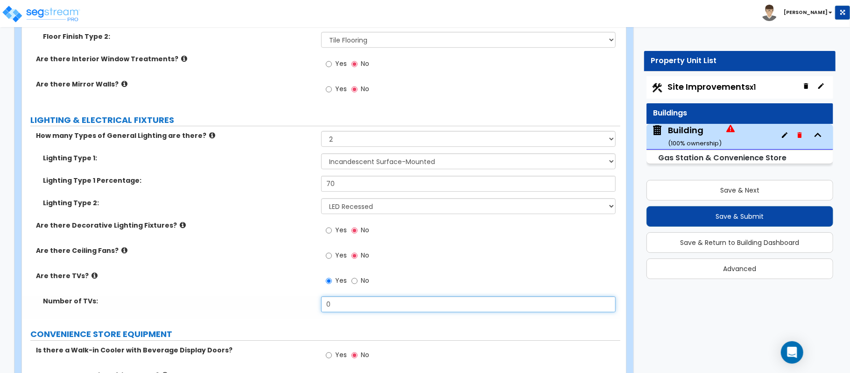
drag, startPoint x: 346, startPoint y: 309, endPoint x: 293, endPoint y: 303, distance: 53.1
click at [293, 303] on div "Number of TVs: 0" at bounding box center [321, 307] width 599 height 22
type input "1"
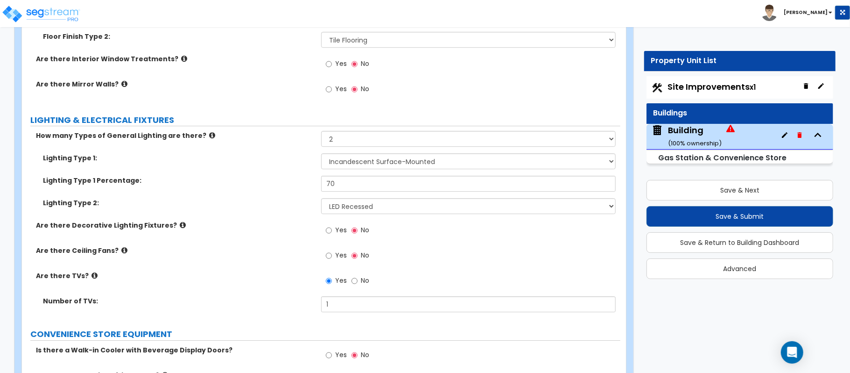
click at [287, 287] on div "Are there TVs? Yes No" at bounding box center [321, 283] width 599 height 25
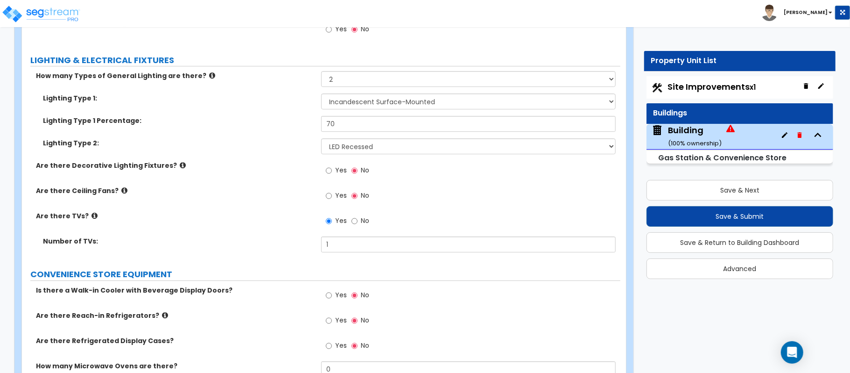
scroll to position [2366, 0]
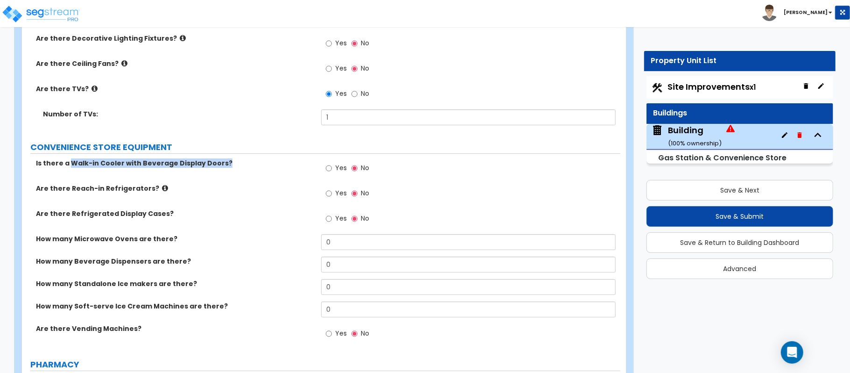
drag, startPoint x: 70, startPoint y: 163, endPoint x: 227, endPoint y: 163, distance: 157.4
click at [227, 163] on label "Is there a Walk-in Cooler with Beverage Display Doors?" at bounding box center [175, 162] width 278 height 9
copy label "Walk-in Cooler with Beverage Display Doors?"
click at [162, 191] on icon at bounding box center [165, 187] width 6 height 7
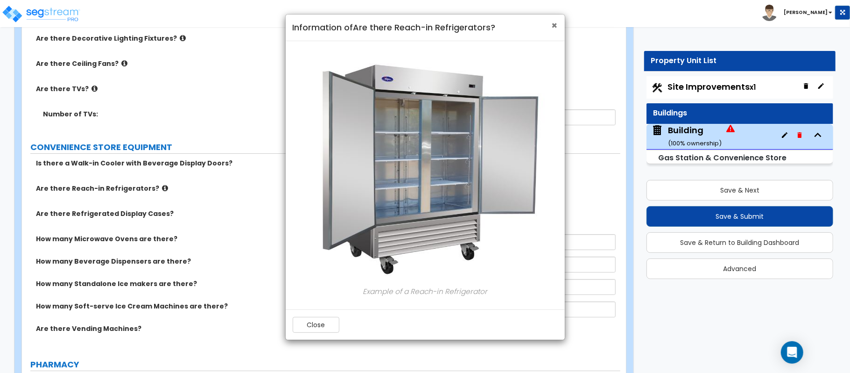
click at [553, 27] on span "×" at bounding box center [555, 26] width 6 height 14
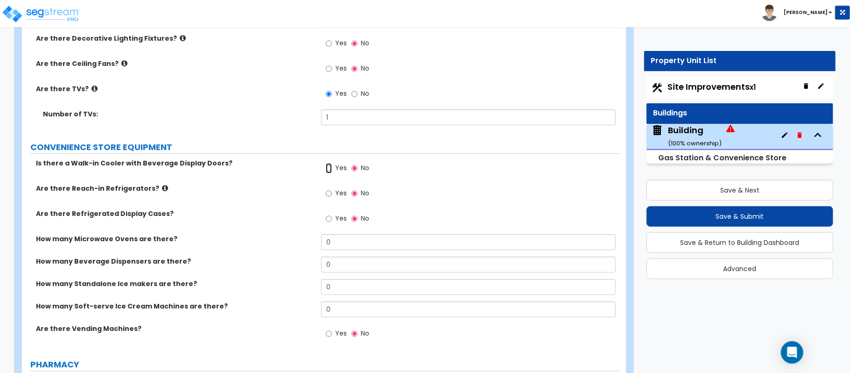
click at [329, 165] on input "Yes" at bounding box center [329, 168] width 6 height 10
radio input "true"
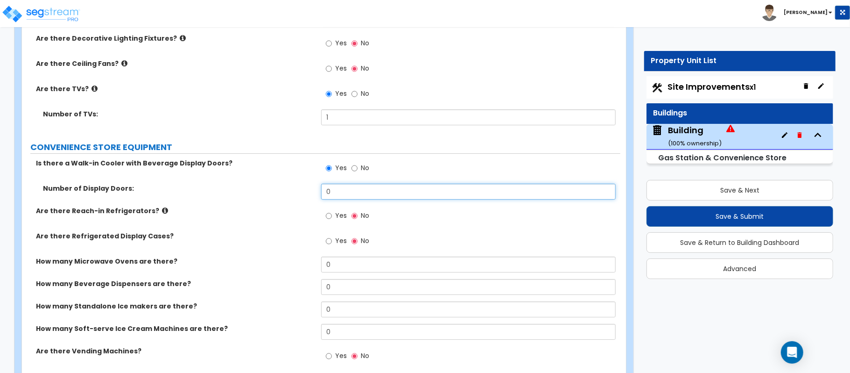
drag, startPoint x: 348, startPoint y: 198, endPoint x: 266, endPoint y: 182, distance: 83.4
click at [266, 182] on div "Is there a Walk-in Cooler with Beverage Display Doors? Yes No Number of Display…" at bounding box center [321, 264] width 585 height 213
type input "13"
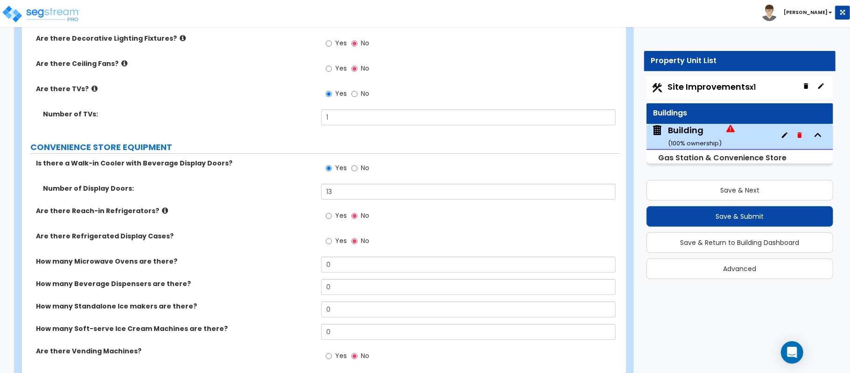
click at [277, 228] on div "Are there Reach-in Refrigerators? Yes No" at bounding box center [321, 218] width 599 height 25
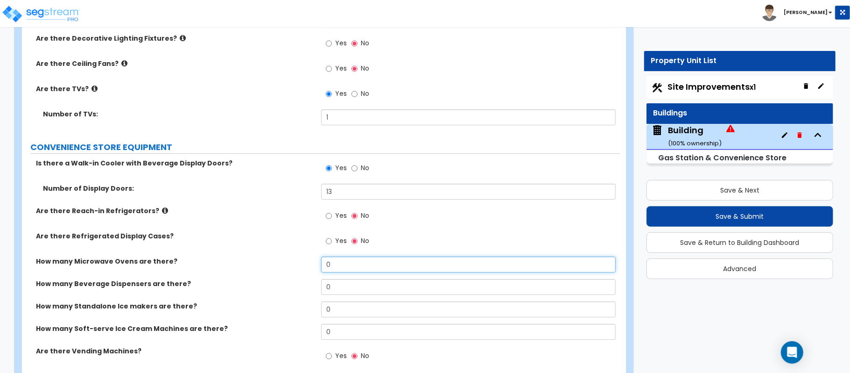
drag, startPoint x: 350, startPoint y: 271, endPoint x: 308, endPoint y: 271, distance: 42.0
click at [308, 271] on div "How many Microwave Ovens are there? 0" at bounding box center [321, 267] width 599 height 22
type input "1"
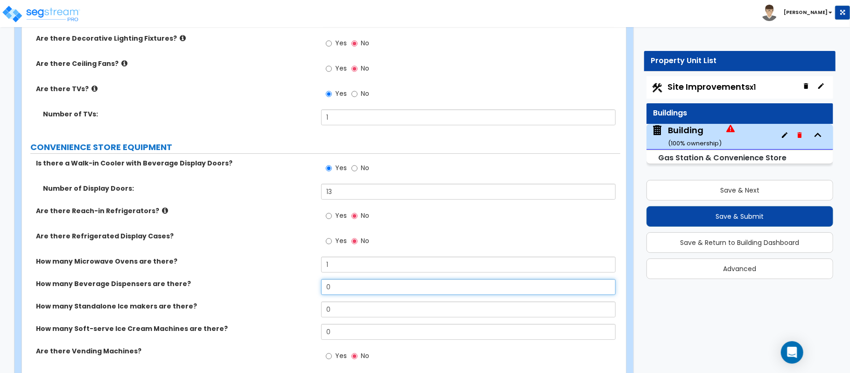
drag, startPoint x: 347, startPoint y: 289, endPoint x: 294, endPoint y: 288, distance: 53.7
click at [294, 288] on div "How many Beverage Dispensers are there? 0" at bounding box center [321, 290] width 599 height 22
type input "1"
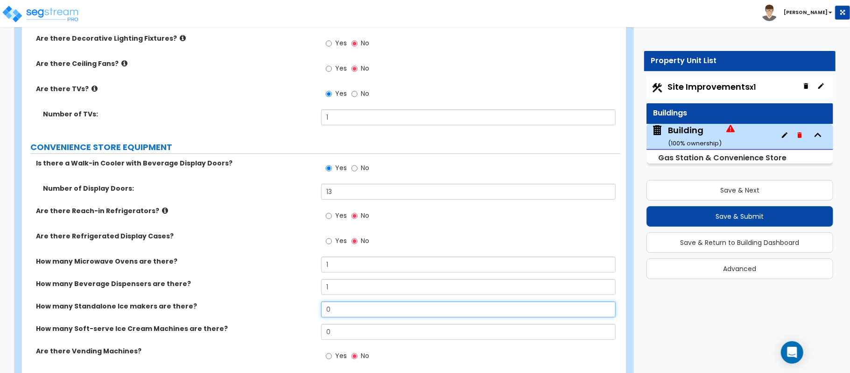
drag, startPoint x: 335, startPoint y: 311, endPoint x: 297, endPoint y: 311, distance: 37.8
click at [297, 311] on div "How many Standalone Ice makers are there? 0" at bounding box center [321, 312] width 599 height 22
type input "1"
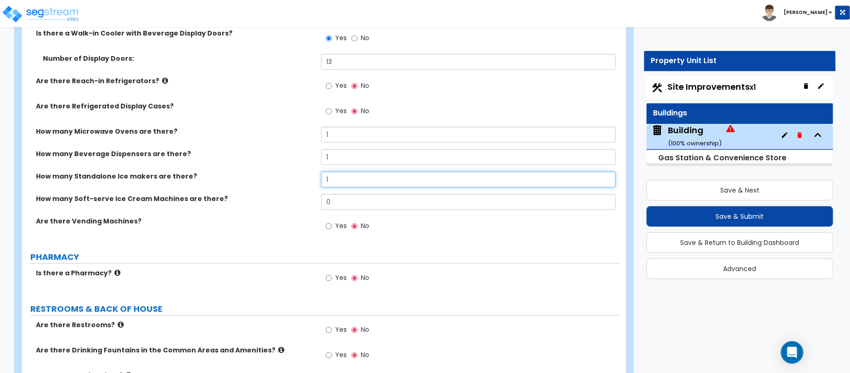
scroll to position [2481, 0]
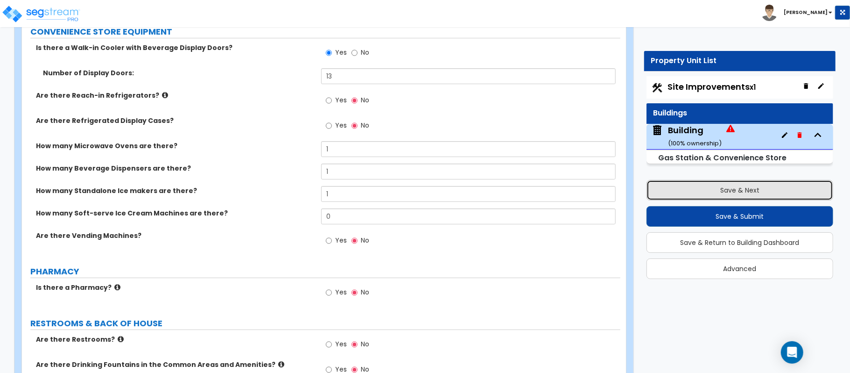
click at [737, 191] on button "Save & Next" at bounding box center [740, 190] width 187 height 21
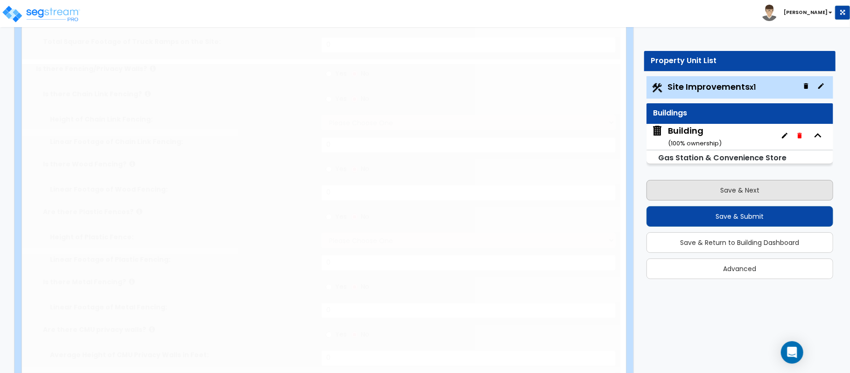
select select "2"
type input "26676.14"
select select "2"
type input "11500"
radio input "true"
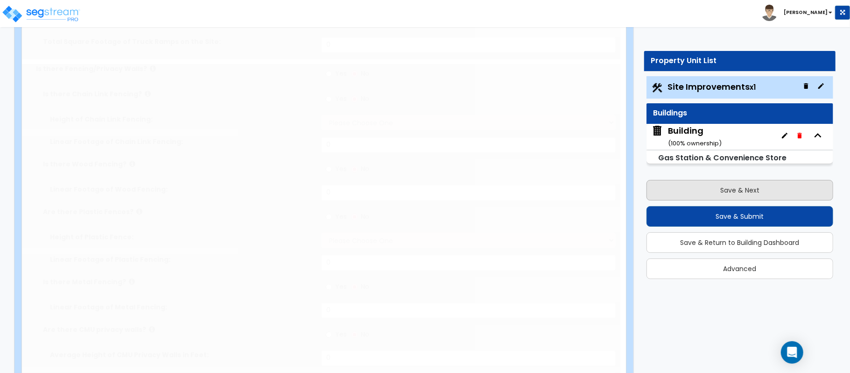
type input "10"
radio input "true"
type input "150"
radio input "true"
type input "27"
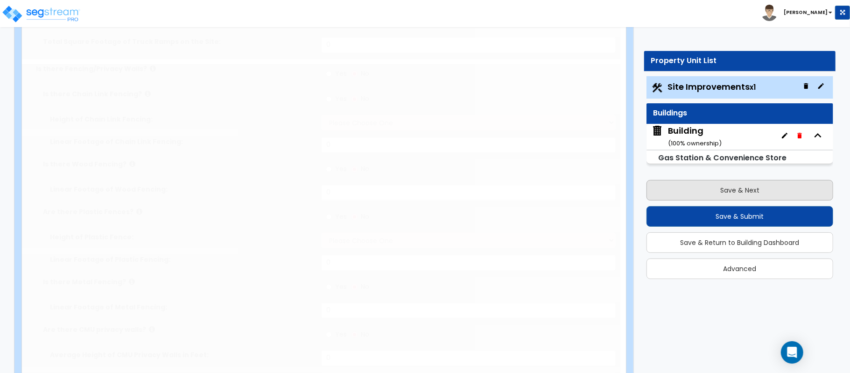
radio input "true"
type input "1"
radio input "true"
select select "1"
type input "7"
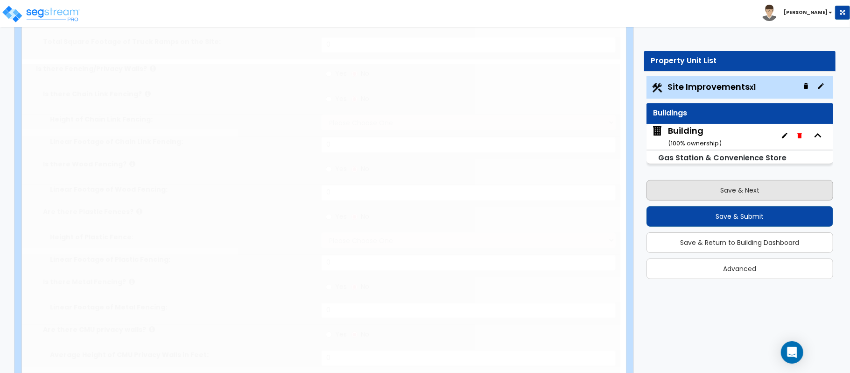
radio input "true"
select select "2"
type input "500"
select select "1"
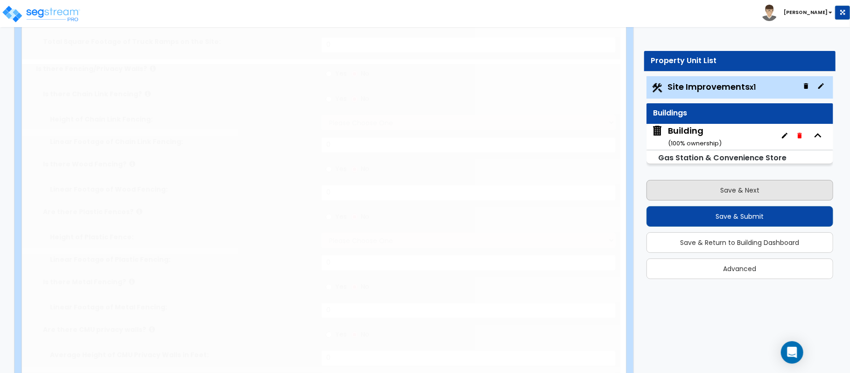
radio input "true"
type input "700"
radio input "true"
select select "1"
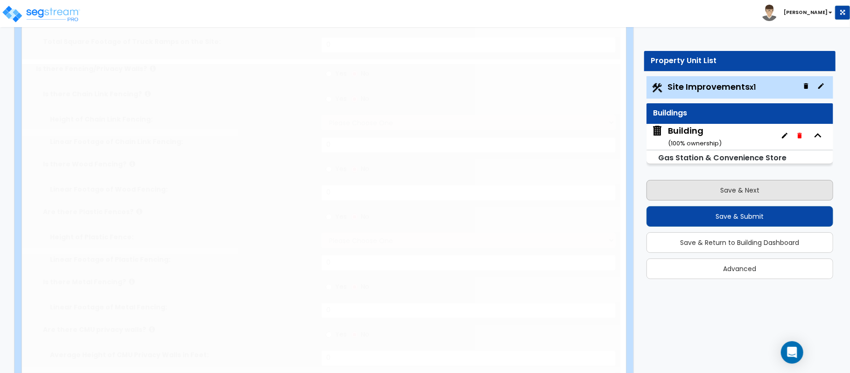
type input "30"
select select "4"
type input "1"
select select "1"
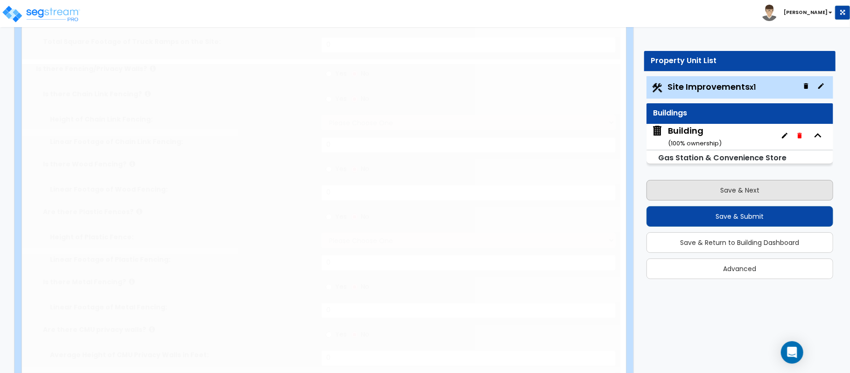
radio input "true"
type input "3"
type input "12"
radio input "true"
type input "1"
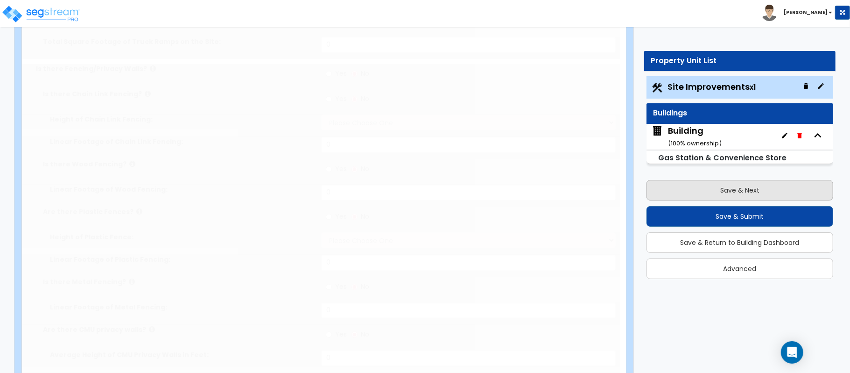
type input "1762"
select select "4"
radio input "true"
type input "1"
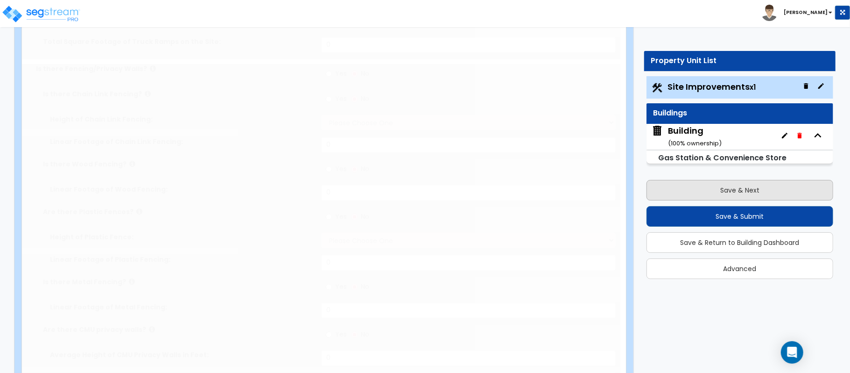
radio input "true"
select select "1"
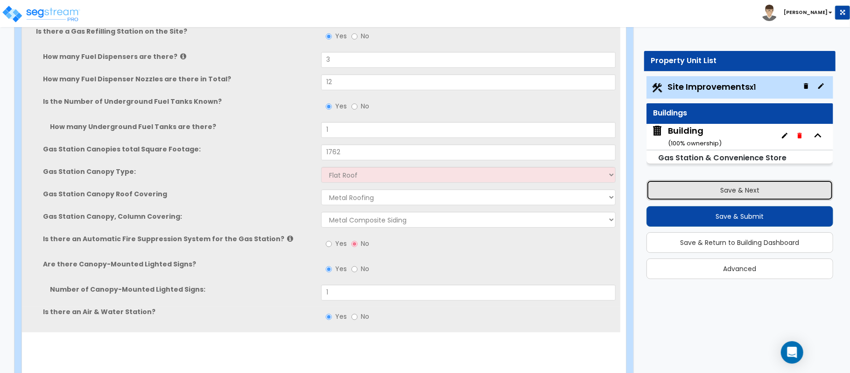
click at [736, 190] on button "Save & Next" at bounding box center [740, 190] width 187 height 21
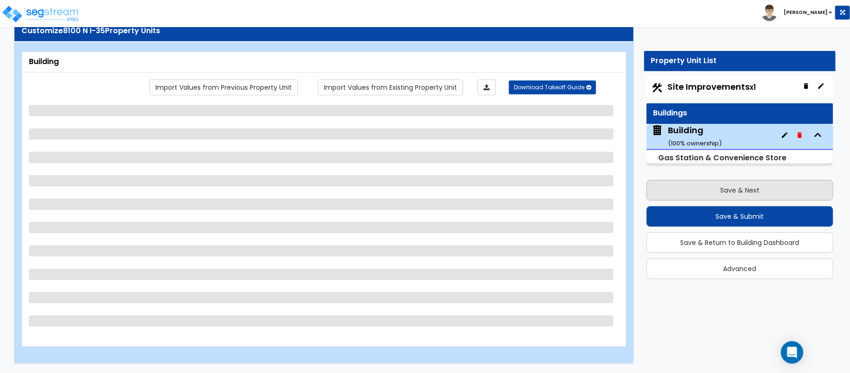
select select "4"
select select "1"
select select "7"
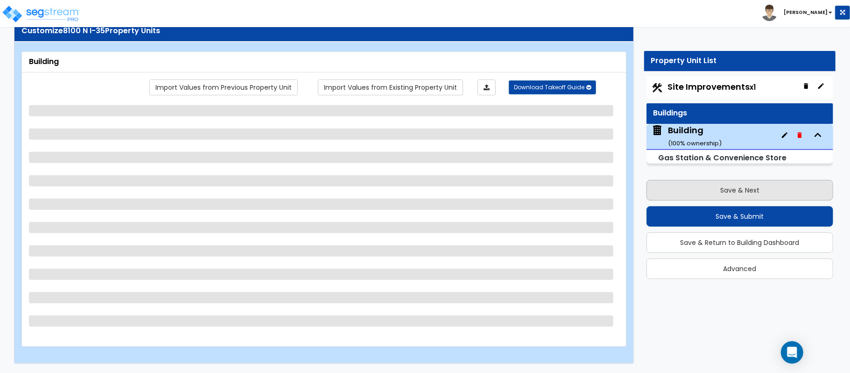
select select "2"
select select "1"
select select "2"
select select "1"
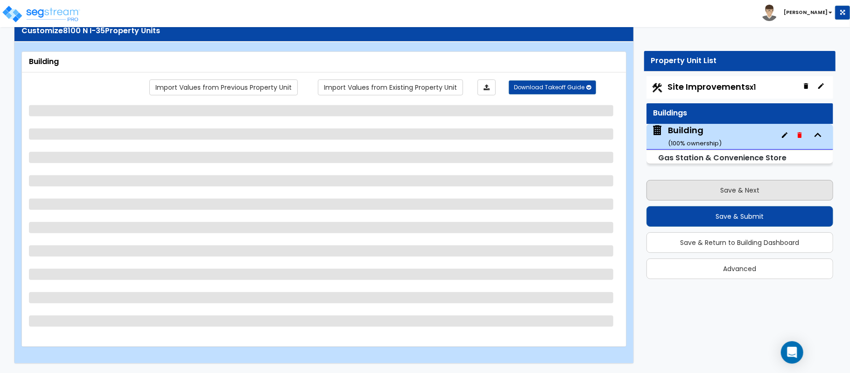
select select "2"
select select "1"
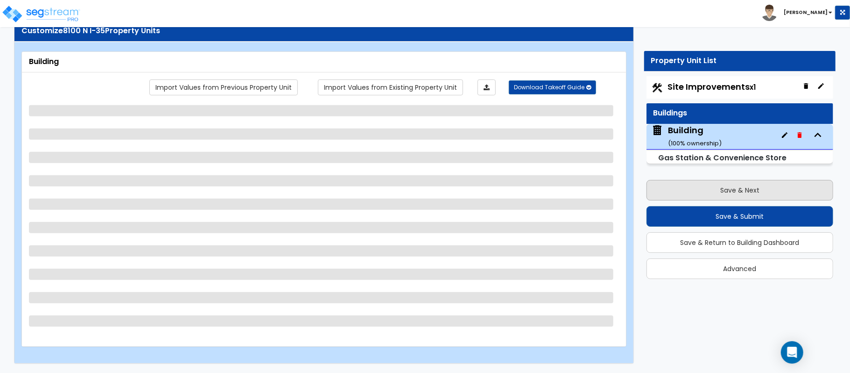
select select "2"
select select "4"
select select "1"
select select "2"
select select "6"
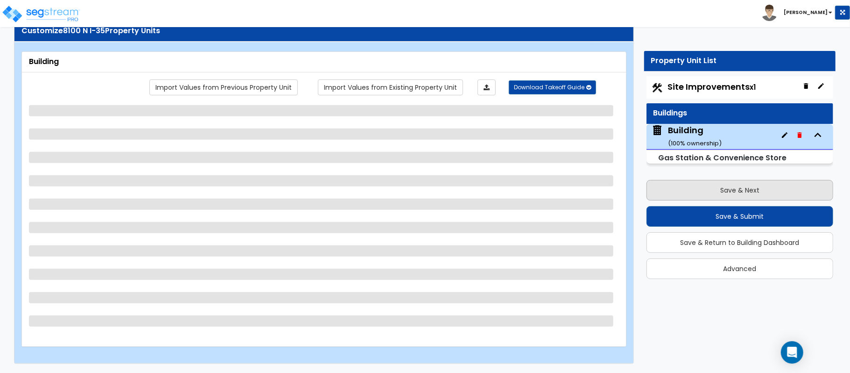
select select "2"
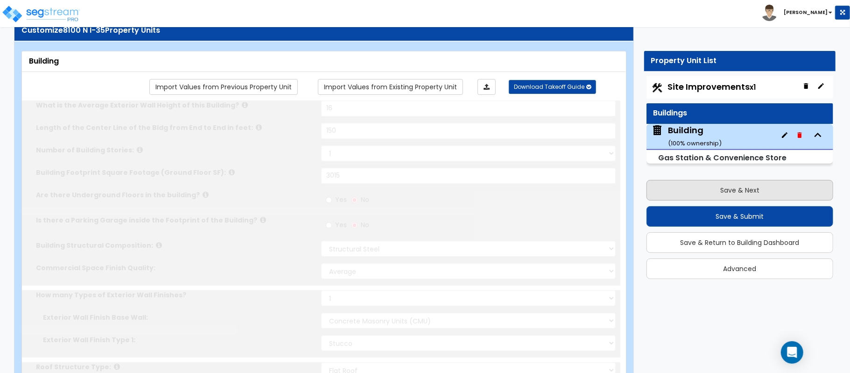
radio input "true"
select select "2"
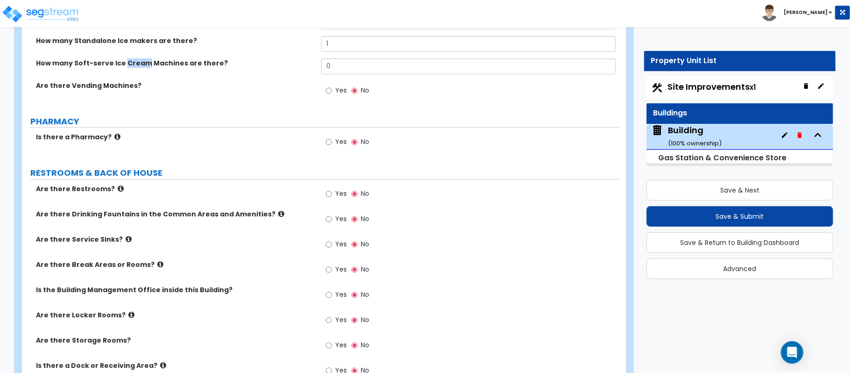
scroll to position [2501, 0]
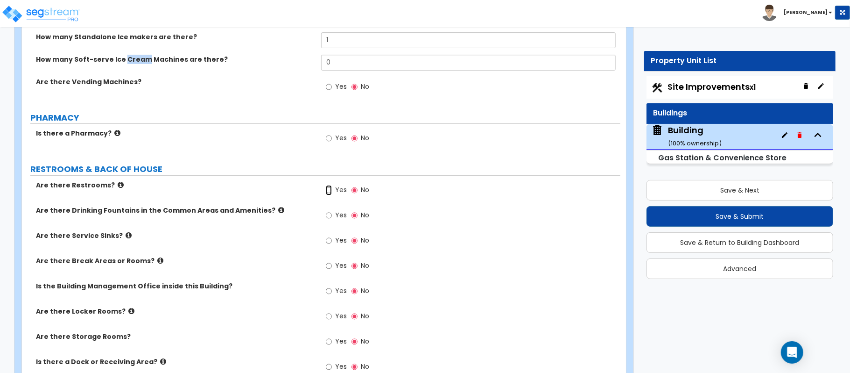
click at [329, 192] on input "Yes" at bounding box center [329, 190] width 6 height 10
radio input "true"
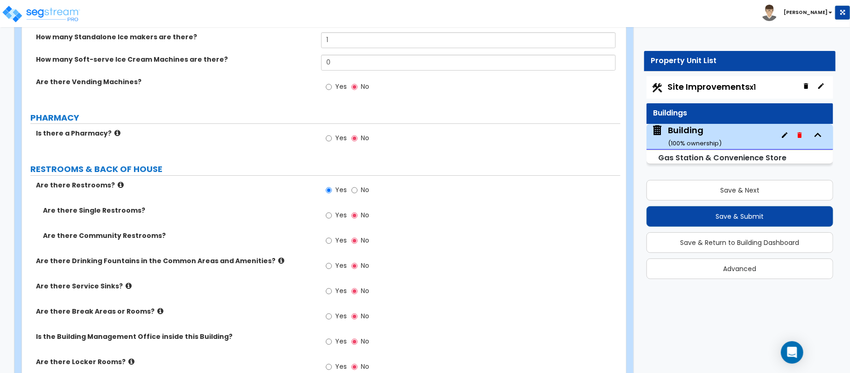
click at [321, 222] on div "Yes No" at bounding box center [347, 215] width 53 height 21
click at [332, 215] on label "Yes" at bounding box center [336, 216] width 21 height 16
click at [332, 215] on input "Yes" at bounding box center [329, 215] width 6 height 10
radio input "true"
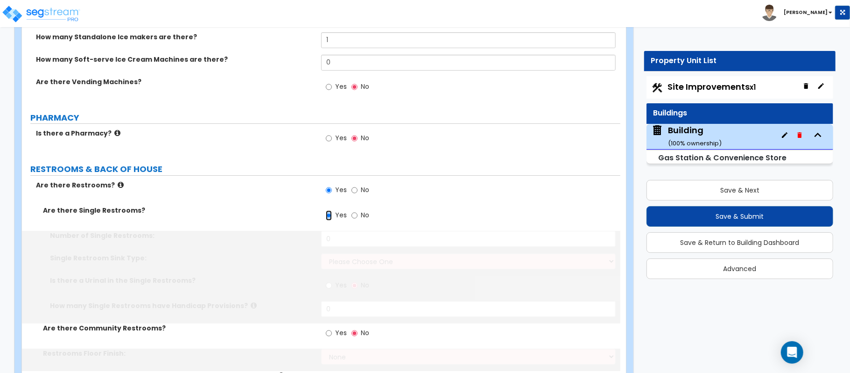
click at [329, 219] on input "Yes" at bounding box center [329, 215] width 6 height 10
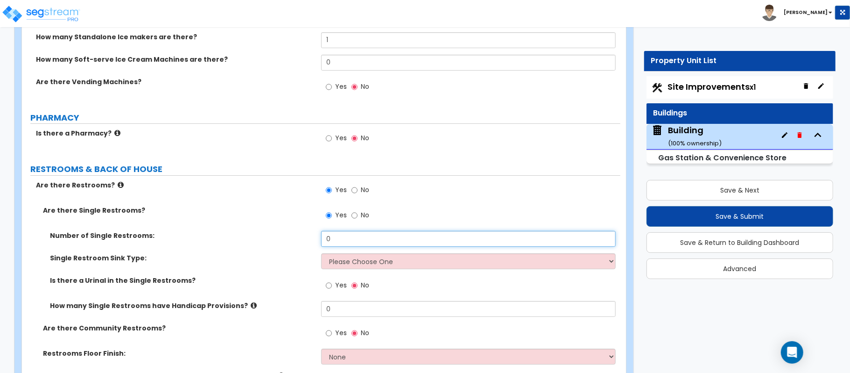
drag, startPoint x: 341, startPoint y: 244, endPoint x: 284, endPoint y: 249, distance: 56.8
click at [284, 249] on div "Number of Single Restrooms: 0" at bounding box center [321, 242] width 599 height 22
type input "1"
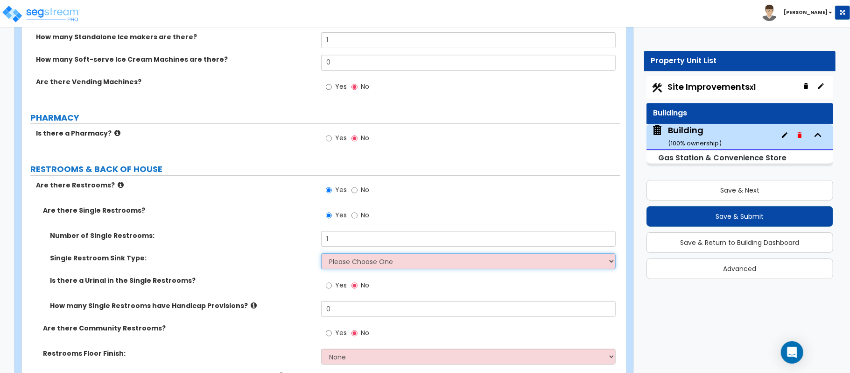
click at [338, 268] on select "Please Choose One Wall-mounted Vanity-mounted" at bounding box center [468, 261] width 295 height 16
drag, startPoint x: 354, startPoint y: 264, endPoint x: 320, endPoint y: 266, distance: 33.7
click at [354, 264] on select "Please Choose One Wall-mounted Vanity-mounted" at bounding box center [468, 261] width 295 height 16
select select "1"
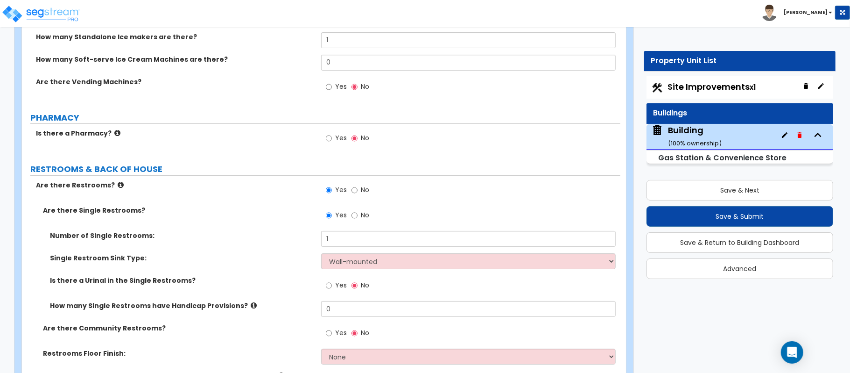
drag, startPoint x: 268, startPoint y: 272, endPoint x: 307, endPoint y: 280, distance: 40.6
click at [268, 272] on div "Single Restroom Sink Type: Please Choose One Wall-mounted Vanity-mounted" at bounding box center [321, 264] width 599 height 22
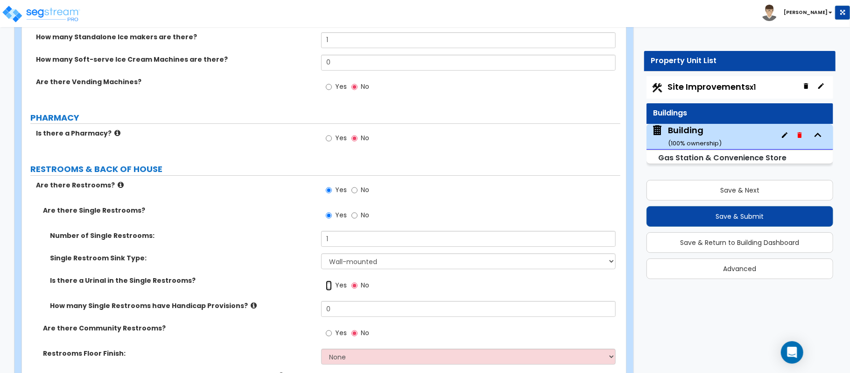
click at [328, 284] on input "Yes" at bounding box center [329, 285] width 6 height 10
click at [361, 289] on span "No" at bounding box center [365, 284] width 8 height 9
click at [358, 289] on input "No" at bounding box center [355, 285] width 6 height 10
radio input "false"
radio input "true"
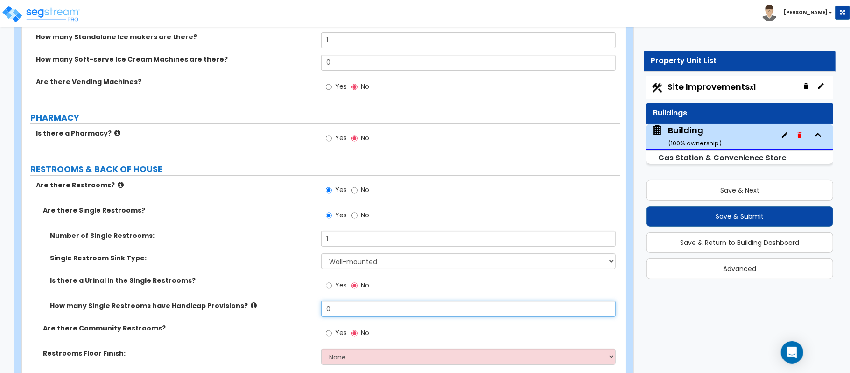
drag, startPoint x: 346, startPoint y: 313, endPoint x: 290, endPoint y: 320, distance: 55.6
click at [290, 320] on div "How many Single Restrooms have Handicap Provisions? 0" at bounding box center [321, 312] width 599 height 22
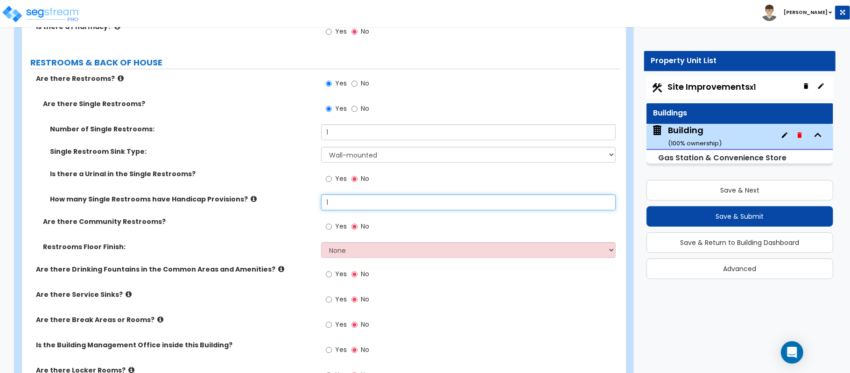
scroll to position [2625, 0]
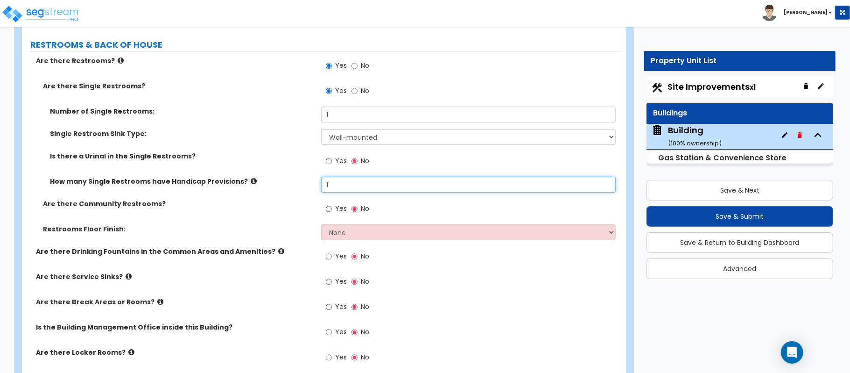
type input "1"
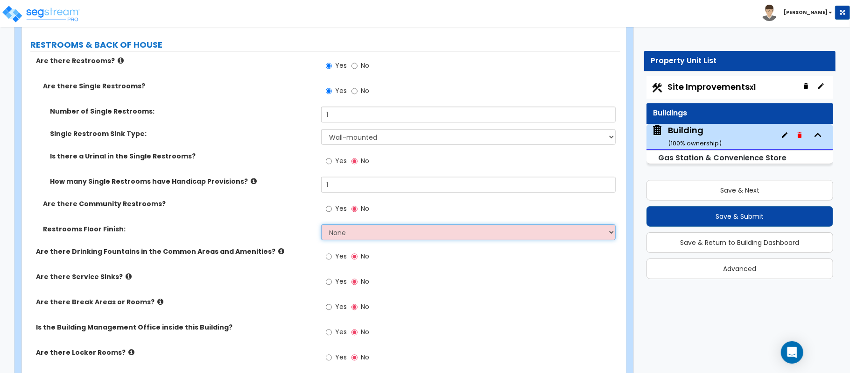
click at [357, 233] on select "None Tile Flooring Resilient Laminate Flooring VCT Flooring Sheet Vinyl Flooring" at bounding box center [468, 232] width 295 height 16
select select "1"
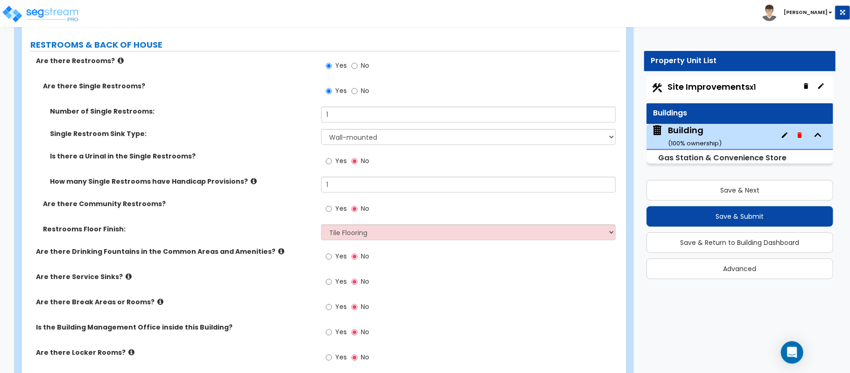
click at [296, 222] on div "Are there Community Restrooms? Yes No" at bounding box center [321, 211] width 599 height 25
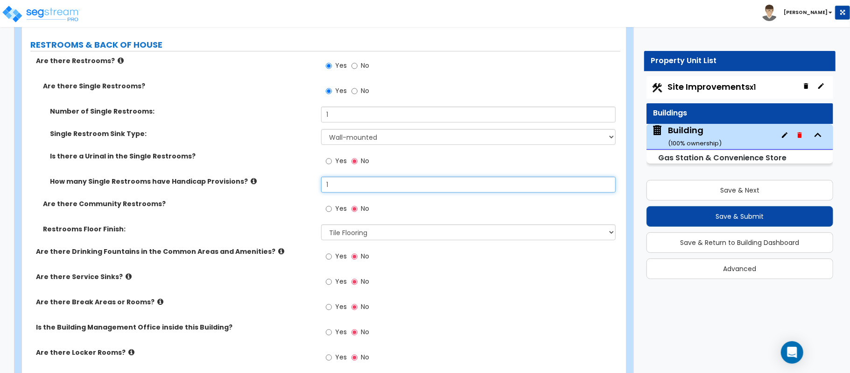
drag, startPoint x: 337, startPoint y: 185, endPoint x: 300, endPoint y: 182, distance: 37.5
click at [300, 182] on div "How many Single Restrooms have Handicap Provisions? 1" at bounding box center [321, 188] width 599 height 22
type input "2"
click at [305, 208] on label "Are there Community Restrooms?" at bounding box center [178, 203] width 271 height 9
click at [348, 120] on input "1" at bounding box center [468, 114] width 295 height 16
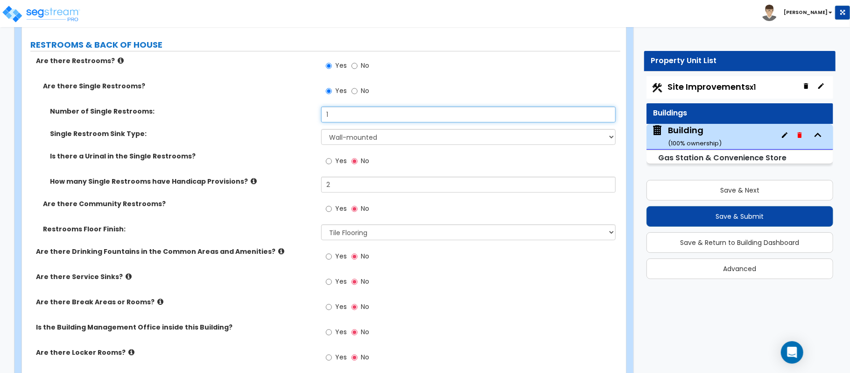
drag, startPoint x: 348, startPoint y: 120, endPoint x: 265, endPoint y: 118, distance: 82.7
click at [267, 118] on div "Number of Single Restrooms: 1" at bounding box center [321, 117] width 599 height 22
type input "2"
click at [265, 116] on label "Number of Single Restrooms:" at bounding box center [182, 110] width 264 height 9
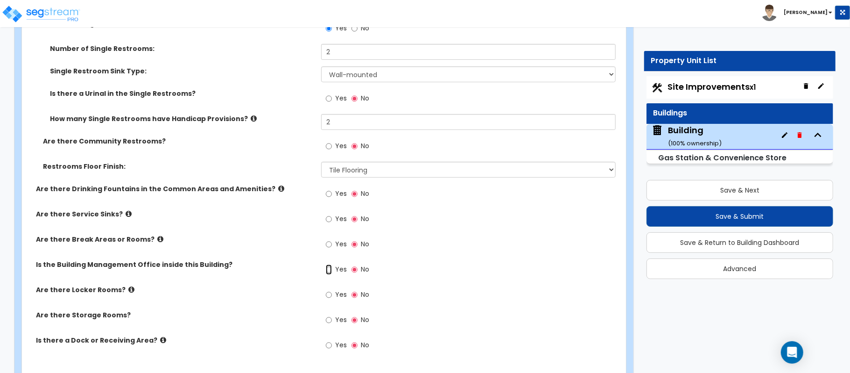
click at [331, 271] on input "Yes" at bounding box center [329, 269] width 6 height 10
radio input "true"
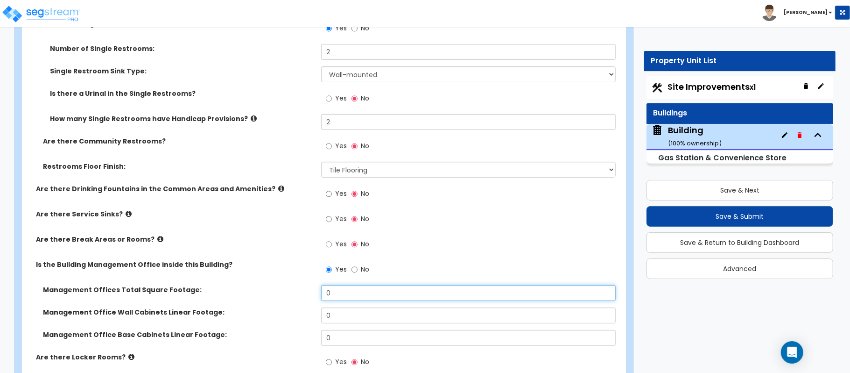
drag, startPoint x: 349, startPoint y: 290, endPoint x: 312, endPoint y: 286, distance: 37.6
click at [312, 286] on div "Are there Restrooms? Yes No Are there Single Restrooms? Yes No Number of Single…" at bounding box center [321, 210] width 585 height 434
type input "80"
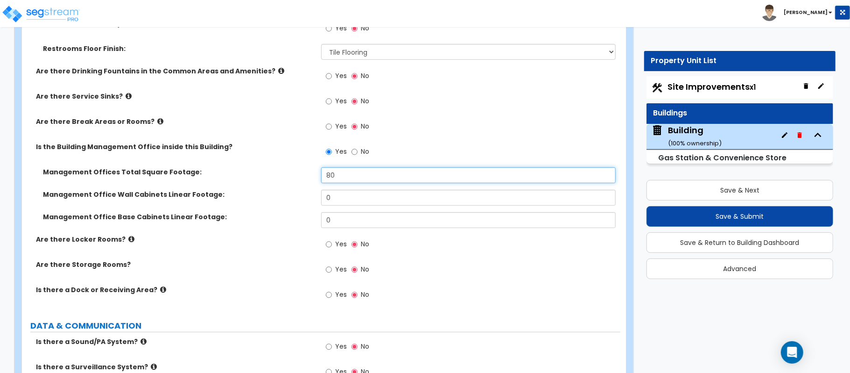
scroll to position [2812, 0]
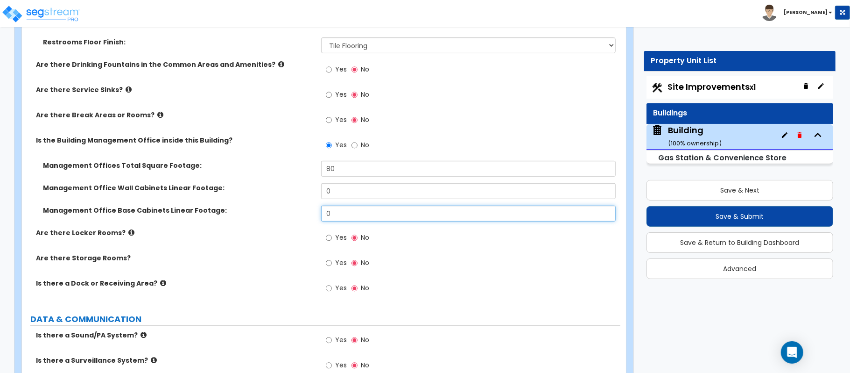
drag, startPoint x: 344, startPoint y: 217, endPoint x: 279, endPoint y: 203, distance: 66.1
click at [279, 203] on div "Management Offices Total Square Footage: 80 Management Office Wall Cabinets Lin…" at bounding box center [321, 194] width 585 height 67
type input "6"
click at [290, 241] on div "Are there Locker Rooms? Yes No" at bounding box center [321, 240] width 599 height 25
click at [333, 266] on label "Yes" at bounding box center [336, 264] width 21 height 16
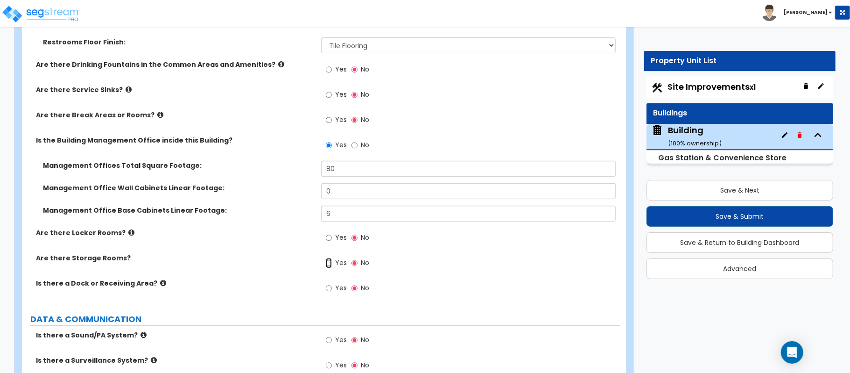
click at [332, 266] on input "Yes" at bounding box center [329, 263] width 6 height 10
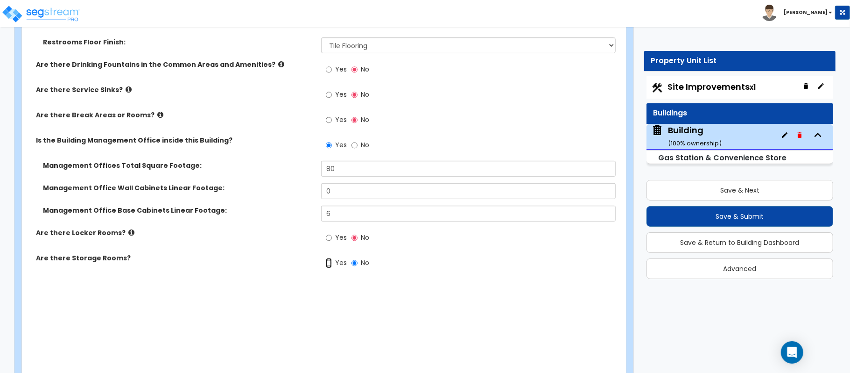
radio input "true"
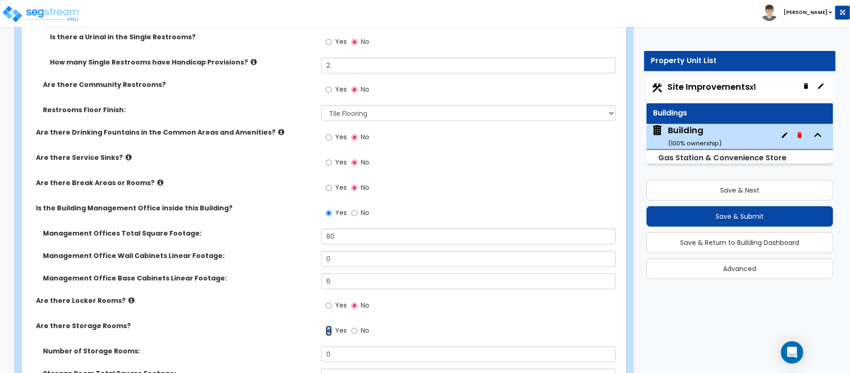
scroll to position [2625, 0]
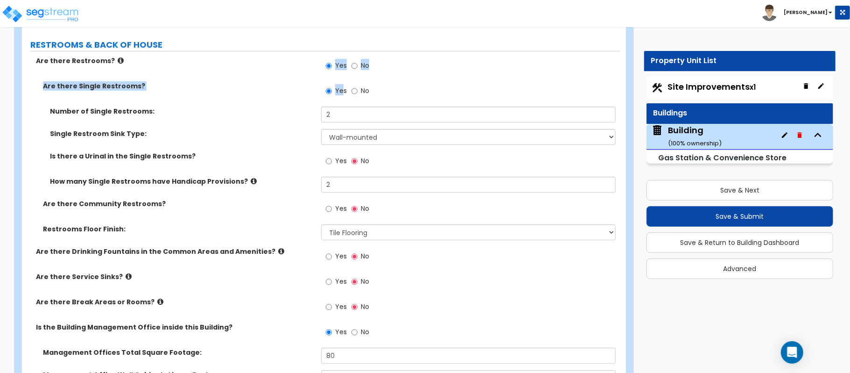
drag, startPoint x: 340, startPoint y: 86, endPoint x: 308, endPoint y: 83, distance: 32.4
click at [308, 83] on div "Are there Restrooms? Yes No Are there Single Restrooms? Yes No Number of Single…" at bounding box center [321, 321] width 585 height 530
click at [307, 120] on div "Number of Single Restrooms: 2" at bounding box center [321, 117] width 599 height 22
drag, startPoint x: 335, startPoint y: 120, endPoint x: 300, endPoint y: 122, distance: 35.6
click at [300, 122] on div "Number of Single Restrooms: 2" at bounding box center [321, 117] width 599 height 22
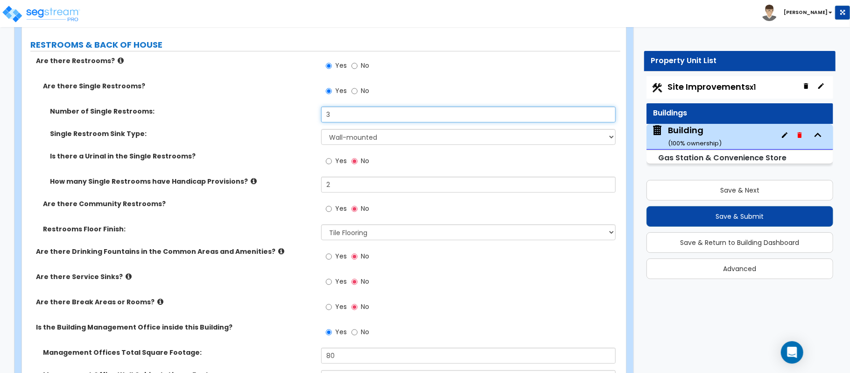
type input "3"
click at [292, 161] on label "Is there a Urinal in the Single Restrooms?" at bounding box center [182, 155] width 264 height 9
click at [337, 165] on span "Yes" at bounding box center [341, 160] width 12 height 9
click at [332, 165] on input "Yes" at bounding box center [329, 161] width 6 height 10
radio input "true"
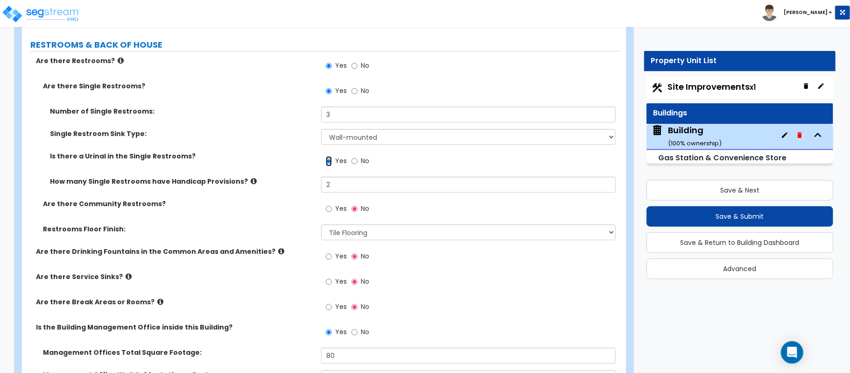
click at [331, 165] on input "Yes" at bounding box center [329, 161] width 6 height 10
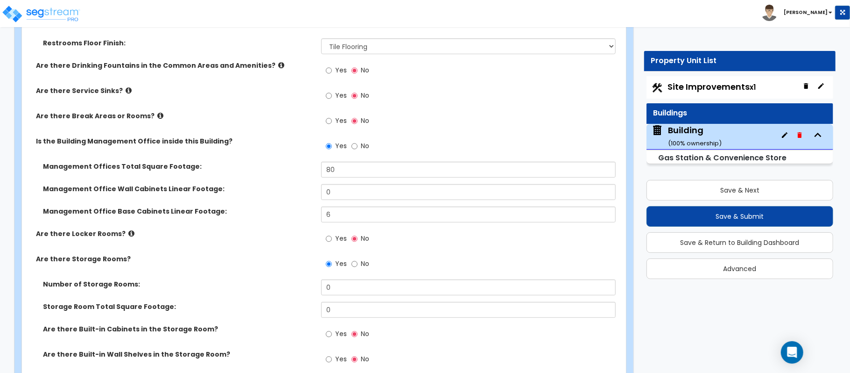
scroll to position [2812, 0]
drag, startPoint x: 346, startPoint y: 283, endPoint x: 297, endPoint y: 281, distance: 48.6
click at [301, 283] on div "Number of Storage Rooms: 0" at bounding box center [321, 289] width 599 height 22
type input "2"
drag, startPoint x: 347, startPoint y: 311, endPoint x: 304, endPoint y: 300, distance: 44.4
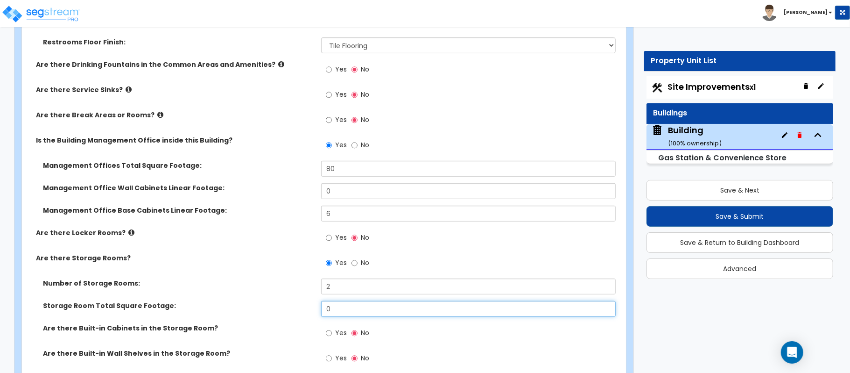
click at [304, 300] on div "Number of Storage Rooms: 2 Storage Room Total Square Footage: 0 Are there Built…" at bounding box center [321, 325] width 585 height 95
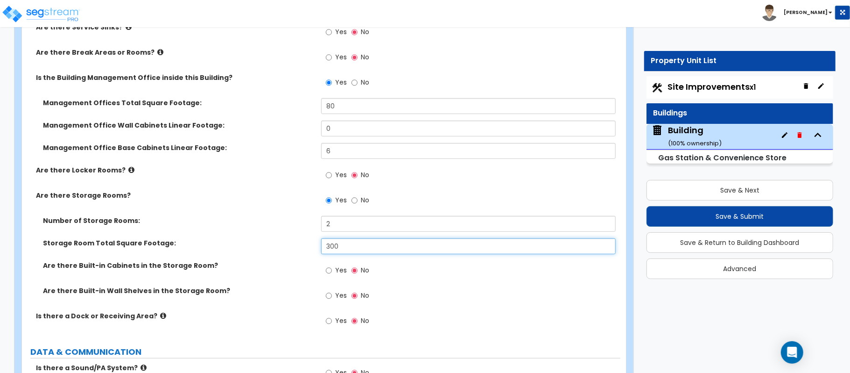
type input "300"
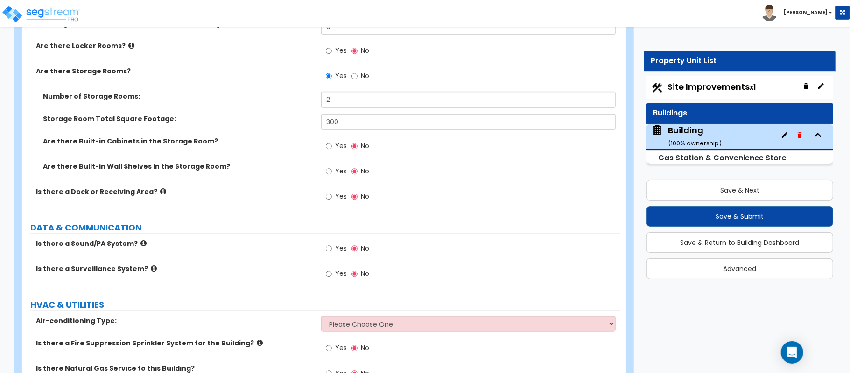
click at [141, 246] on icon at bounding box center [144, 243] width 6 height 7
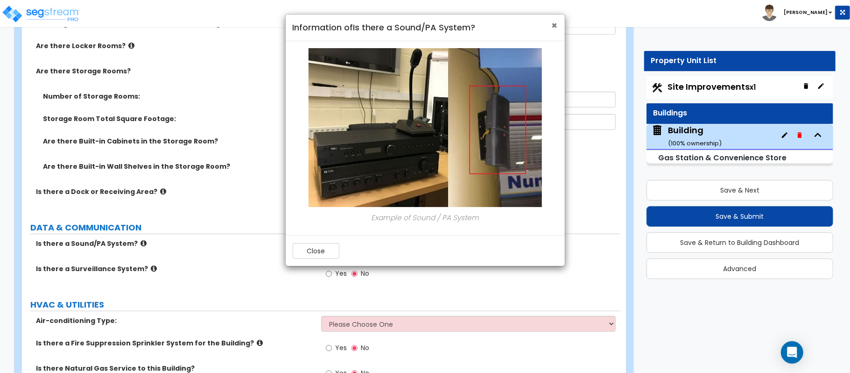
click at [553, 24] on span "×" at bounding box center [555, 26] width 6 height 14
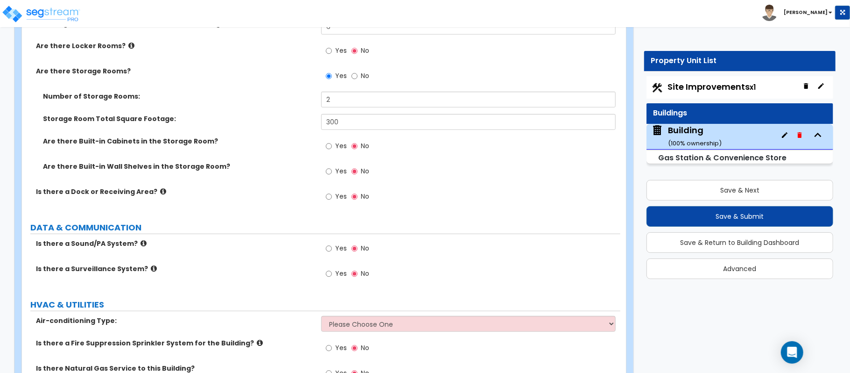
scroll to position [2212, 0]
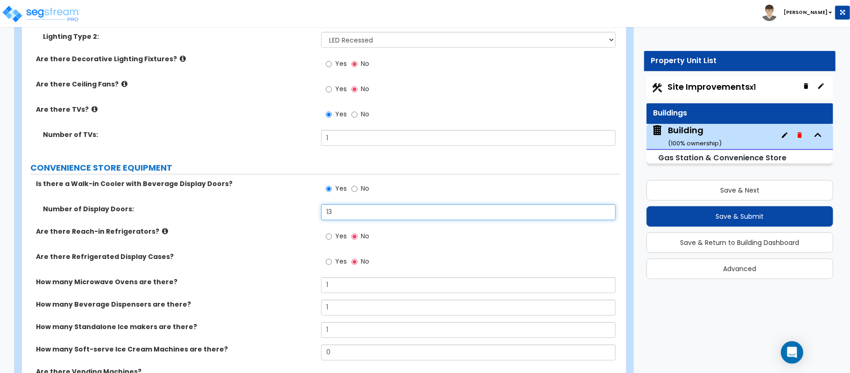
drag, startPoint x: 389, startPoint y: 220, endPoint x: 258, endPoint y: 222, distance: 130.3
click at [258, 222] on div "Number of Display Doors: 13" at bounding box center [321, 215] width 599 height 22
type input "17"
click at [258, 223] on div "Number of Display Doors: 17" at bounding box center [321, 215] width 599 height 22
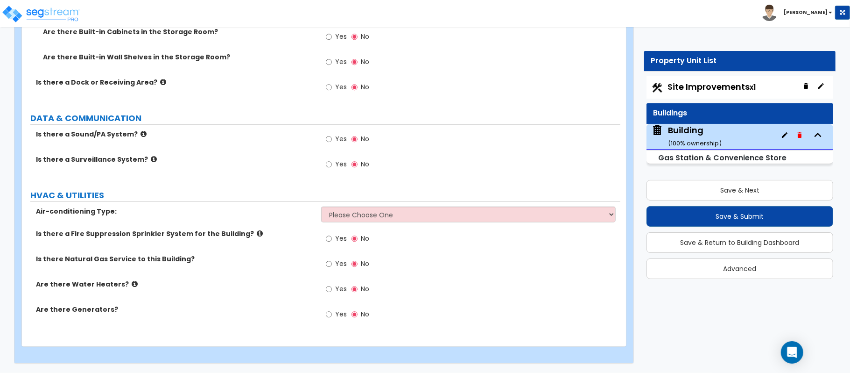
scroll to position [3049, 0]
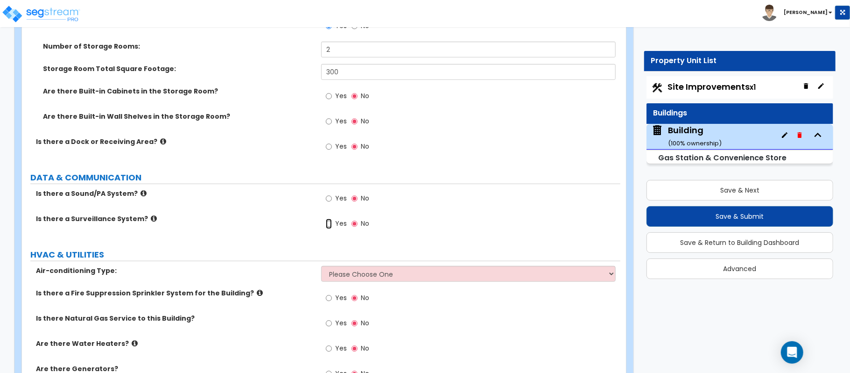
click at [330, 228] on input "Yes" at bounding box center [329, 224] width 6 height 10
radio input "true"
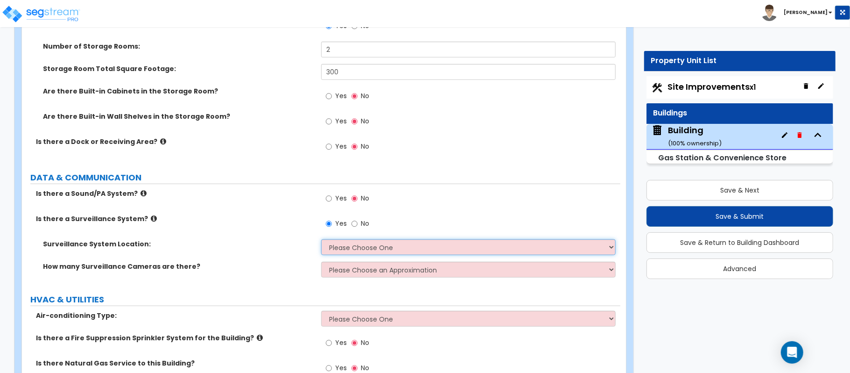
click at [347, 251] on select "Please Choose One Inside the Building Outside the Building Both Inside & Outside" at bounding box center [468, 247] width 295 height 16
select select "3"
click at [321, 241] on select "Please Choose One Inside the Building Outside the Building Both Inside & Outside" at bounding box center [468, 247] width 295 height 16
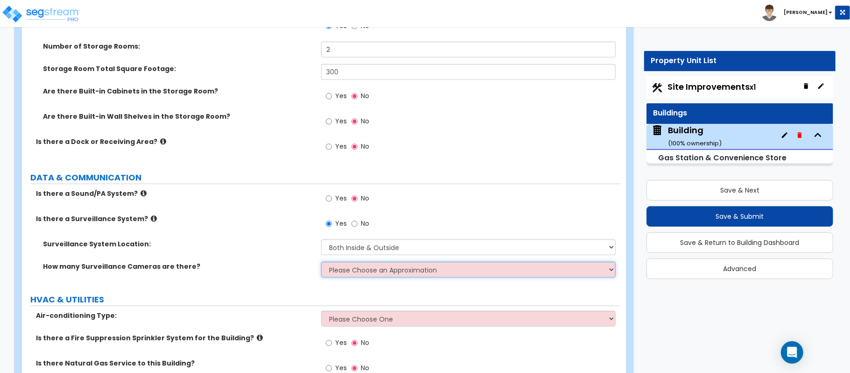
click at [355, 275] on select "Please Choose an Approximation Barely Noticed Any Noticed a Couple Frequently S…" at bounding box center [468, 270] width 295 height 16
select select "3"
click at [321, 264] on select "Please Choose an Approximation Barely Noticed Any Noticed a Couple Frequently S…" at bounding box center [468, 270] width 295 height 16
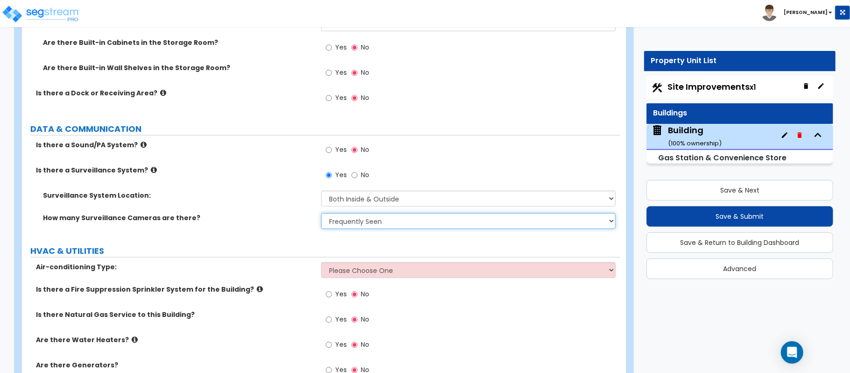
scroll to position [3156, 0]
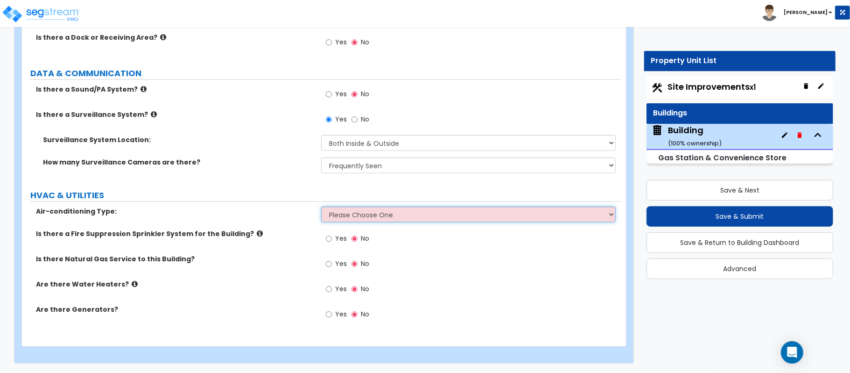
click at [366, 212] on select "Please Choose One Rooftop Unit Furnace-Condenser Forced Air Split Heating/Cooli…" at bounding box center [468, 214] width 295 height 16
select select "1"
click at [321, 206] on select "Please Choose One Rooftop Unit Furnace-Condenser Forced Air Split Heating/Cooli…" at bounding box center [468, 214] width 295 height 16
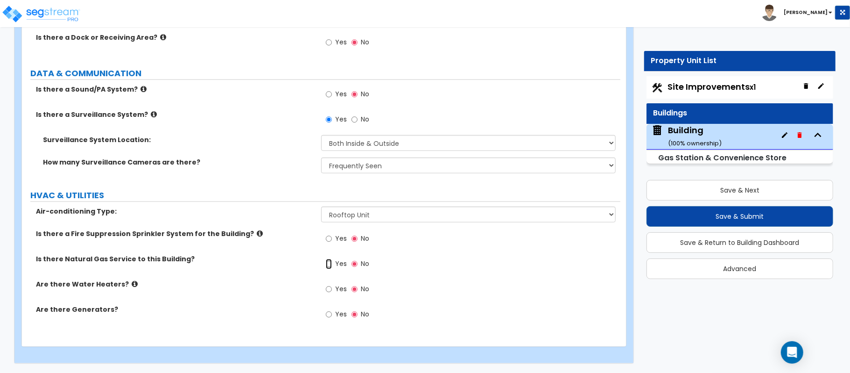
click at [328, 265] on input "Yes" at bounding box center [329, 264] width 6 height 10
radio input "true"
click at [331, 288] on input "Yes" at bounding box center [329, 289] width 6 height 10
radio input "true"
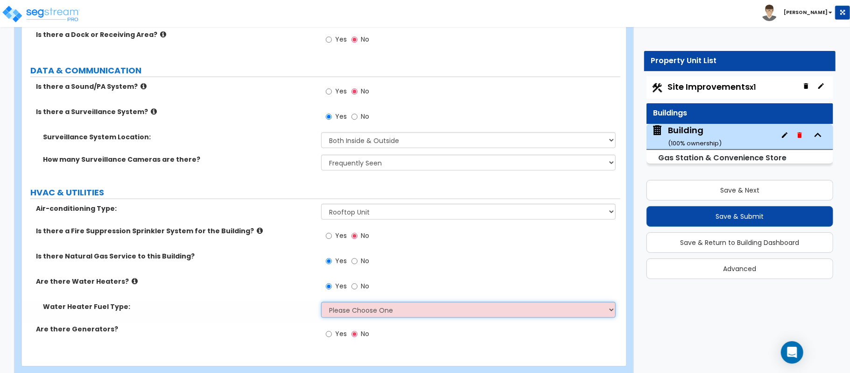
click at [374, 307] on select "Please Choose One Gas Electric" at bounding box center [468, 310] width 295 height 16
select select "1"
click at [321, 304] on select "Please Choose One Gas Electric" at bounding box center [468, 310] width 295 height 16
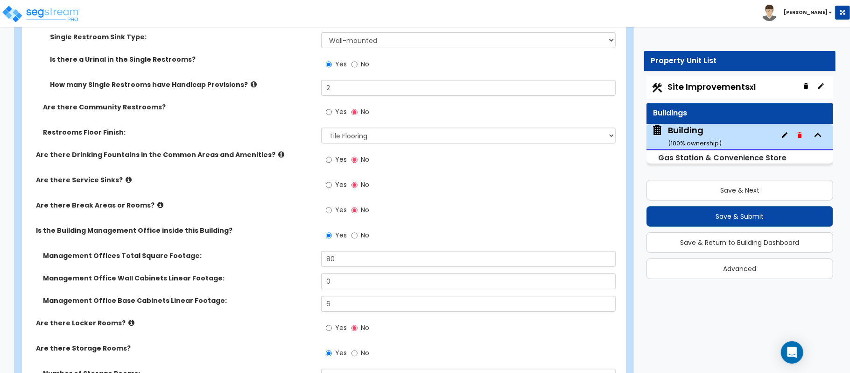
scroll to position [2494, 0]
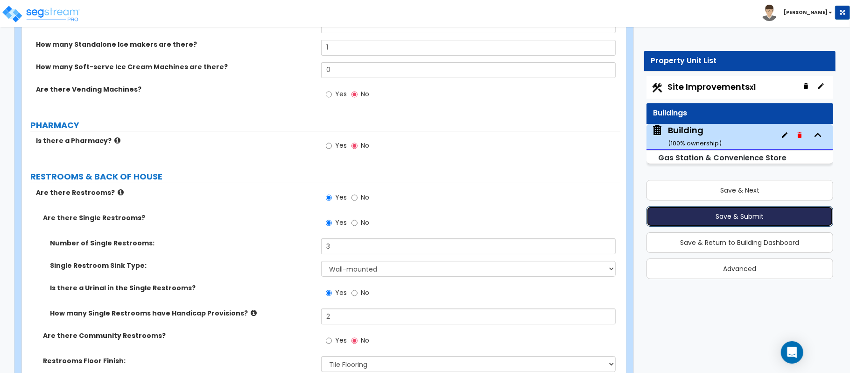
click at [733, 215] on button "Save & Submit" at bounding box center [740, 216] width 187 height 21
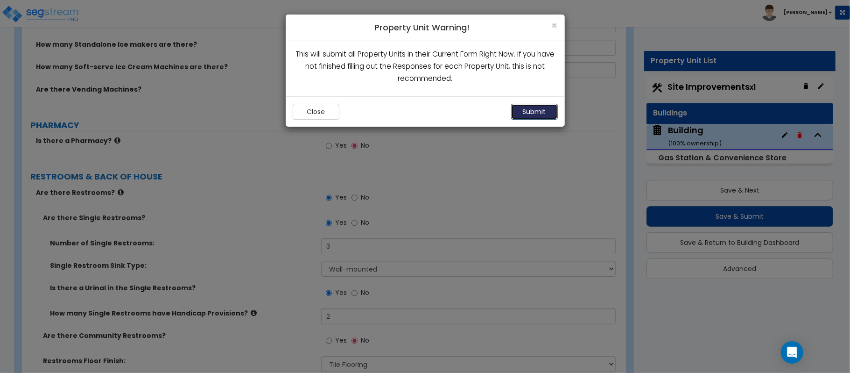
click at [547, 111] on button "Submit" at bounding box center [534, 112] width 47 height 16
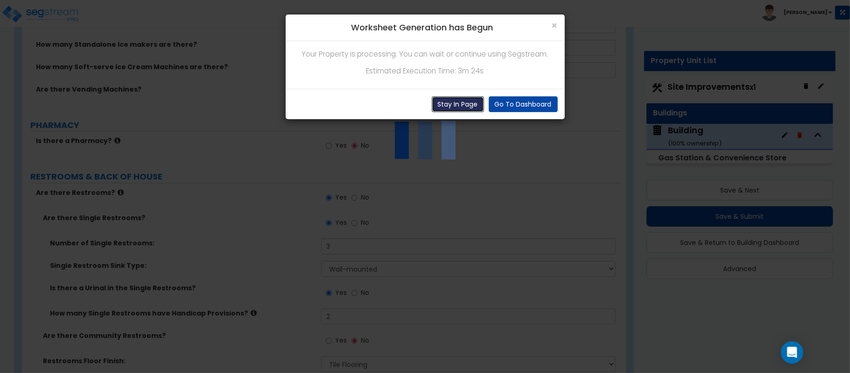
click at [461, 107] on button "Stay In Page" at bounding box center [458, 104] width 52 height 16
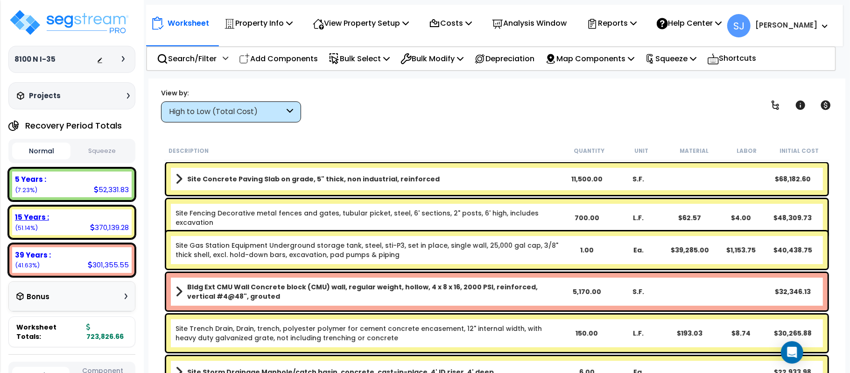
click at [72, 220] on div "15 Years :" at bounding box center [72, 217] width 114 height 10
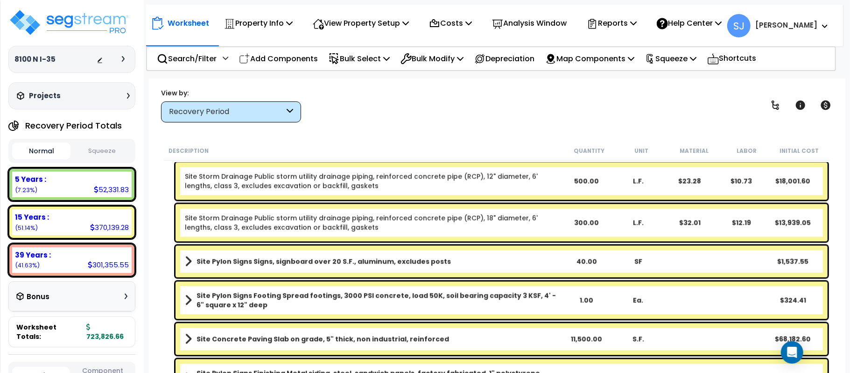
scroll to position [1245, 0]
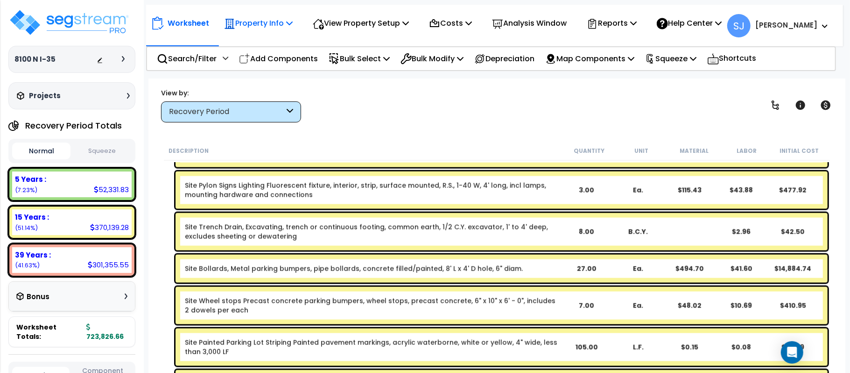
click at [274, 24] on p "Property Info" at bounding box center [258, 23] width 69 height 13
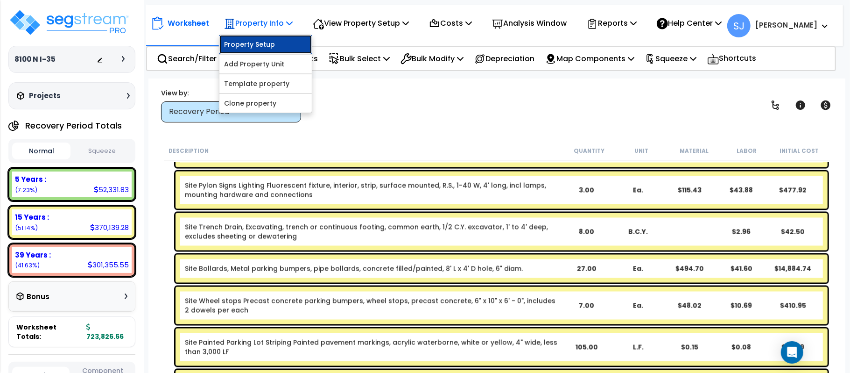
click at [270, 41] on link "Property Setup" at bounding box center [265, 44] width 92 height 19
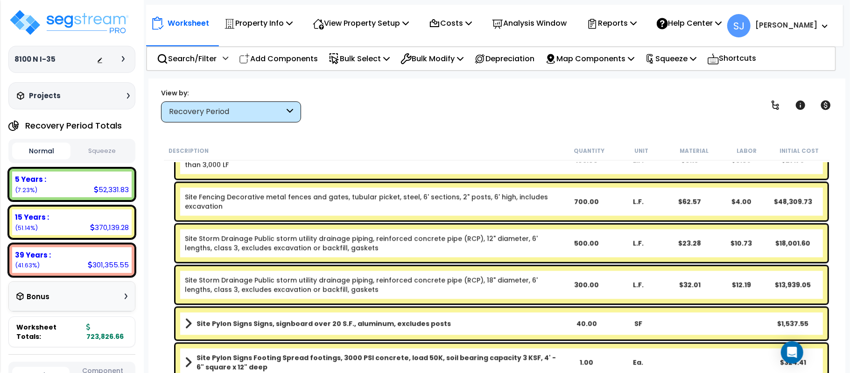
scroll to position [1370, 0]
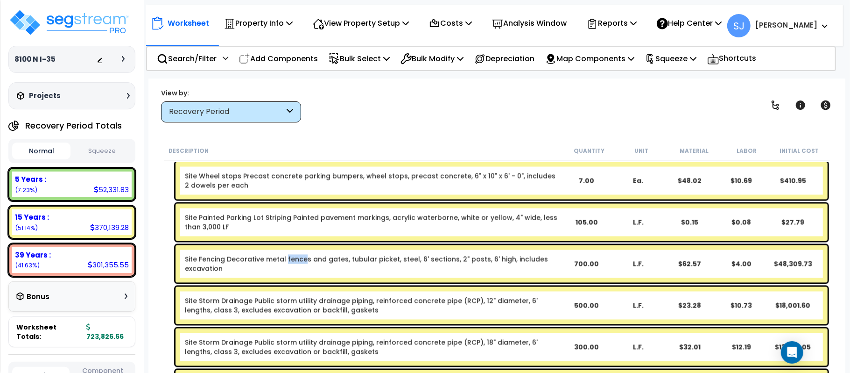
click at [96, 150] on button "Squeeze" at bounding box center [102, 151] width 58 height 16
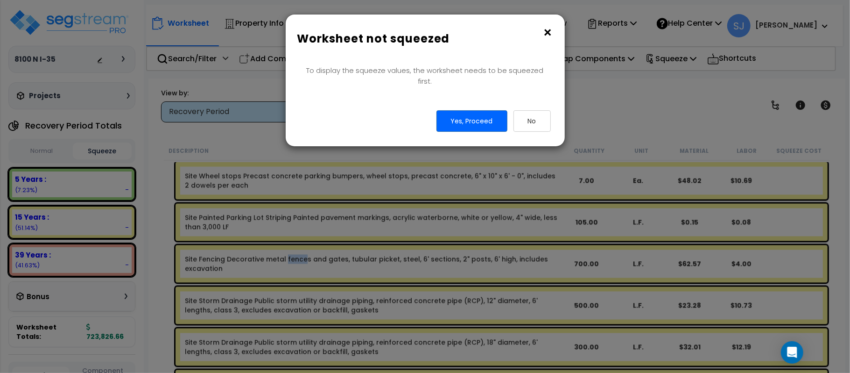
click at [549, 34] on button "×" at bounding box center [548, 32] width 10 height 15
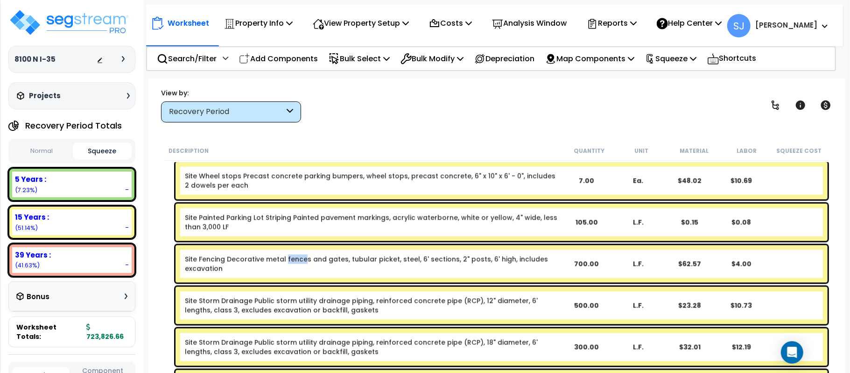
click at [37, 153] on button "Normal" at bounding box center [41, 151] width 58 height 16
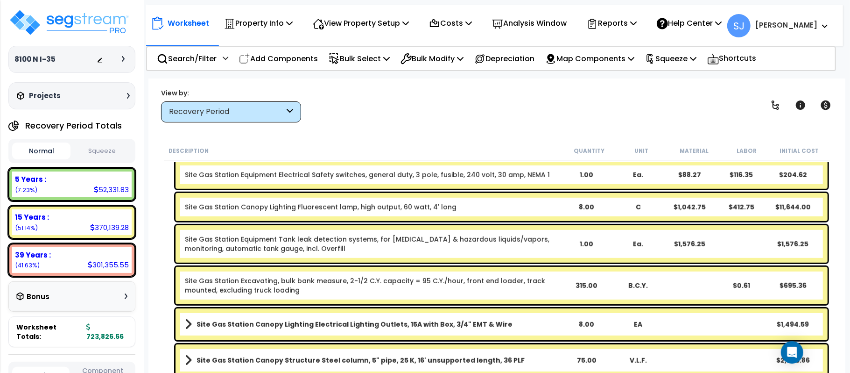
scroll to position [389, 0]
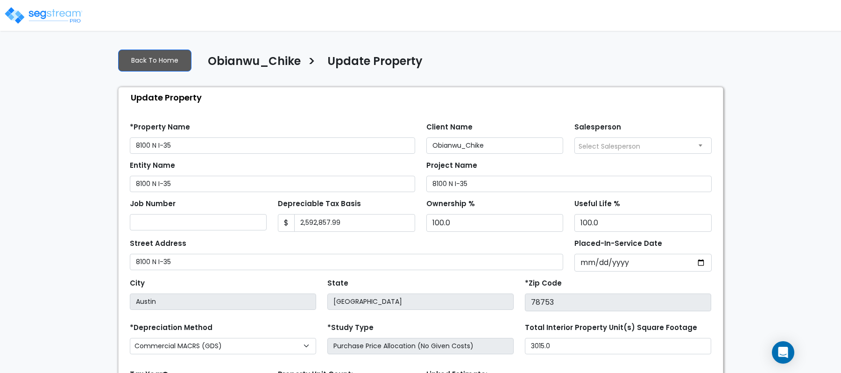
select select "2024"
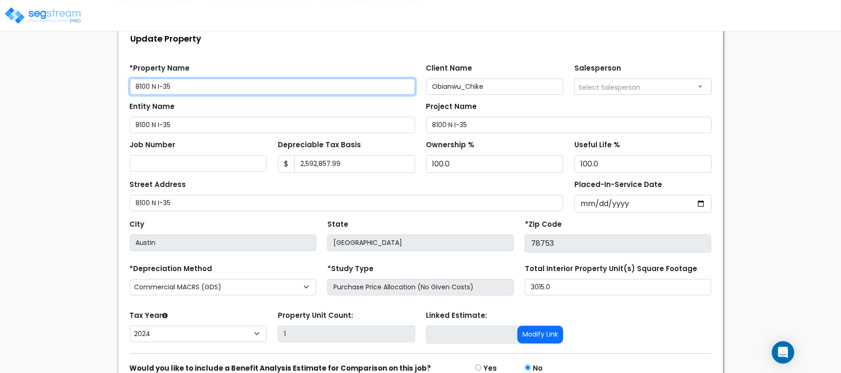
scroll to position [107, 0]
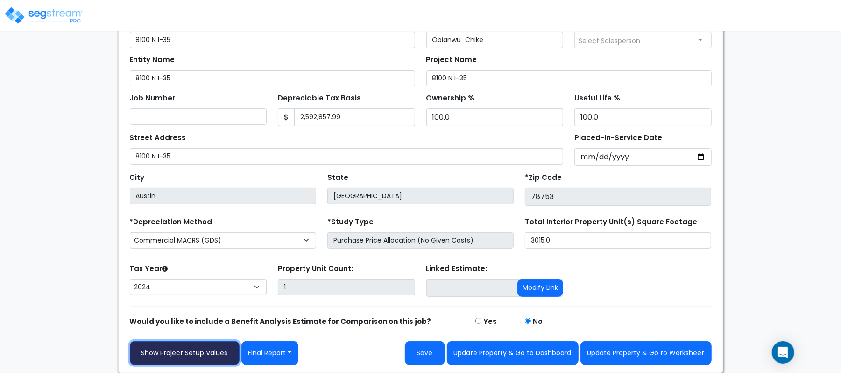
click at [187, 353] on link "Show Project Setup Values" at bounding box center [185, 353] width 110 height 24
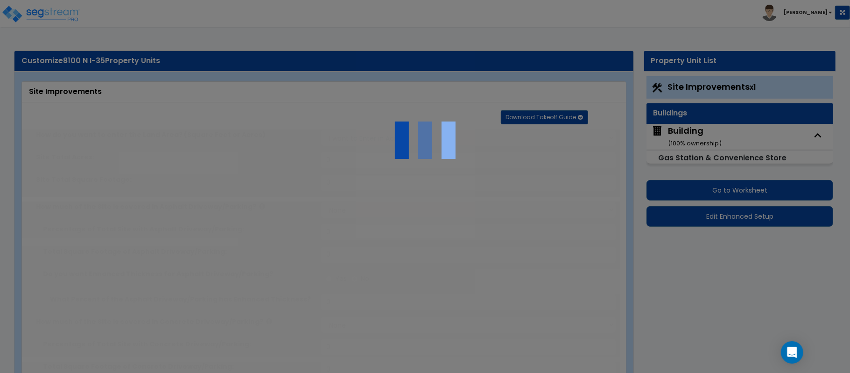
select select "2"
type input "26676.14"
select select "2"
type input "11500"
radio input "true"
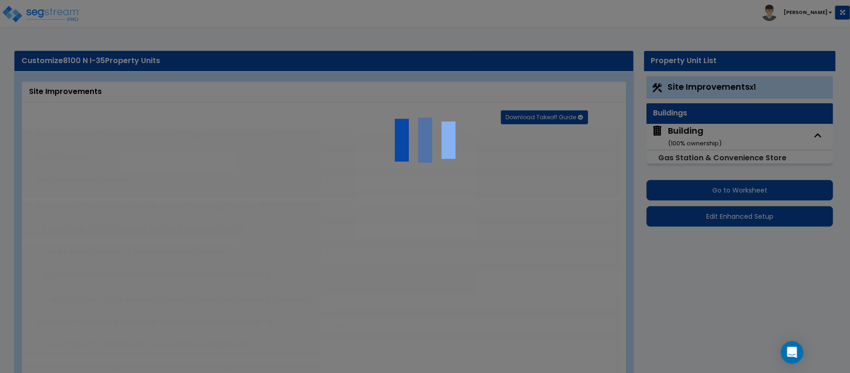
type input "10"
radio input "true"
type input "150"
radio input "true"
type input "27"
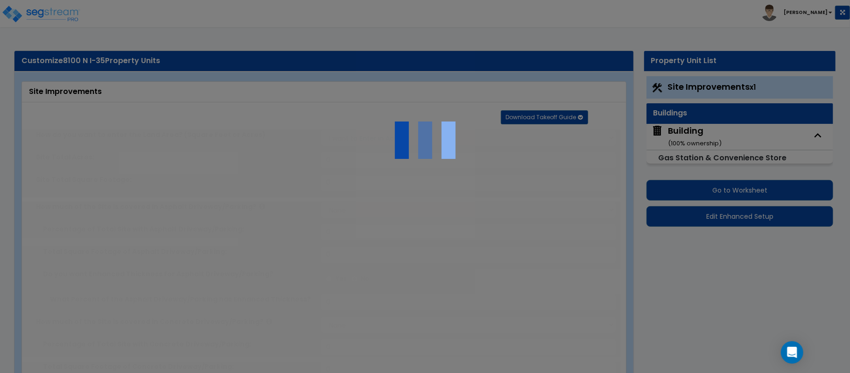
radio input "true"
type input "1"
radio input "true"
select select "1"
type input "7"
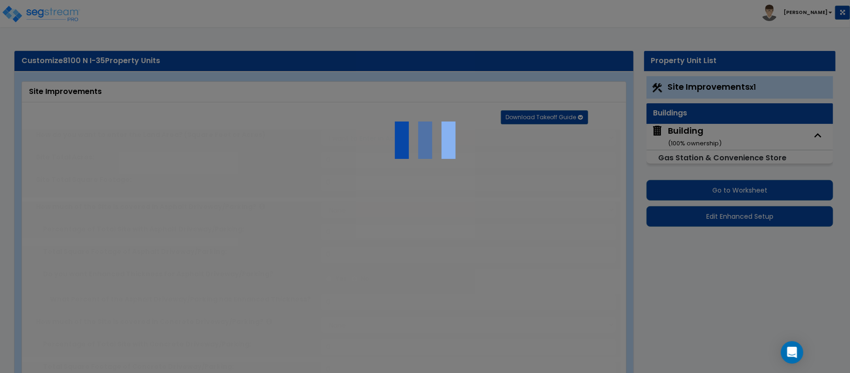
radio input "true"
select select "1"
type input "7"
radio input "true"
select select "2"
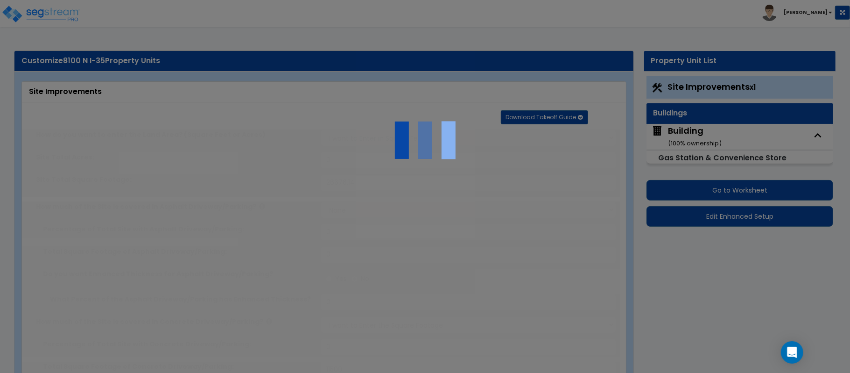
type input "500"
select select "1"
radio input "true"
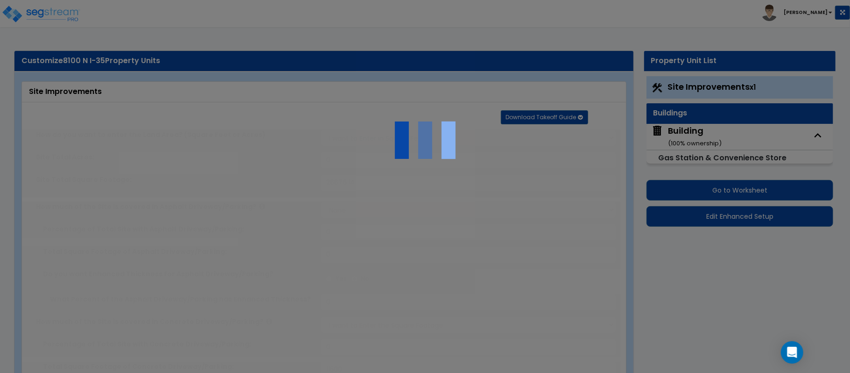
type input "700"
radio input "true"
select select "1"
type input "30"
select select "4"
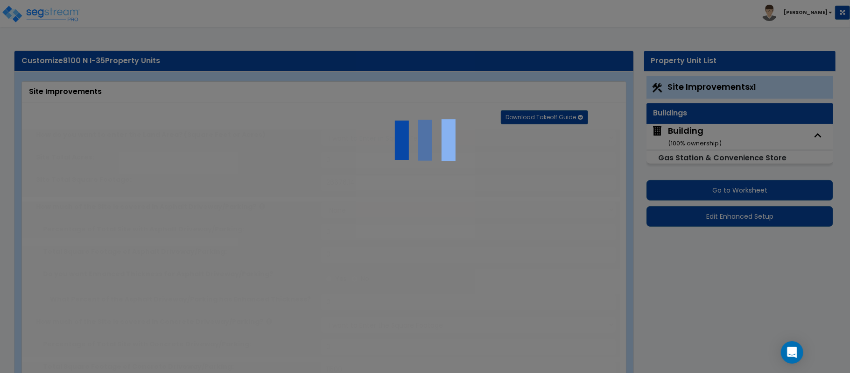
type input "1"
select select "1"
radio input "true"
type input "3"
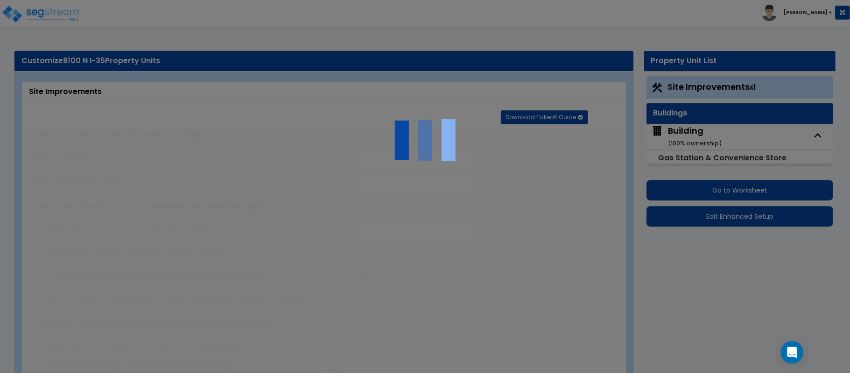
type input "12"
radio input "true"
type input "1"
type input "1762"
select select "4"
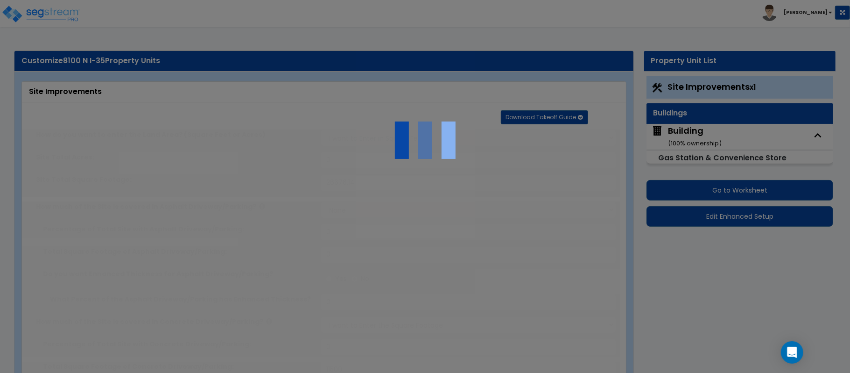
select select "4"
radio input "true"
type input "1"
radio input "true"
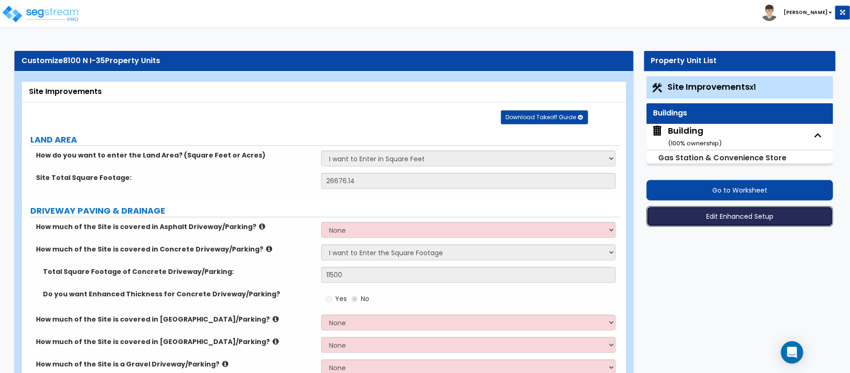
click at [728, 218] on button "Edit Enhanced Setup" at bounding box center [740, 216] width 187 height 21
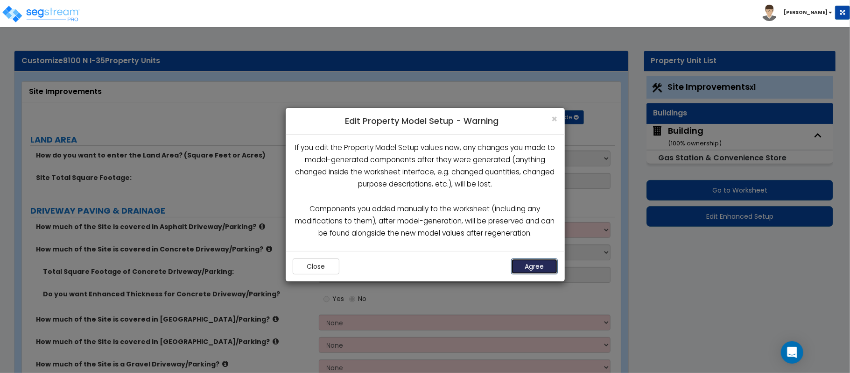
click at [521, 267] on button "Agree" at bounding box center [534, 266] width 47 height 16
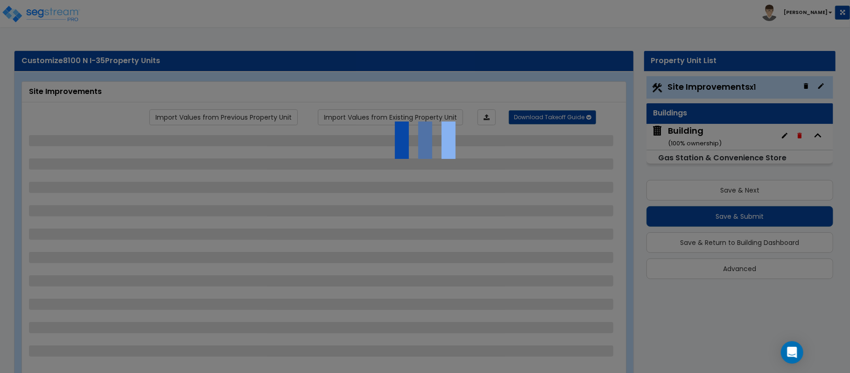
select select "2"
select select "1"
select select "2"
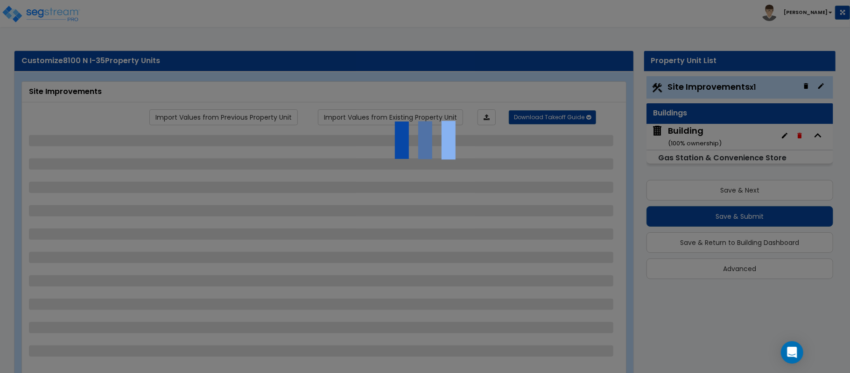
select select "1"
select select "4"
select select "1"
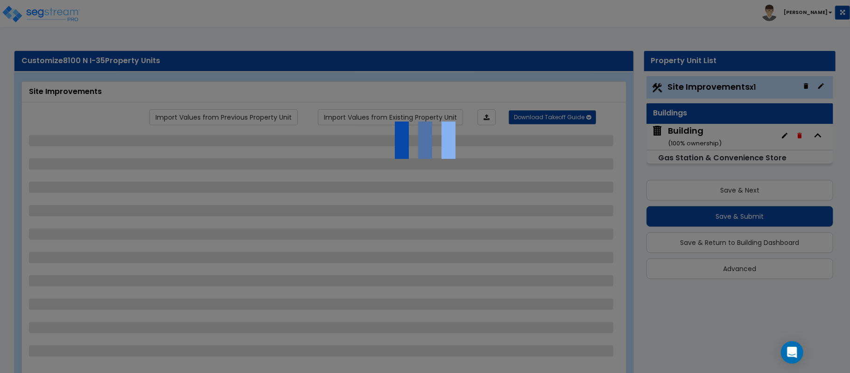
select select "1"
select select "4"
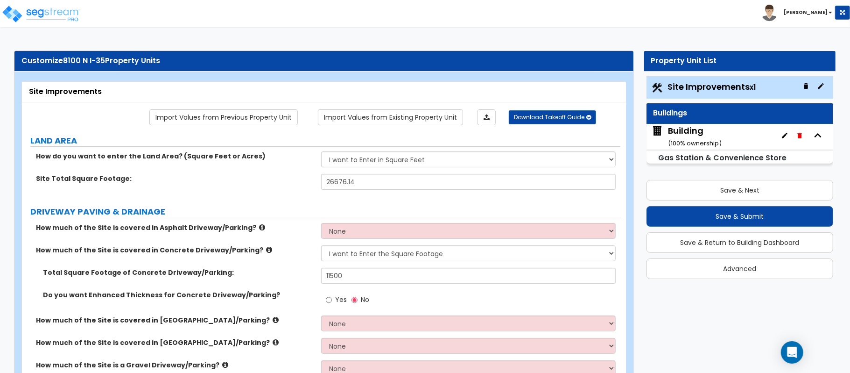
scroll to position [1224, 0]
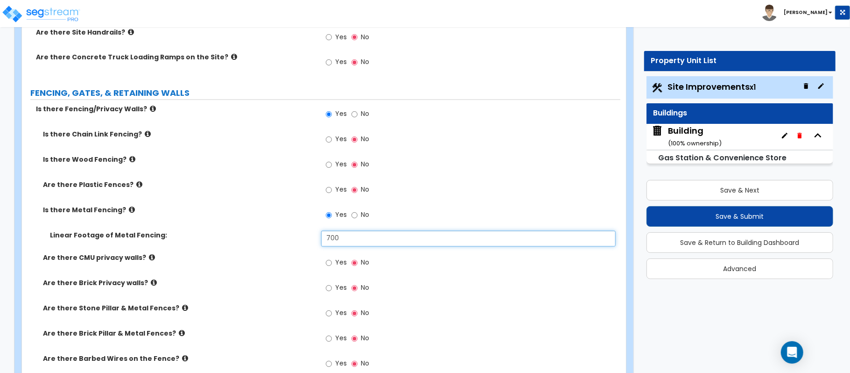
drag, startPoint x: 332, startPoint y: 238, endPoint x: 299, endPoint y: 238, distance: 33.2
click at [302, 238] on div "Linear Footage of Metal Fencing: 700" at bounding box center [321, 242] width 599 height 22
click at [342, 236] on input "700" at bounding box center [468, 239] width 295 height 16
click at [329, 241] on input "700" at bounding box center [468, 239] width 295 height 16
type input "300"
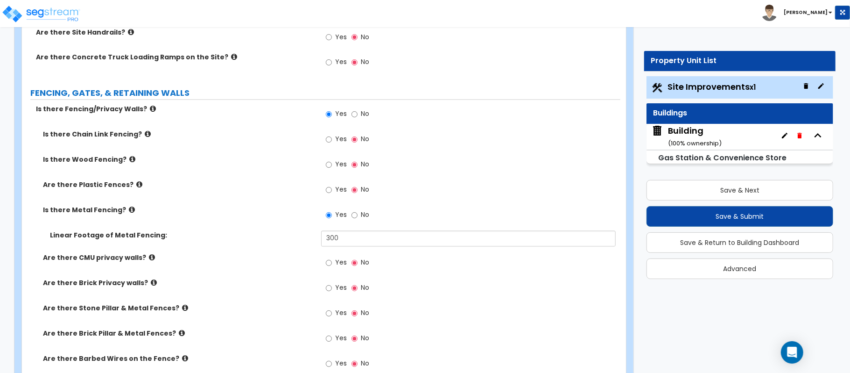
click at [238, 248] on div "Linear Footage of Metal Fencing: 300" at bounding box center [321, 242] width 599 height 22
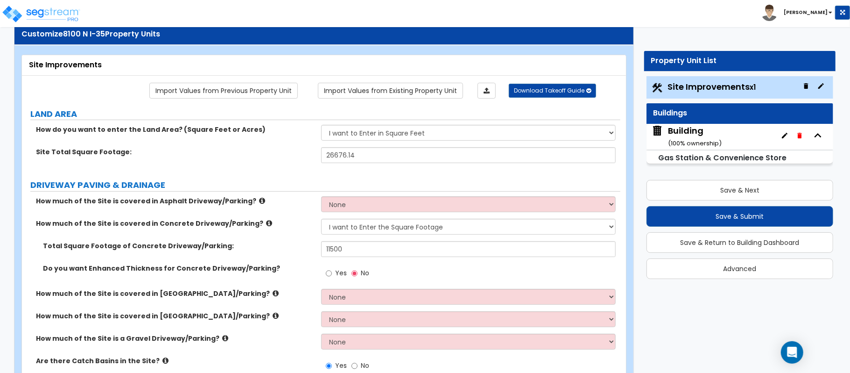
scroll to position [249, 0]
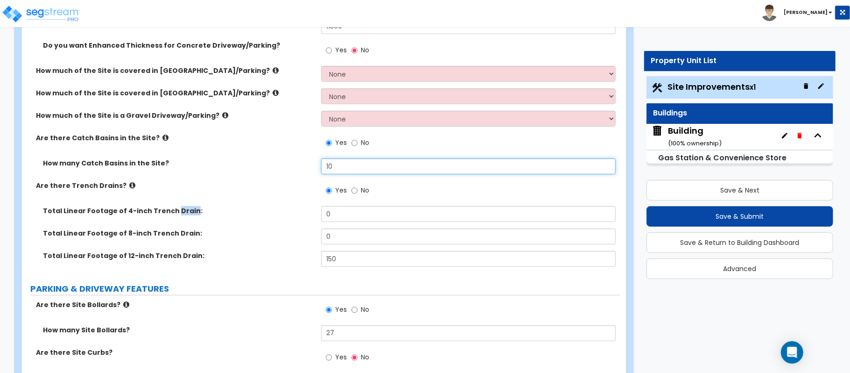
drag, startPoint x: 350, startPoint y: 170, endPoint x: 259, endPoint y: 165, distance: 91.7
click at [259, 165] on div "How many Catch Basins in the Site? 10" at bounding box center [321, 169] width 599 height 22
type input "4"
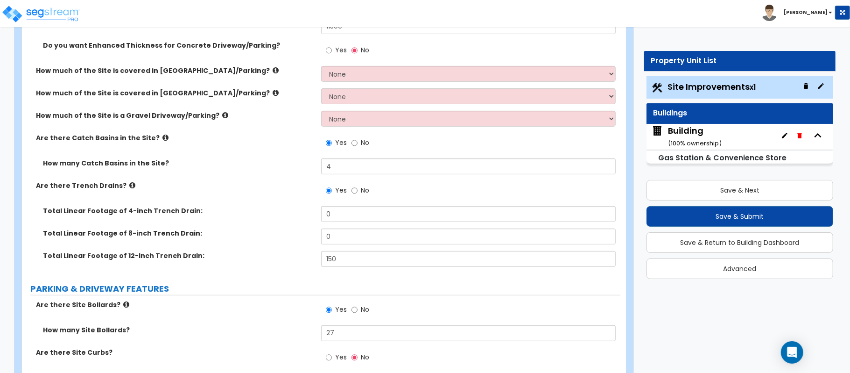
click at [260, 205] on div "Are there Trench Drains? Yes No" at bounding box center [321, 193] width 599 height 25
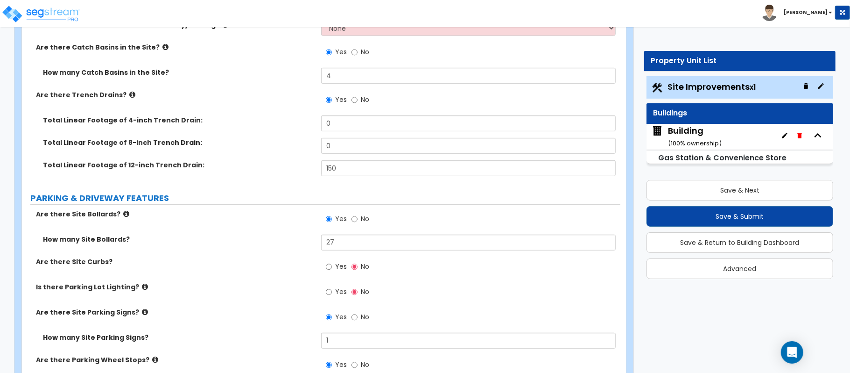
scroll to position [374, 0]
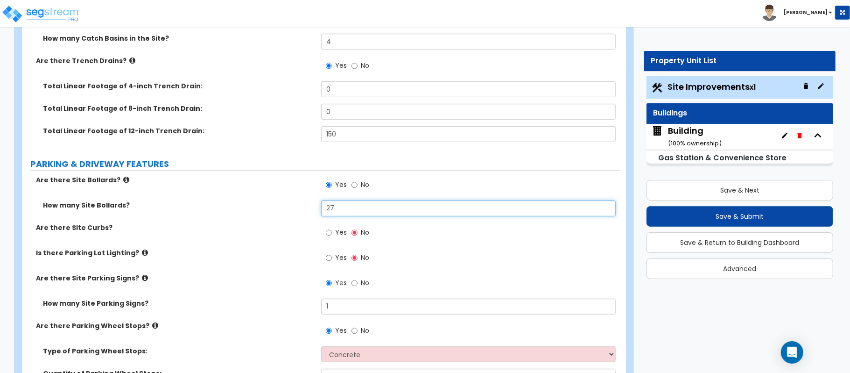
drag, startPoint x: 343, startPoint y: 210, endPoint x: 255, endPoint y: 208, distance: 88.3
click at [255, 208] on div "How many Site Bollards? 27" at bounding box center [321, 211] width 599 height 22
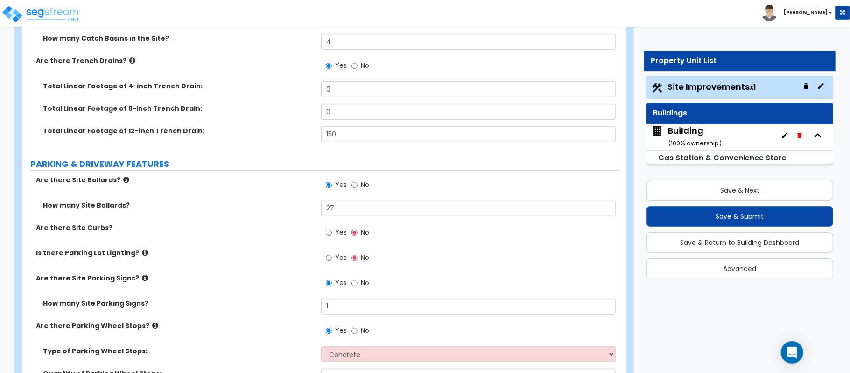
click at [255, 271] on div "Is there Parking Lot Lighting? Yes No" at bounding box center [321, 260] width 599 height 25
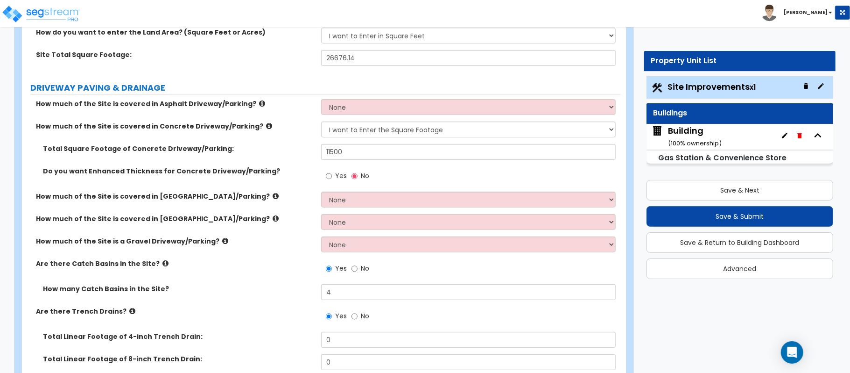
scroll to position [124, 0]
drag, startPoint x: 354, startPoint y: 152, endPoint x: 273, endPoint y: 148, distance: 80.9
click at [273, 148] on div "Total Square Footage of Concrete Driveway/Parking: 11500" at bounding box center [321, 154] width 599 height 22
type input "9,000"
click at [283, 262] on label "Are there Catch Basins in the Site?" at bounding box center [175, 262] width 278 height 9
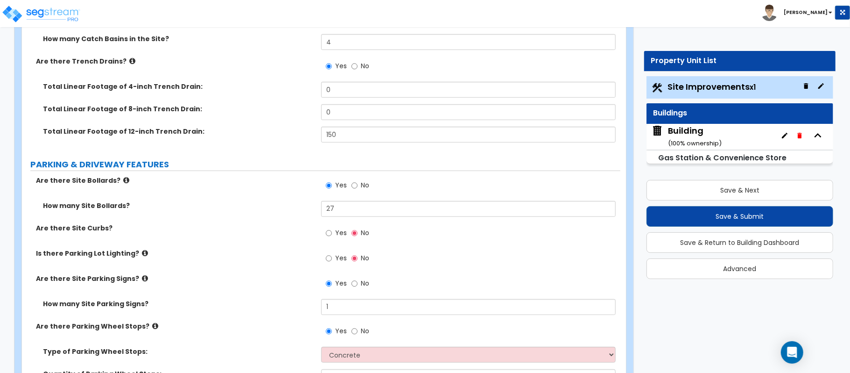
scroll to position [790, 0]
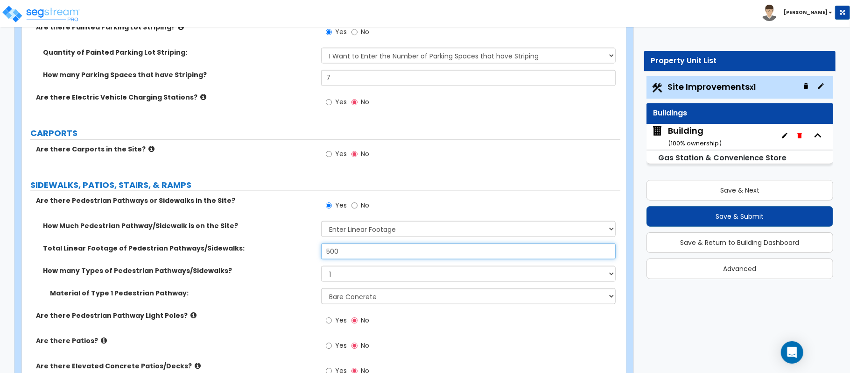
drag, startPoint x: 332, startPoint y: 253, endPoint x: 303, endPoint y: 252, distance: 29.0
click at [303, 252] on div "Total Linear Footage of Pedestrian Pathways/Sidewalks: 500" at bounding box center [321, 254] width 599 height 22
type input "200"
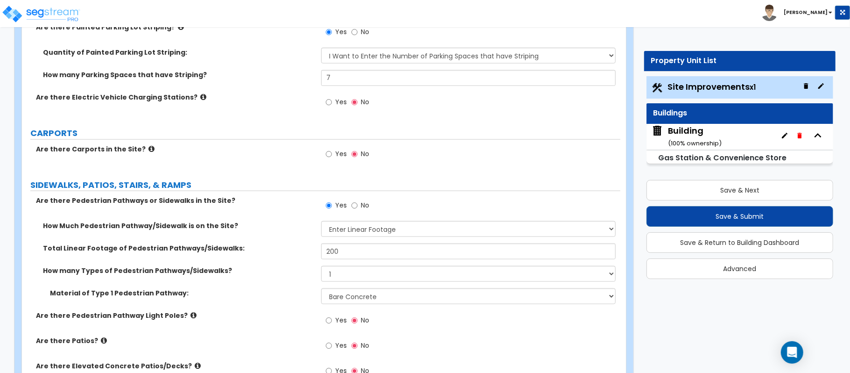
click at [266, 263] on div "Total Linear Footage of Pedestrian Pathways/Sidewalks: 200" at bounding box center [321, 254] width 599 height 22
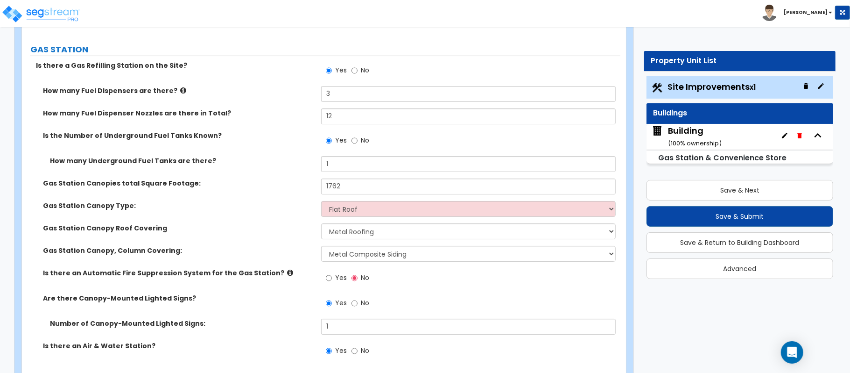
click at [256, 233] on label "Gas Station Canopy Roof Covering" at bounding box center [178, 227] width 271 height 9
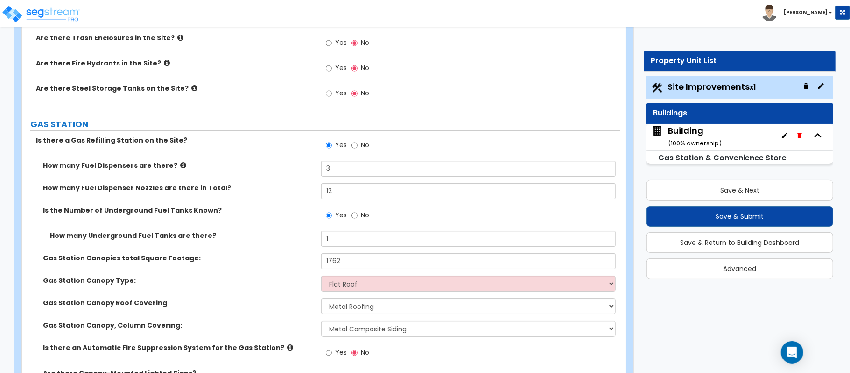
scroll to position [2365, 0]
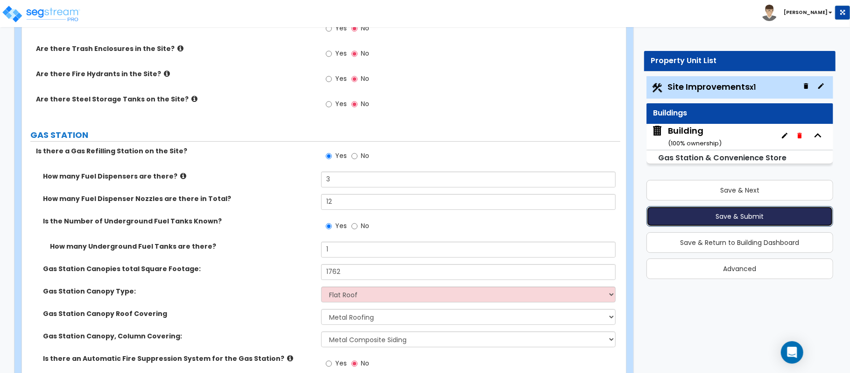
click at [787, 214] on button "Save & Submit" at bounding box center [740, 216] width 187 height 21
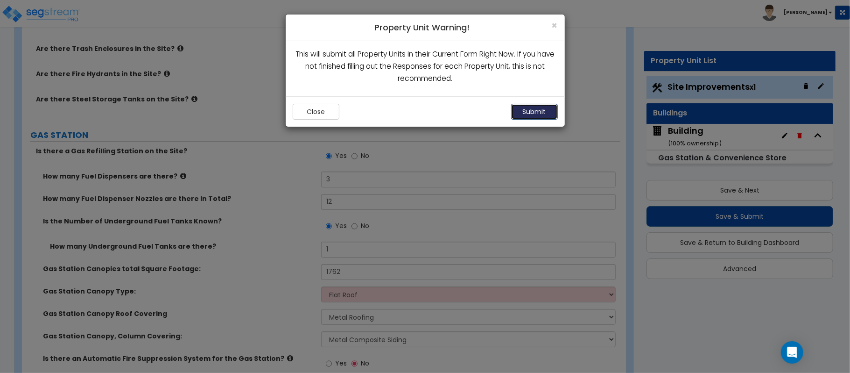
click at [533, 113] on button "Submit" at bounding box center [534, 112] width 47 height 16
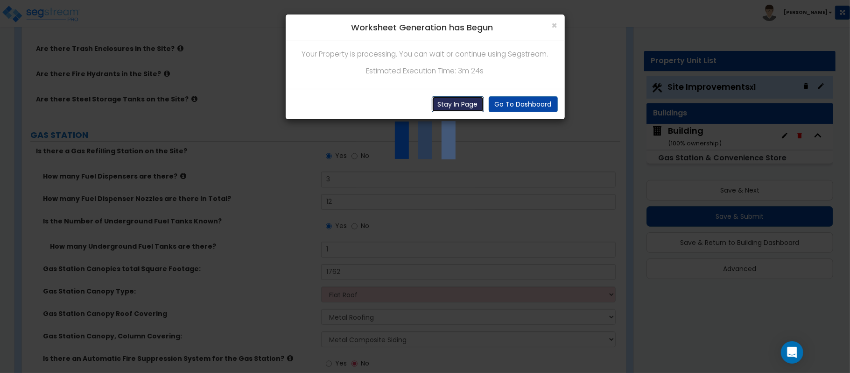
click at [444, 101] on button "Stay In Page" at bounding box center [458, 104] width 52 height 16
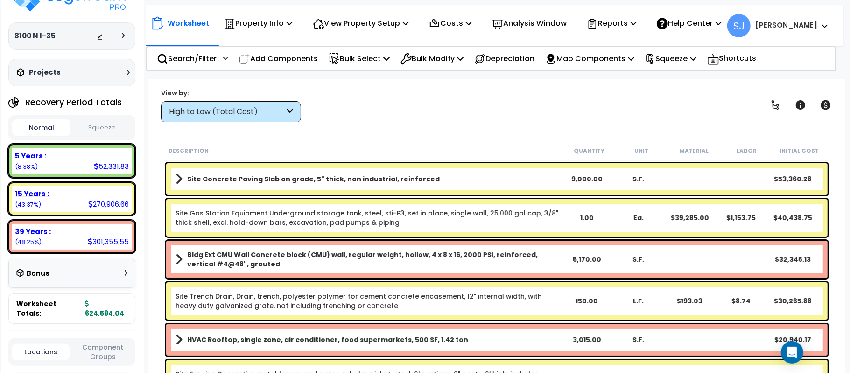
scroll to position [62, 0]
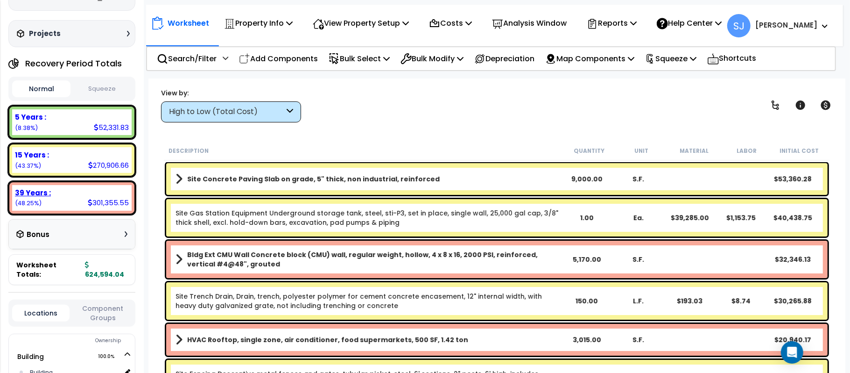
click at [98, 189] on div "39 Years :" at bounding box center [72, 193] width 114 height 10
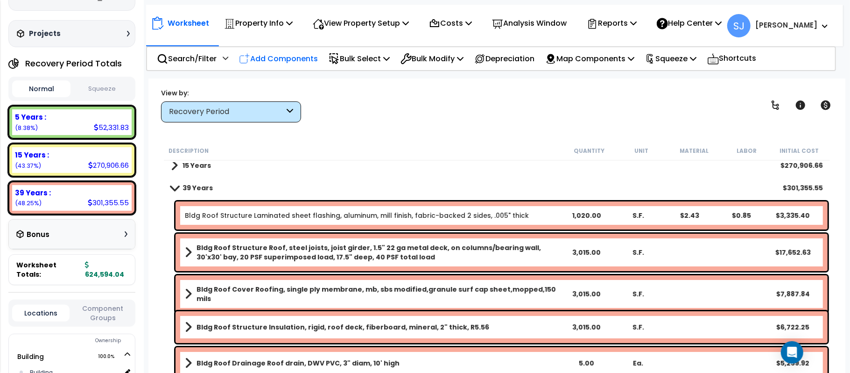
scroll to position [0, 0]
click at [275, 28] on p "Property Info" at bounding box center [258, 23] width 69 height 13
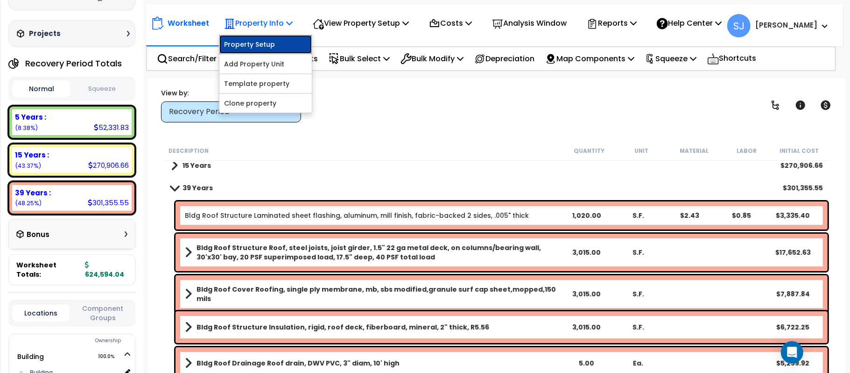
click at [279, 42] on link "Property Setup" at bounding box center [265, 44] width 92 height 19
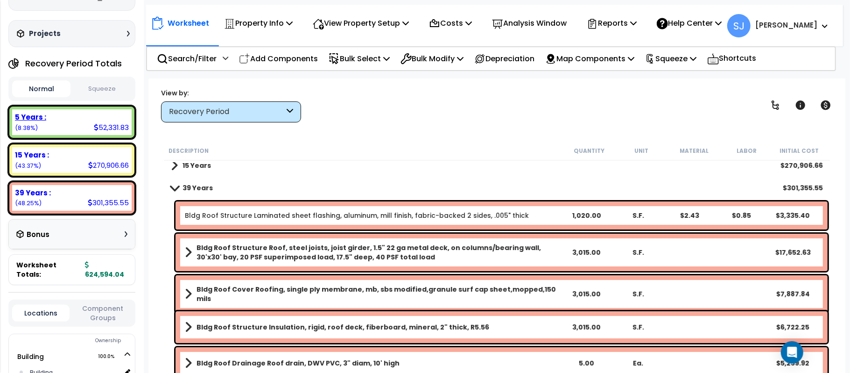
click at [85, 113] on div "5 Years :" at bounding box center [72, 117] width 114 height 10
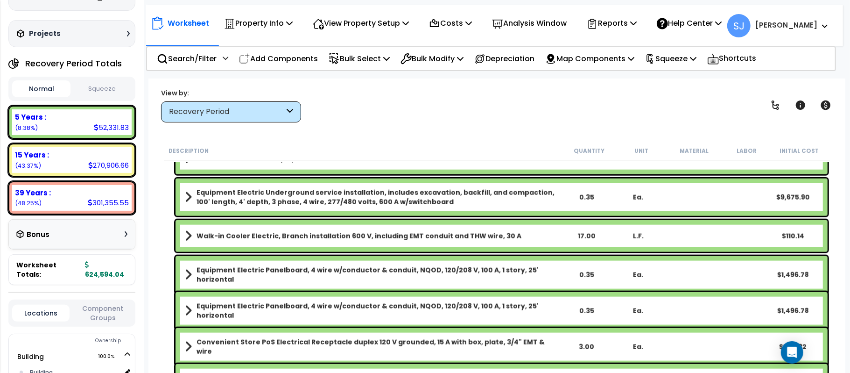
scroll to position [871, 0]
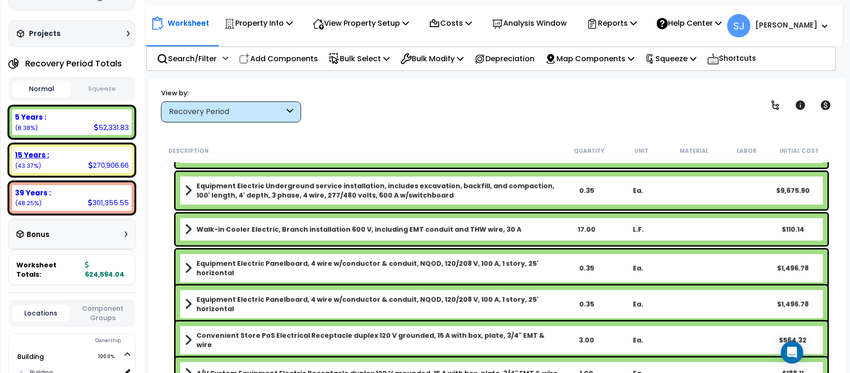
click at [62, 157] on div "15 Years :" at bounding box center [72, 155] width 114 height 10
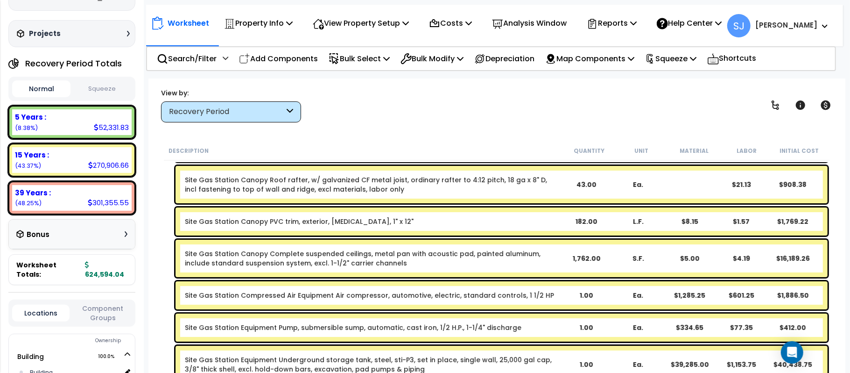
scroll to position [158, 0]
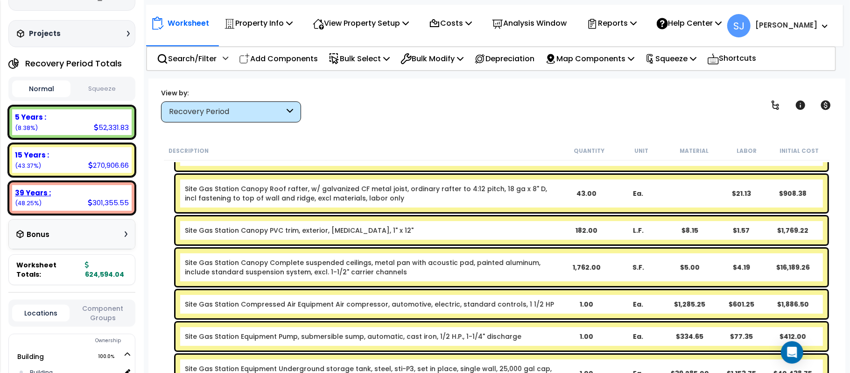
click at [80, 190] on div "39 Years :" at bounding box center [72, 193] width 114 height 10
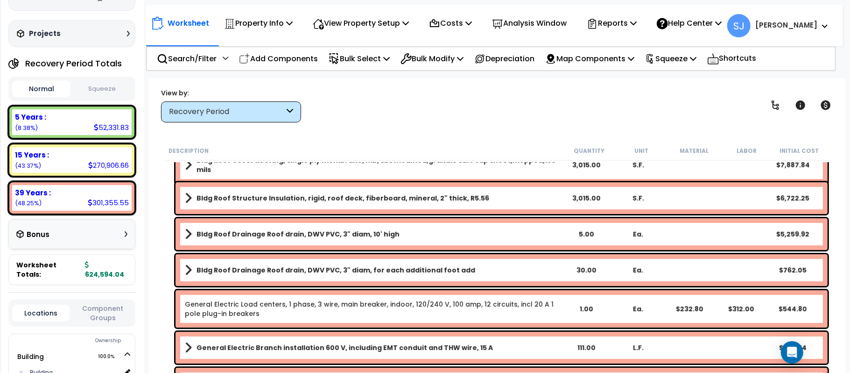
scroll to position [0, 0]
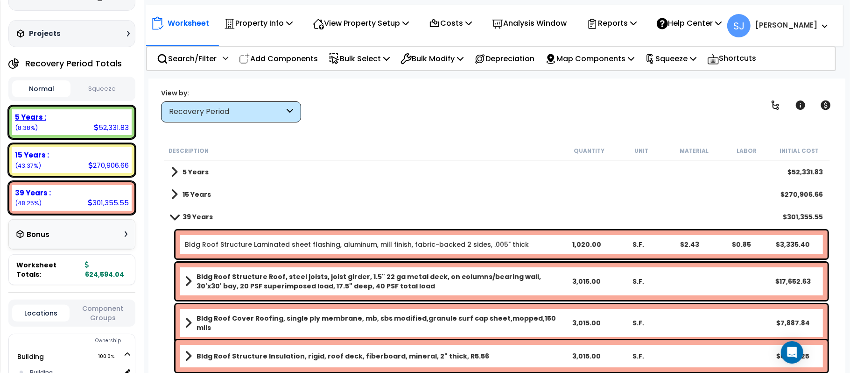
click at [77, 113] on div "5 Years :" at bounding box center [72, 117] width 114 height 10
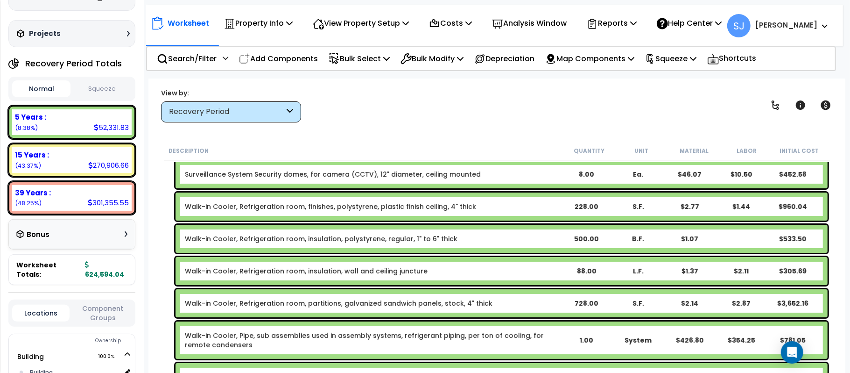
scroll to position [187, 0]
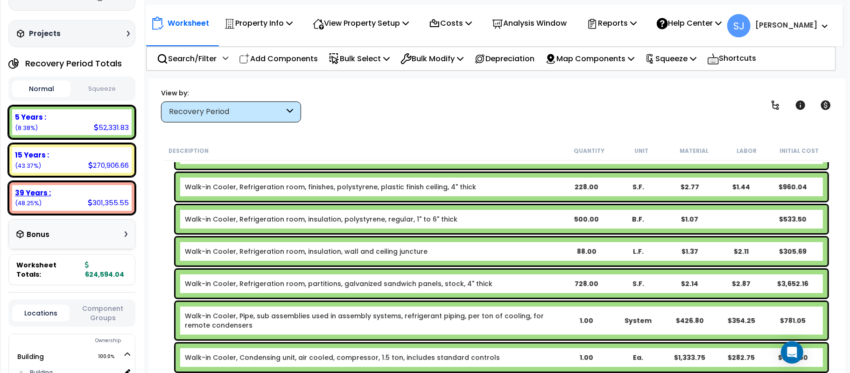
click at [69, 193] on div "39 Years :" at bounding box center [72, 193] width 114 height 10
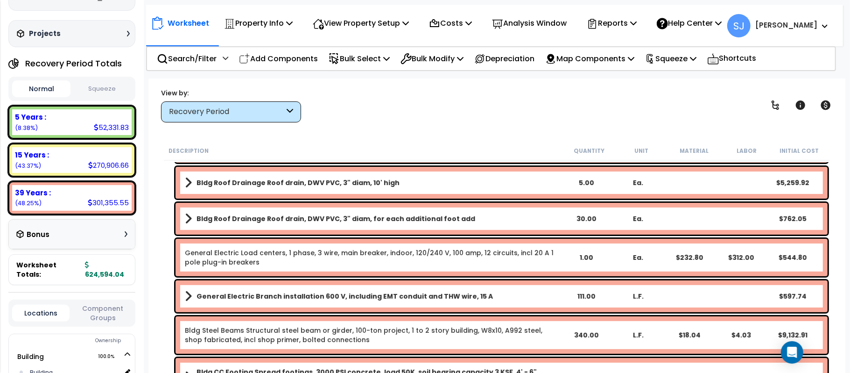
scroll to position [0, 0]
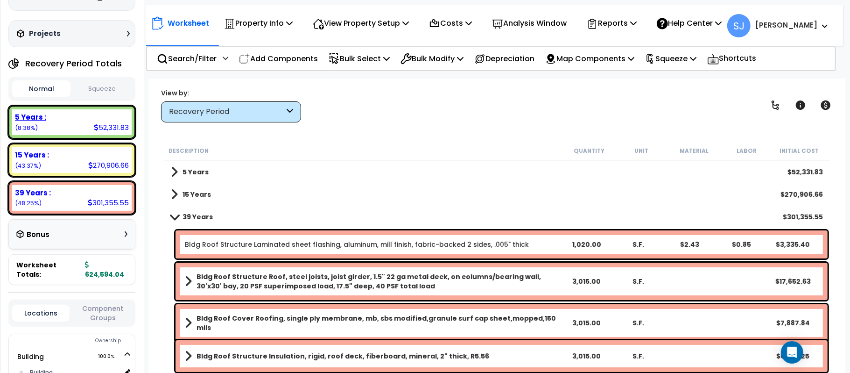
click at [84, 120] on div "5 Years :" at bounding box center [72, 117] width 114 height 10
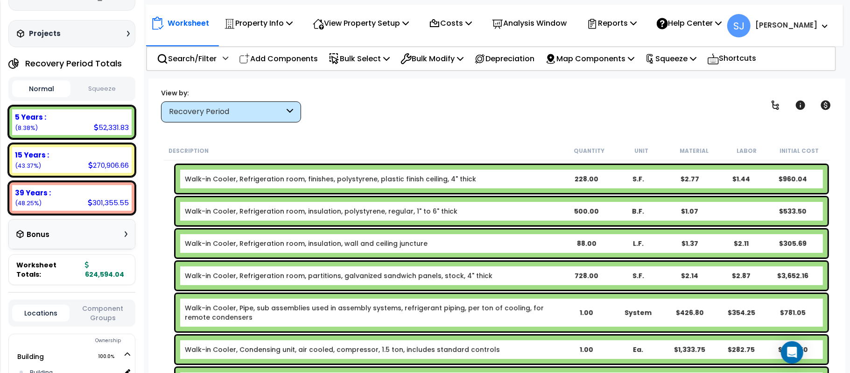
scroll to position [124, 0]
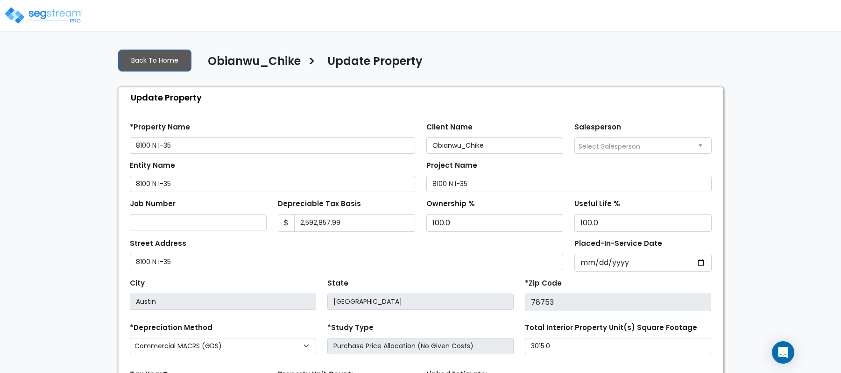
select select "2024"
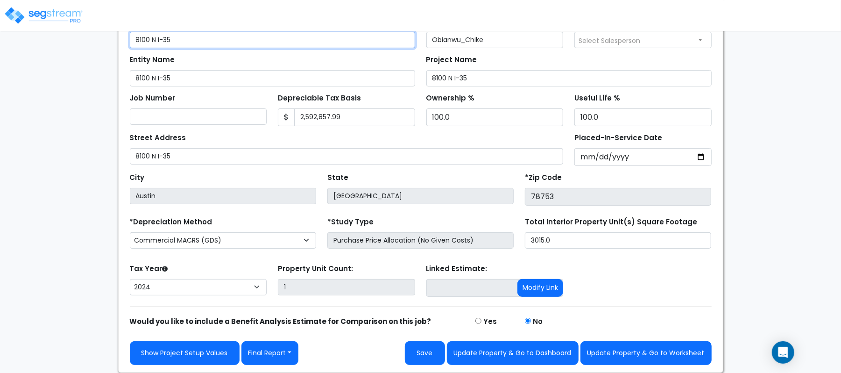
scroll to position [107, 0]
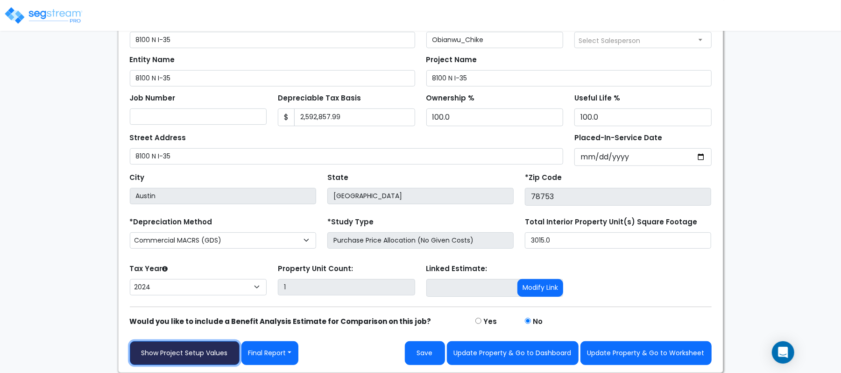
click at [157, 353] on link "Show Project Setup Values" at bounding box center [185, 353] width 110 height 24
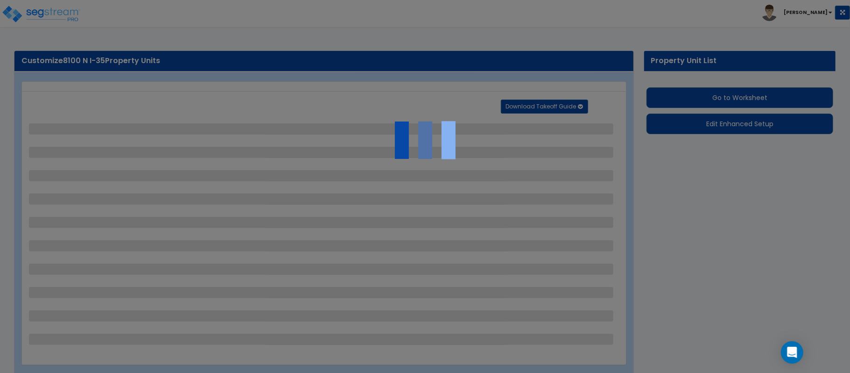
select select "2"
select select "1"
select select "2"
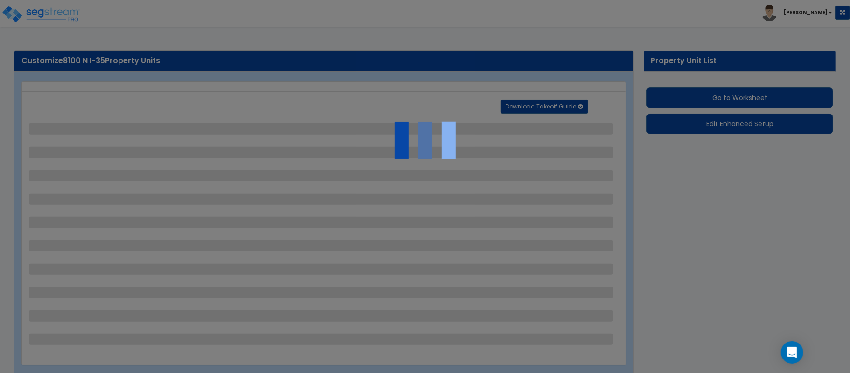
select select "1"
select select "4"
select select "1"
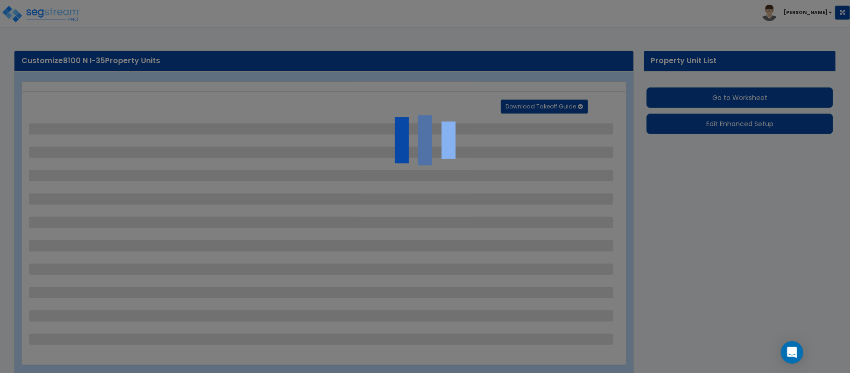
select select "1"
select select "4"
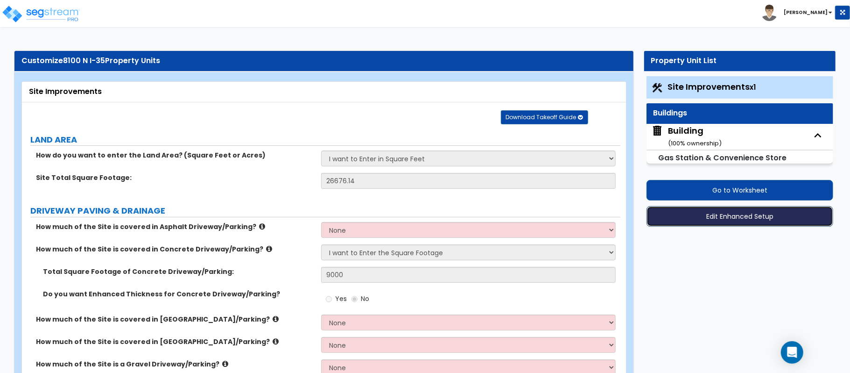
click at [752, 221] on button "Edit Enhanced Setup" at bounding box center [740, 216] width 187 height 21
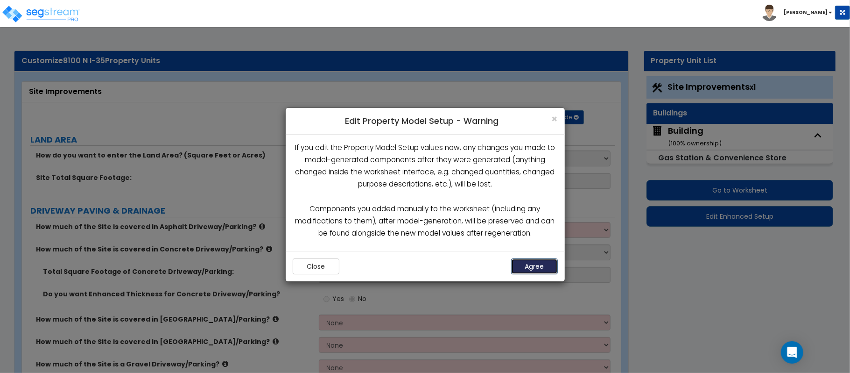
click at [541, 268] on button "Agree" at bounding box center [534, 266] width 47 height 16
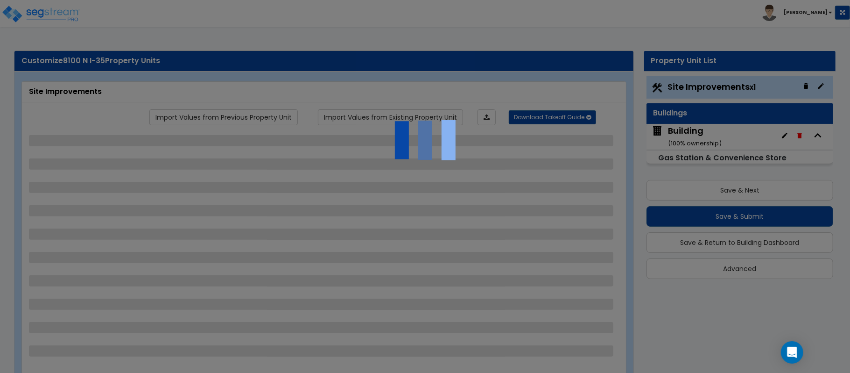
select select "2"
select select "1"
select select "2"
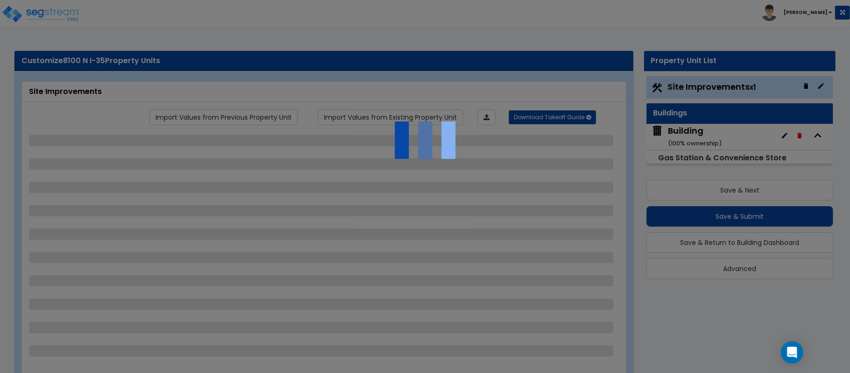
select select "1"
select select "4"
select select "1"
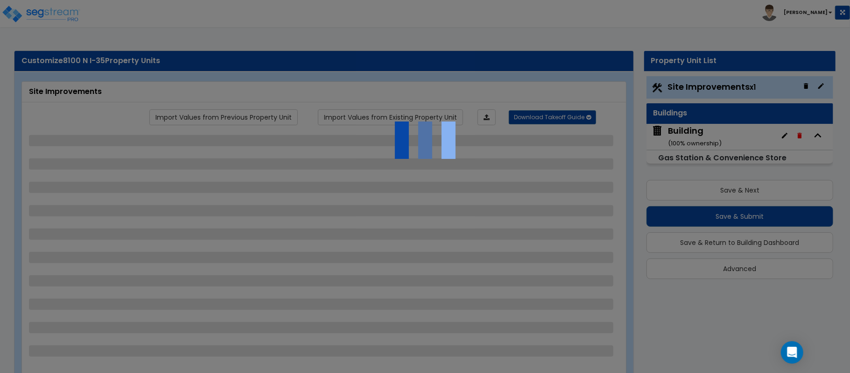
select select "1"
select select "4"
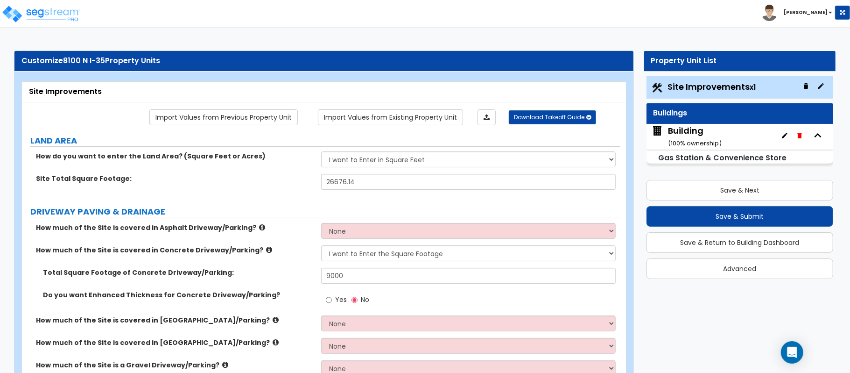
scroll to position [249, 0]
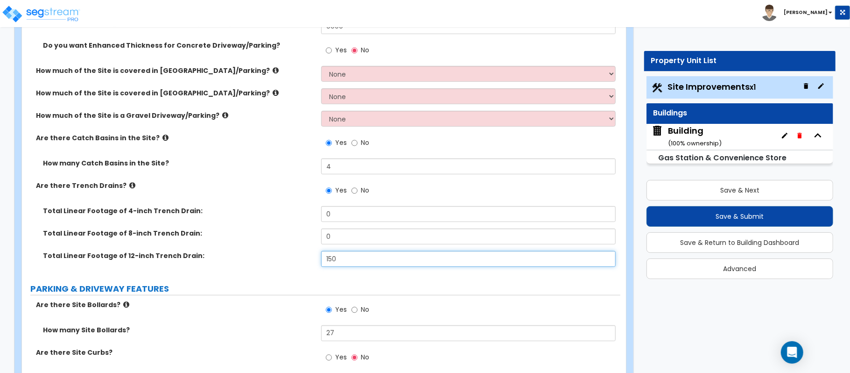
drag, startPoint x: 348, startPoint y: 262, endPoint x: 303, endPoint y: 262, distance: 44.8
click at [303, 262] on div "Total Linear Footage of 12-inch Trench Drain: 150" at bounding box center [321, 262] width 599 height 22
type input "100"
click at [283, 260] on label "Total Linear Footage of 12-inch Trench Drain:" at bounding box center [178, 255] width 271 height 9
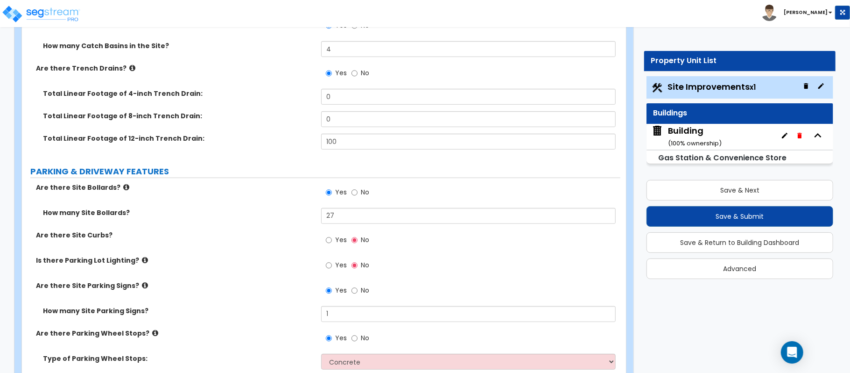
scroll to position [374, 0]
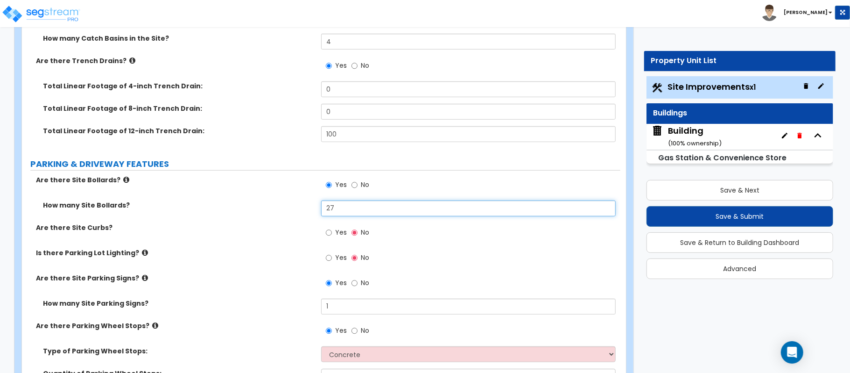
click at [340, 210] on input "27" at bounding box center [468, 208] width 295 height 16
type input "20"
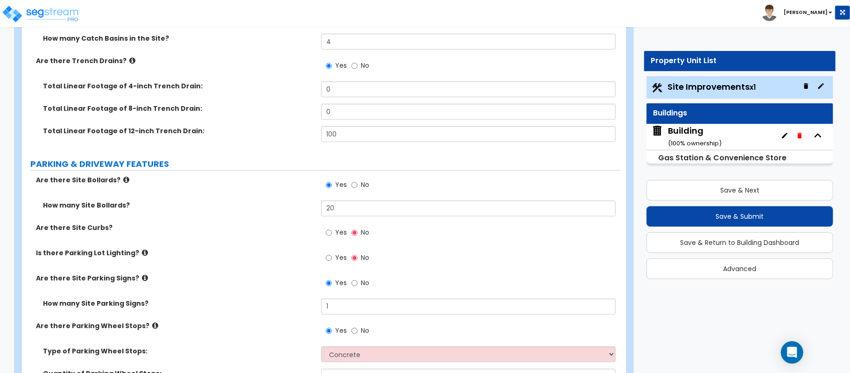
click at [284, 232] on label "Are there Site Curbs?" at bounding box center [175, 227] width 278 height 9
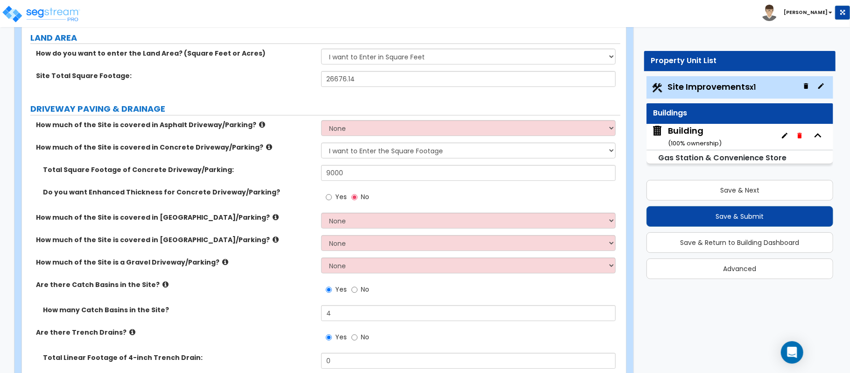
scroll to position [124, 0]
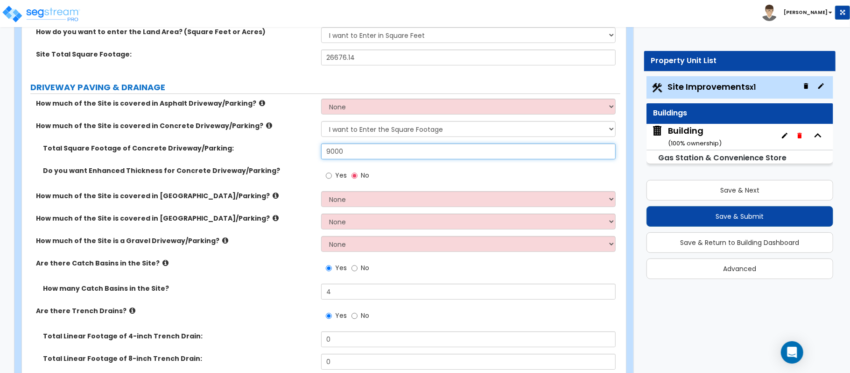
drag, startPoint x: 330, startPoint y: 148, endPoint x: 280, endPoint y: 157, distance: 50.3
click at [280, 157] on div "Total Square Footage of Concrete Driveway/Parking: 9000" at bounding box center [321, 154] width 599 height 22
type input "8,000"
click at [290, 245] on label "How much of the Site is a Gravel Driveway/Parking?" at bounding box center [175, 240] width 278 height 9
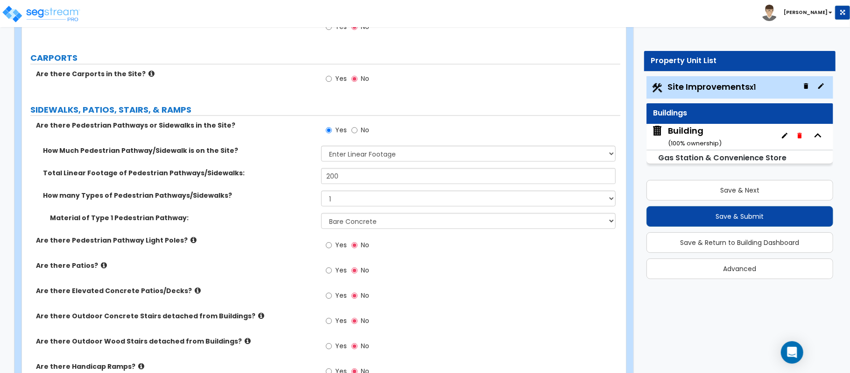
scroll to position [871, 0]
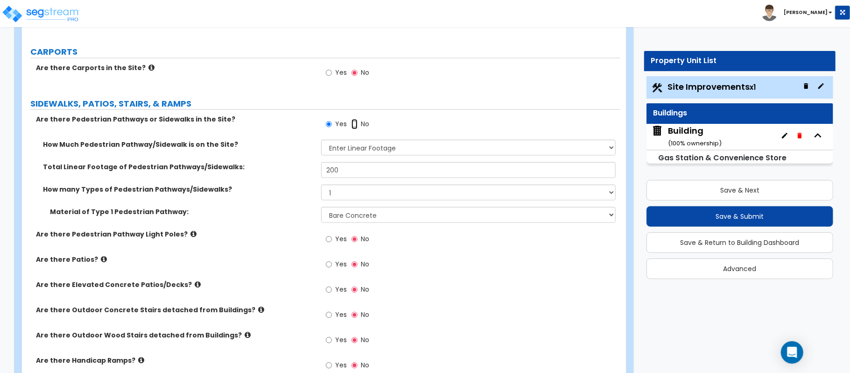
click at [355, 124] on input "No" at bounding box center [355, 124] width 6 height 10
radio input "false"
radio input "true"
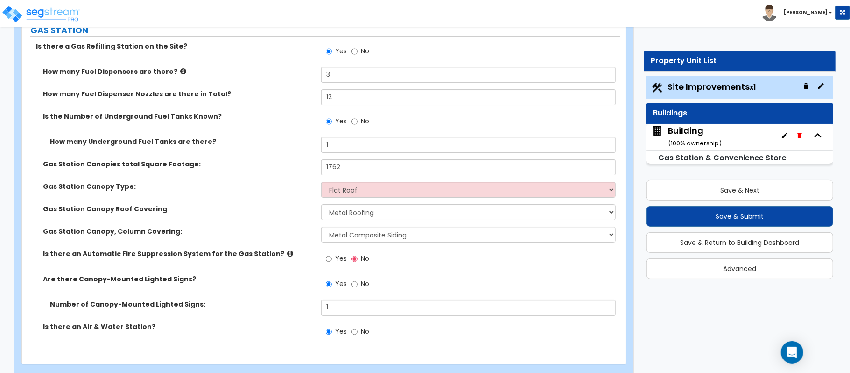
scroll to position [2400, 0]
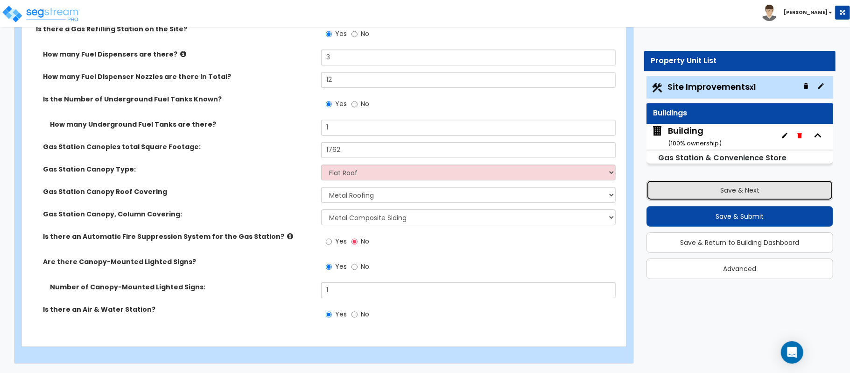
click at [740, 191] on button "Save & Next" at bounding box center [740, 190] width 187 height 21
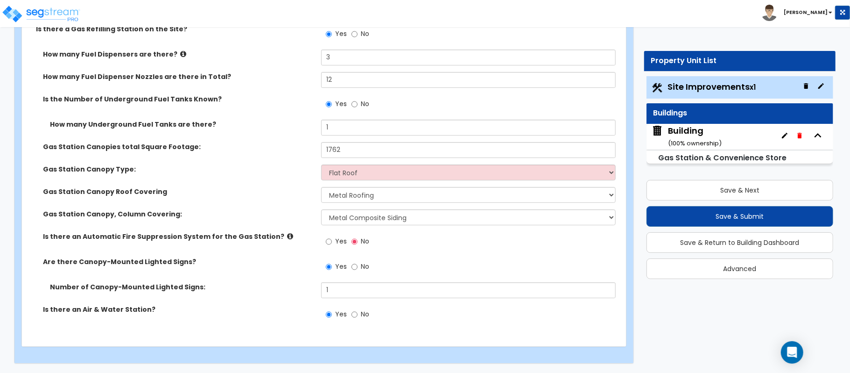
scroll to position [30, 0]
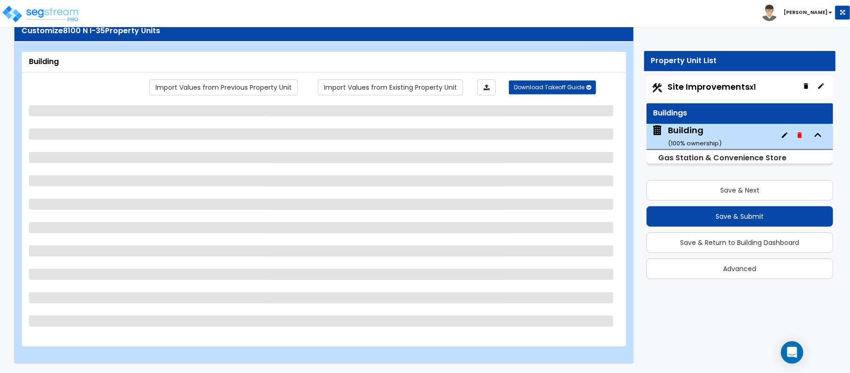
select select "4"
select select "1"
select select "7"
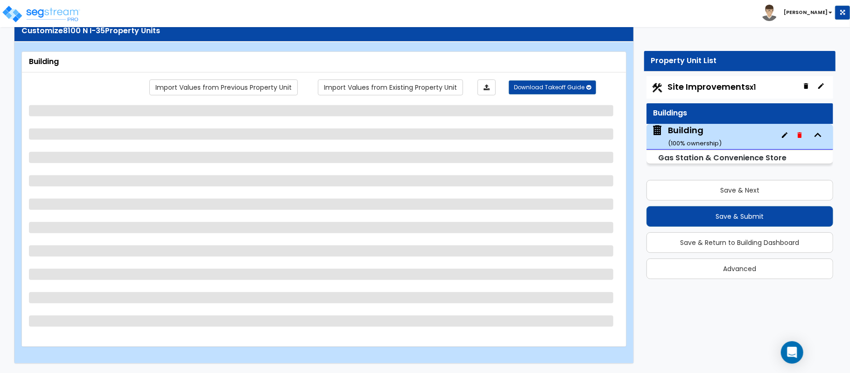
select select "2"
select select "1"
select select "2"
select select "1"
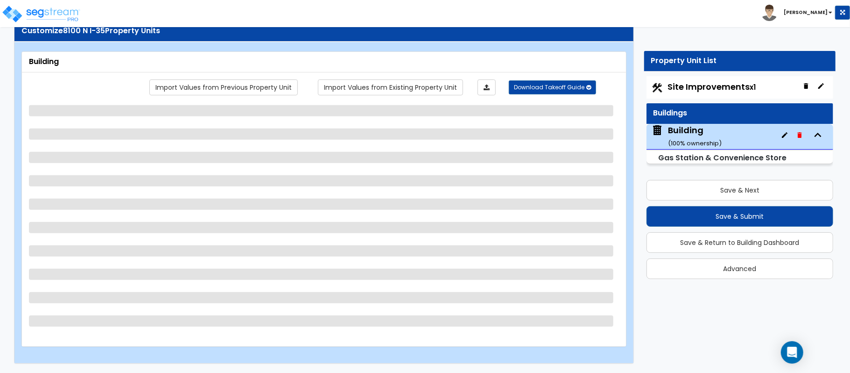
select select "2"
select select "1"
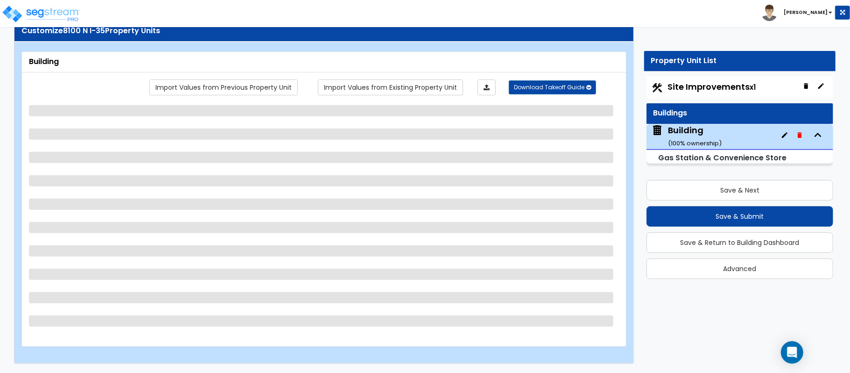
select select "2"
select select "4"
select select "1"
select select "2"
select select "6"
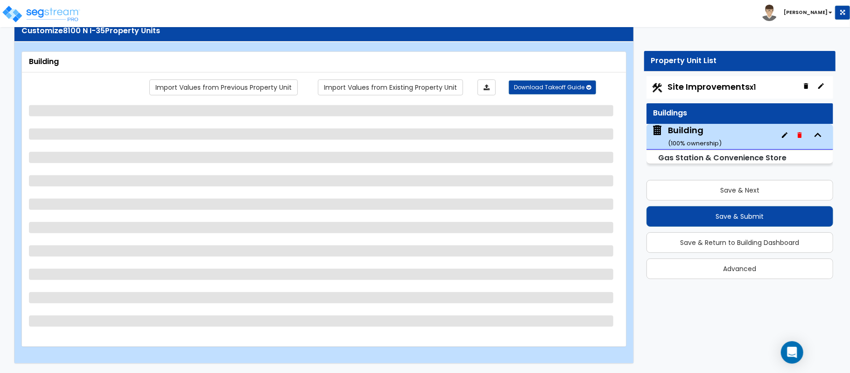
select select "2"
select select "1"
select select "3"
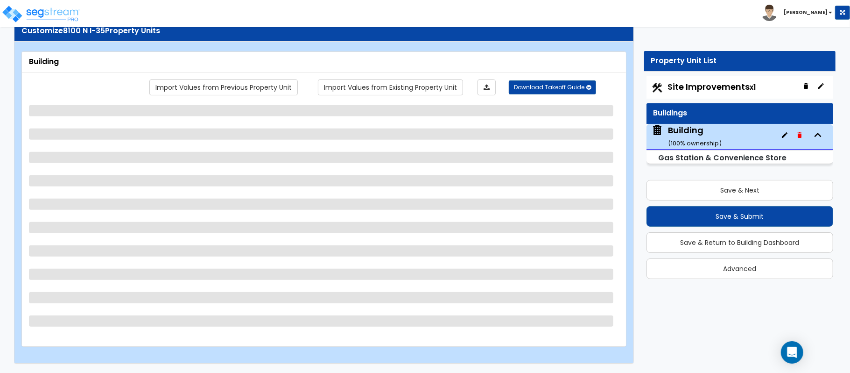
select select "1"
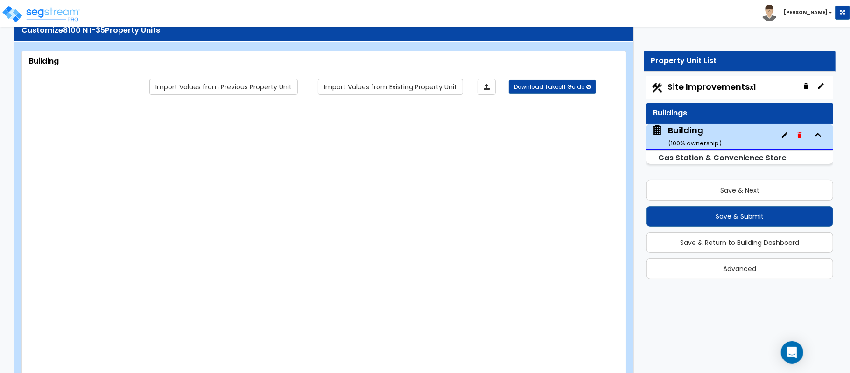
radio input "true"
select select "2"
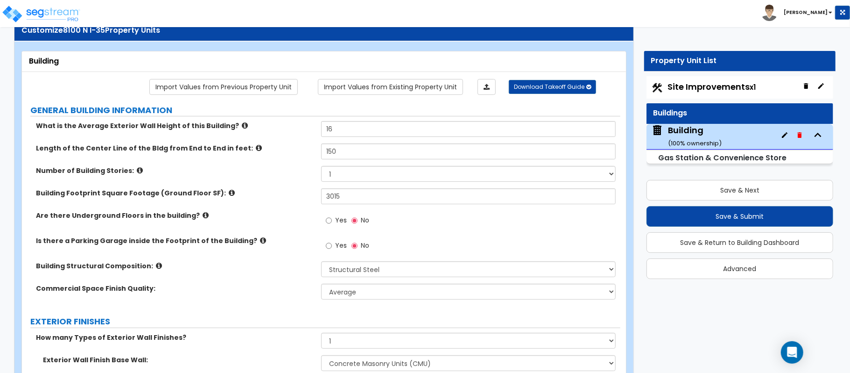
scroll to position [3084, 0]
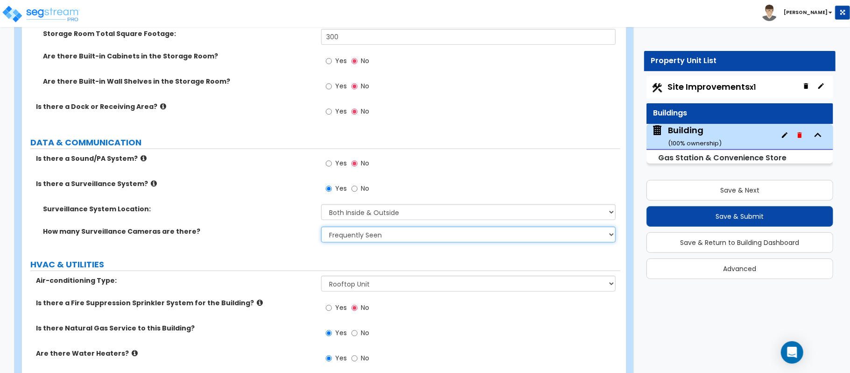
click at [344, 237] on select "Please Choose an Approximation Barely Noticed Any Noticed a Couple Frequently S…" at bounding box center [468, 234] width 295 height 16
select select "2"
click at [321, 229] on select "Please Choose an Approximation Barely Noticed Any Noticed a Couple Frequently S…" at bounding box center [468, 234] width 295 height 16
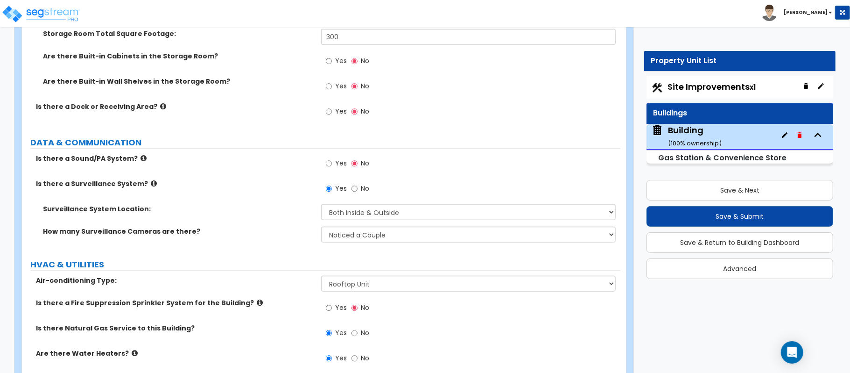
scroll to position [2212, 0]
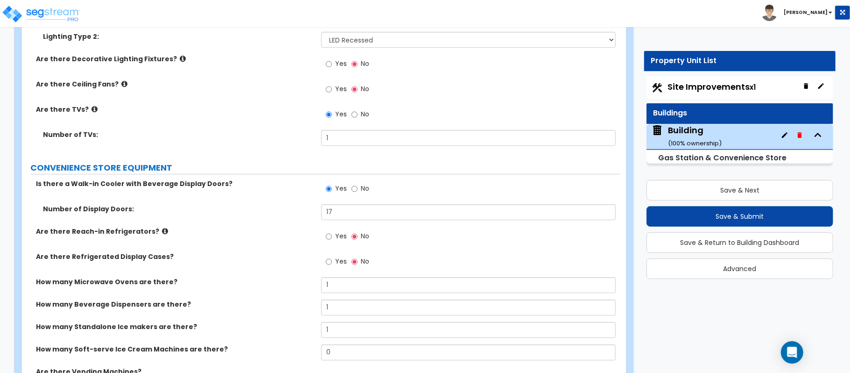
click at [259, 204] on div "Is there a Walk-in Cooler with Beverage Display Doors? Yes No" at bounding box center [321, 191] width 599 height 25
drag, startPoint x: 328, startPoint y: 215, endPoint x: 261, endPoint y: 217, distance: 67.3
click at [261, 217] on div "Number of Display Doors: 17" at bounding box center [321, 215] width 599 height 22
type input "13"
click at [258, 256] on label "Are there Refrigerated Display Cases?" at bounding box center [175, 256] width 278 height 9
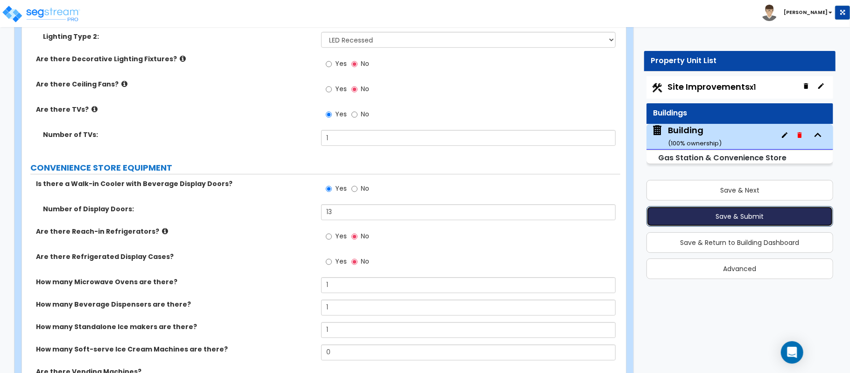
click at [763, 219] on button "Save & Submit" at bounding box center [740, 216] width 187 height 21
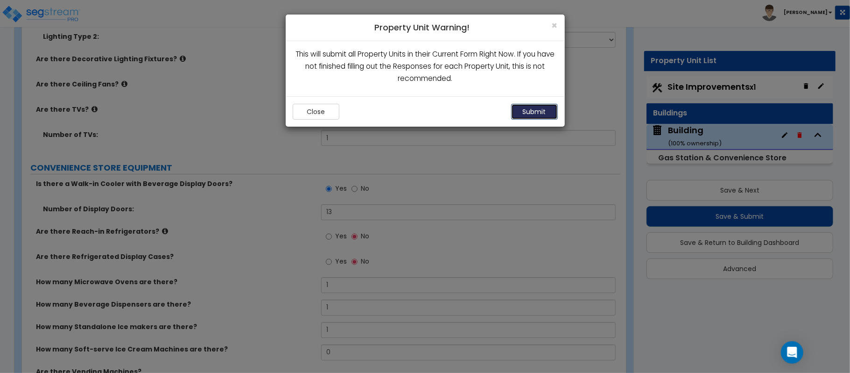
click at [529, 114] on button "Submit" at bounding box center [534, 112] width 47 height 16
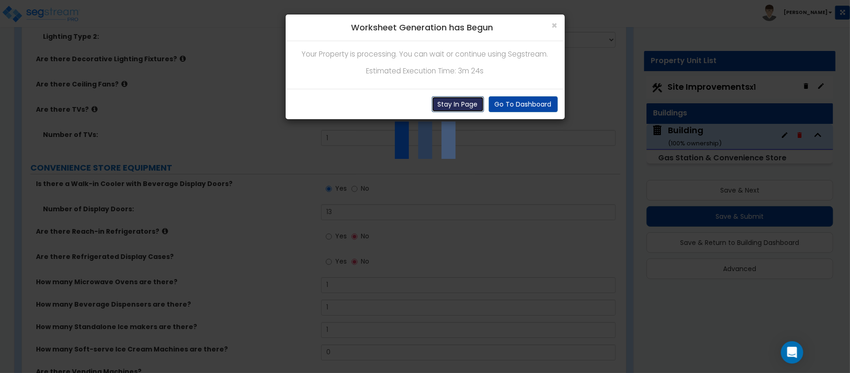
click at [459, 101] on button "Stay In Page" at bounding box center [458, 104] width 52 height 16
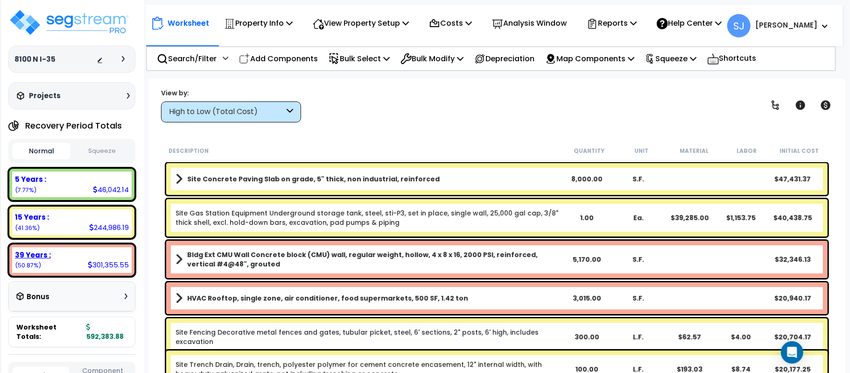
click at [79, 253] on div "39 Years :" at bounding box center [72, 255] width 114 height 10
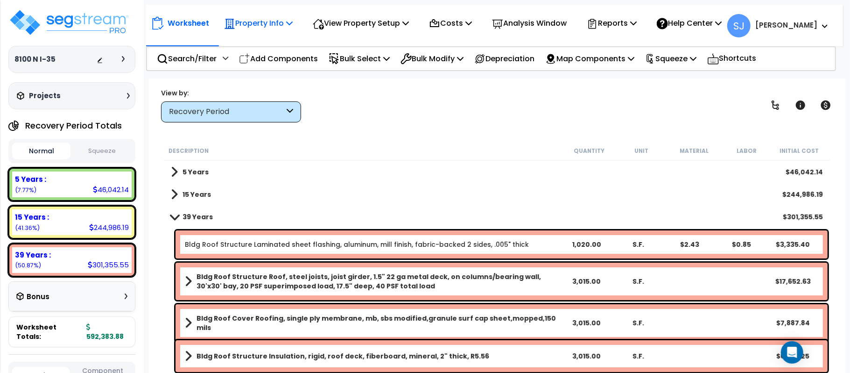
click at [248, 29] on p "Property Info" at bounding box center [258, 23] width 69 height 13
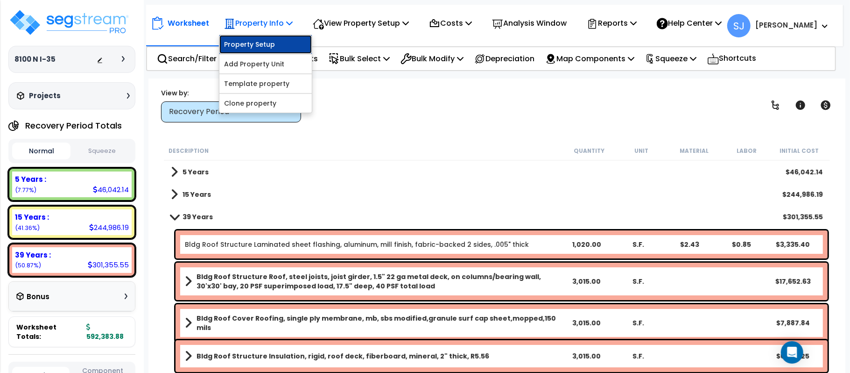
click at [251, 47] on link "Property Setup" at bounding box center [265, 44] width 92 height 19
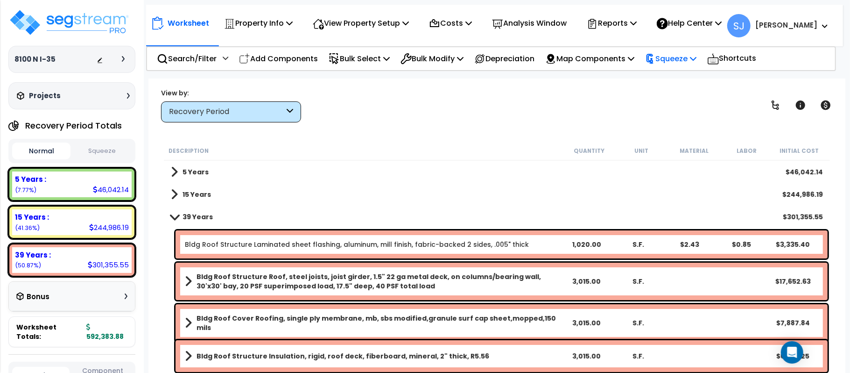
click at [697, 55] on p "Squeeze" at bounding box center [670, 58] width 51 height 13
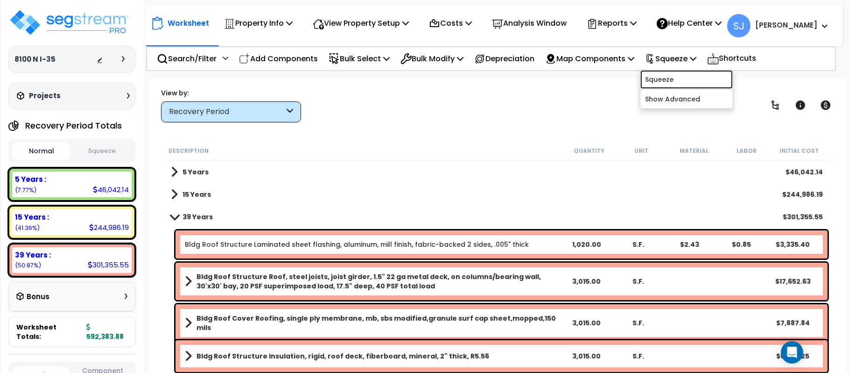
click at [685, 76] on link "Squeeze" at bounding box center [687, 79] width 92 height 19
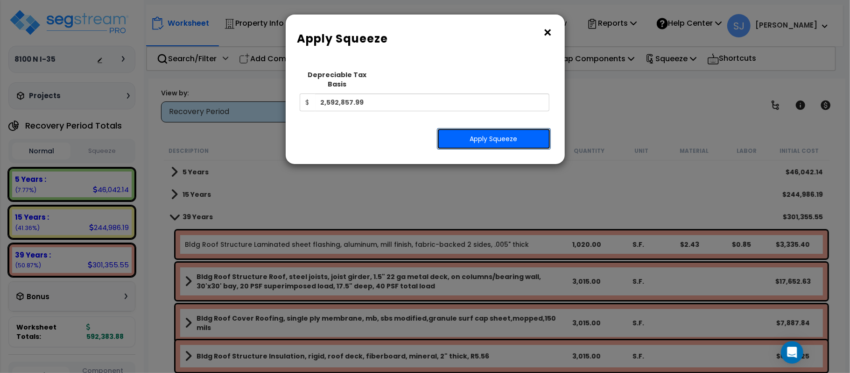
click at [510, 128] on button "Apply Squeeze" at bounding box center [494, 138] width 114 height 21
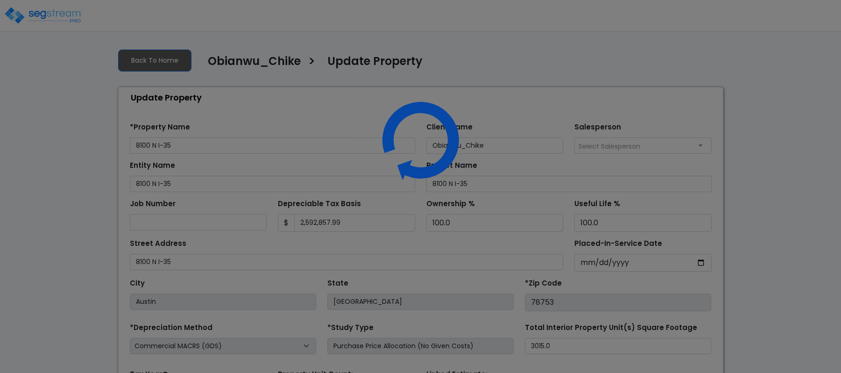
select select "2024"
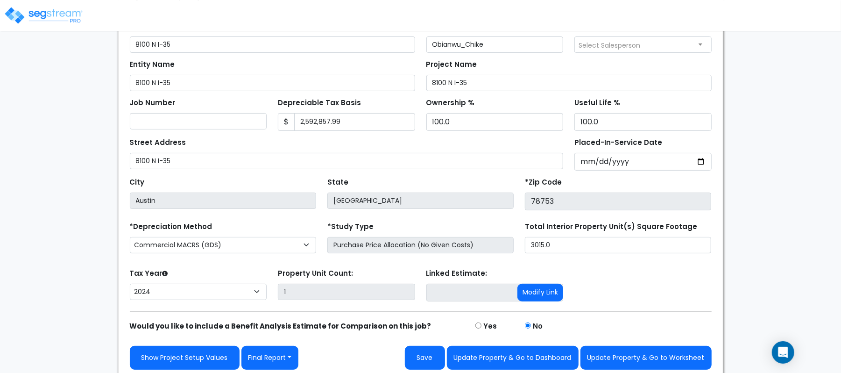
scroll to position [107, 0]
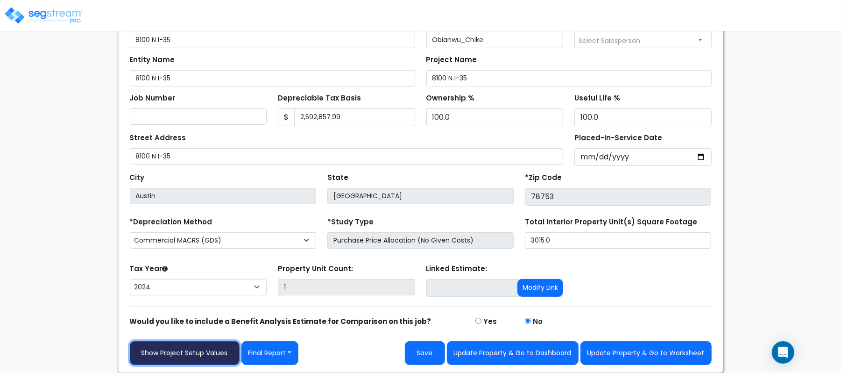
click at [178, 354] on link "Show Project Setup Values" at bounding box center [185, 353] width 110 height 24
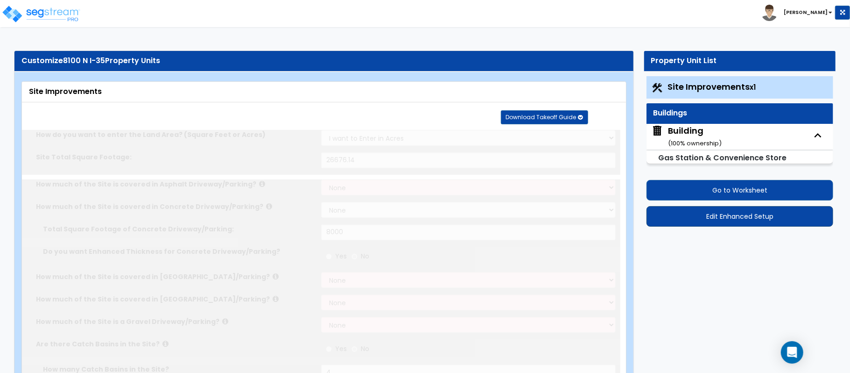
select select "2"
type input "26676.14"
select select "2"
type input "8000"
radio input "true"
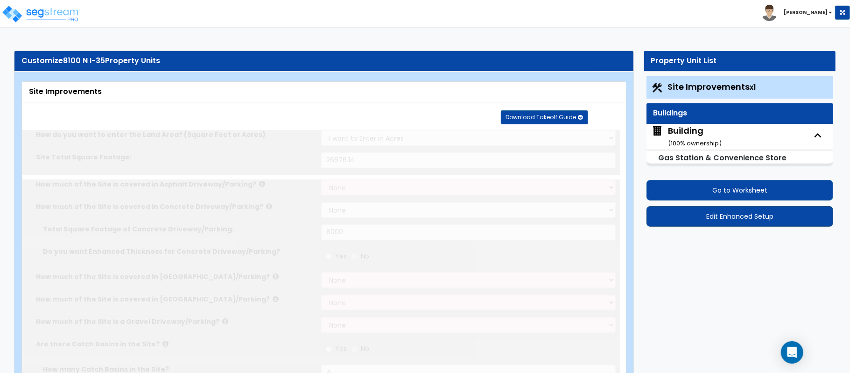
type input "4"
radio input "true"
type input "100"
radio input "true"
type input "20"
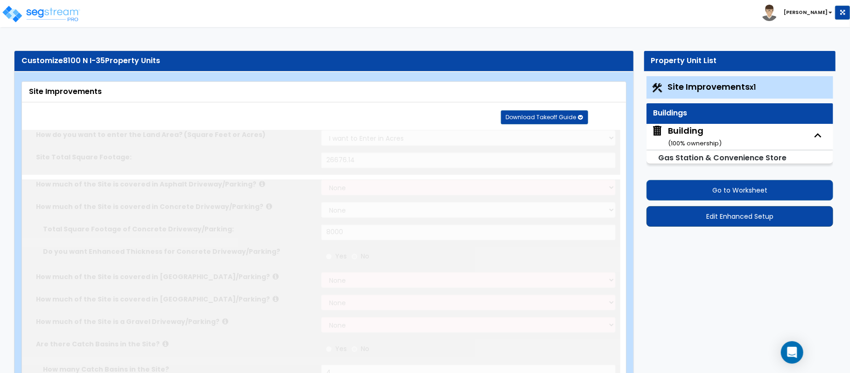
radio input "true"
type input "1"
radio input "true"
select select "1"
type input "7"
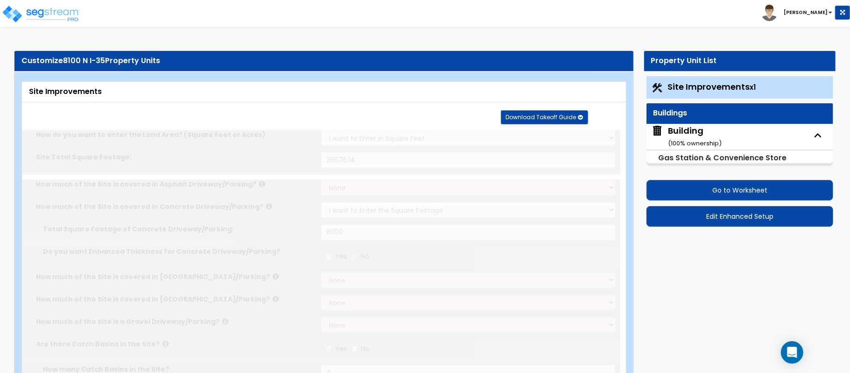
radio input "true"
select select "1"
type input "7"
radio input "true"
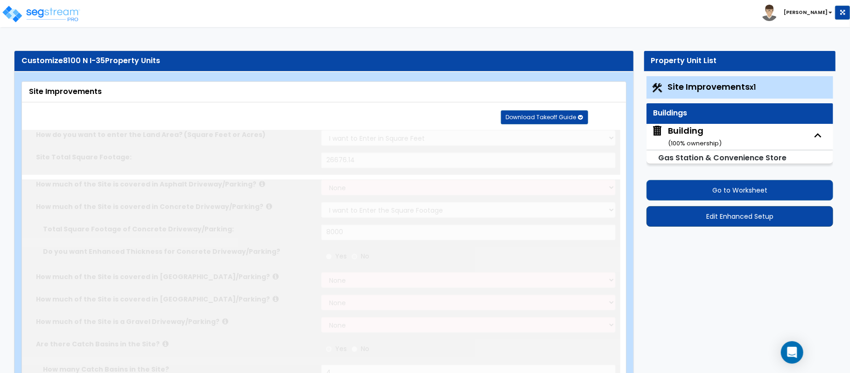
type input "300"
radio input "true"
select select "1"
type input "30"
select select "4"
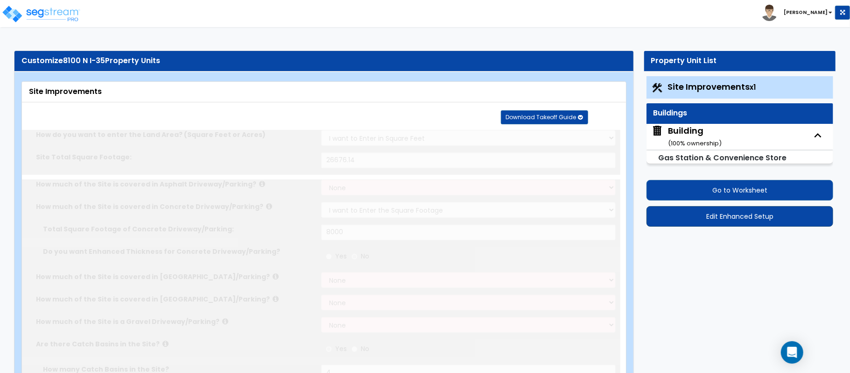
type input "1"
select select "1"
radio input "true"
type input "3"
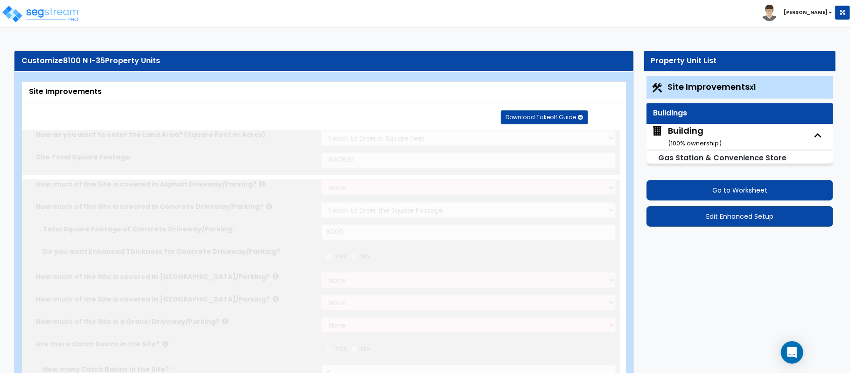
type input "12"
radio input "true"
type input "1"
type input "1762"
select select "4"
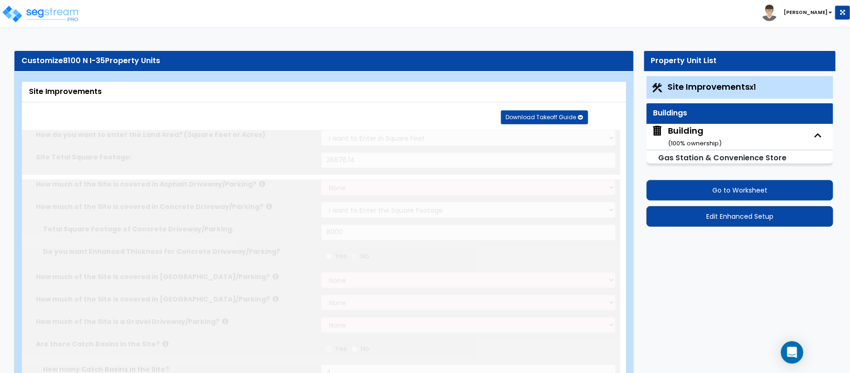
select select "4"
radio input "true"
type input "1"
radio input "true"
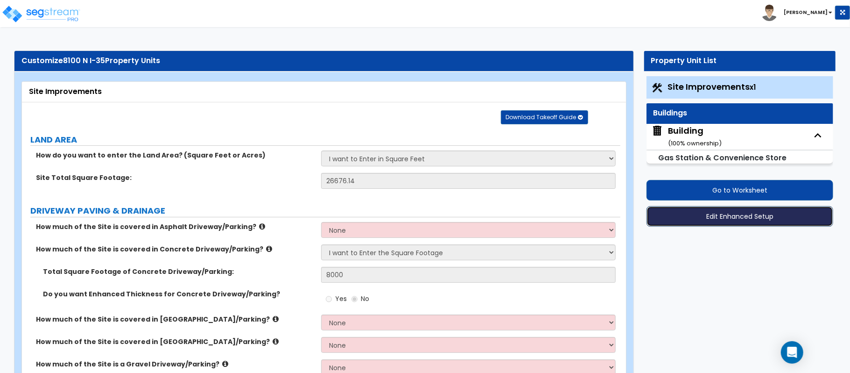
click at [736, 217] on button "Edit Enhanced Setup" at bounding box center [740, 216] width 187 height 21
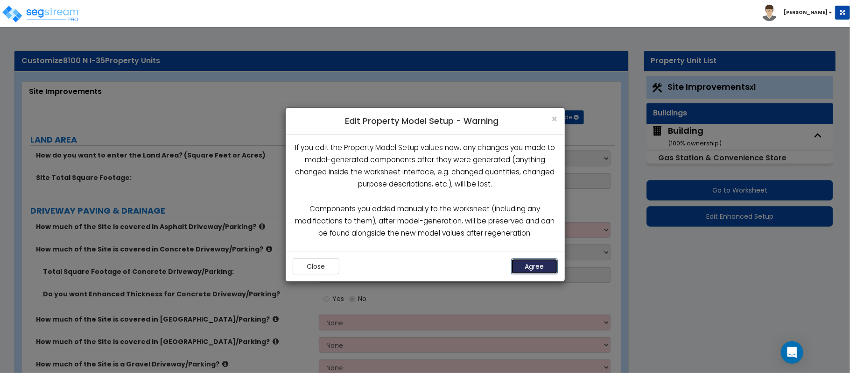
click at [533, 268] on button "Agree" at bounding box center [534, 266] width 47 height 16
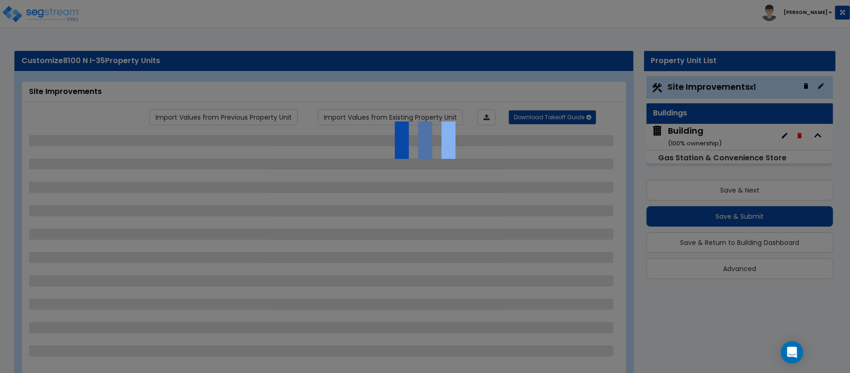
select select "2"
select select "1"
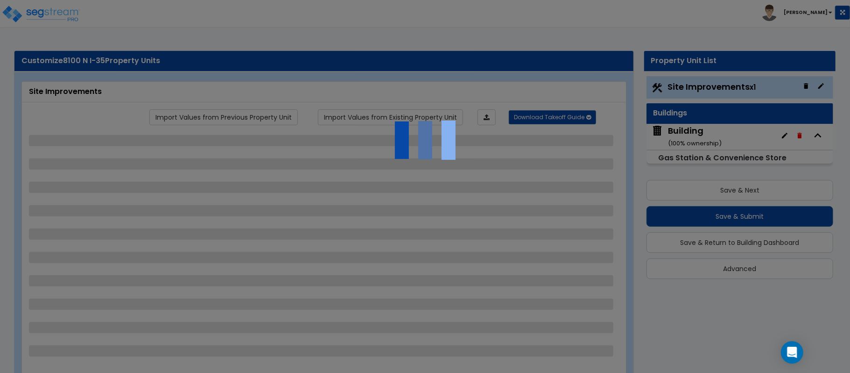
select select "4"
select select "1"
select select "4"
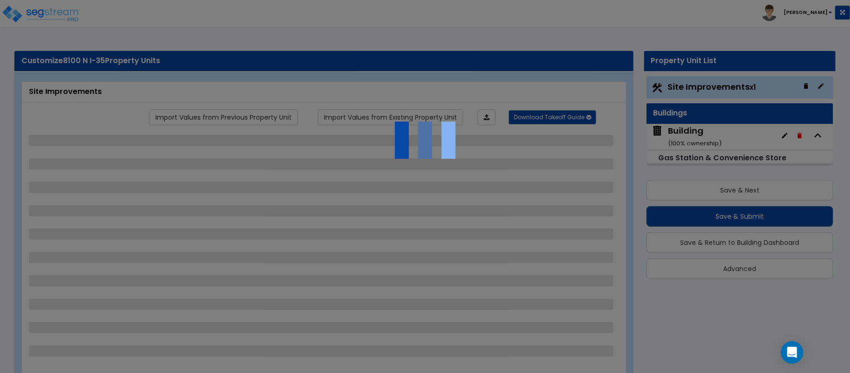
select select "2"
select select "1"
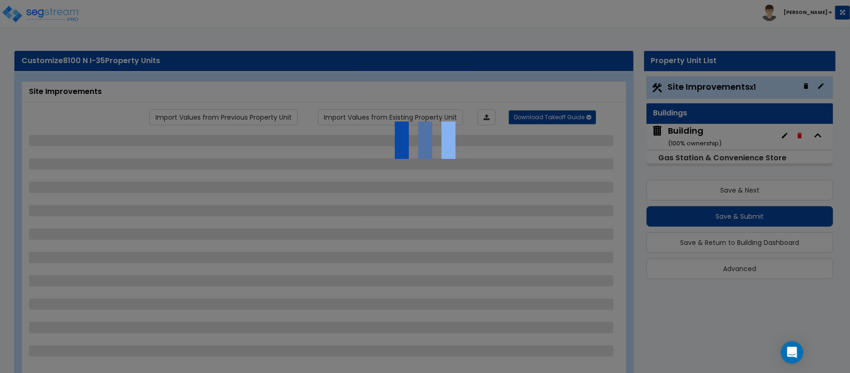
select select "4"
select select "1"
select select "4"
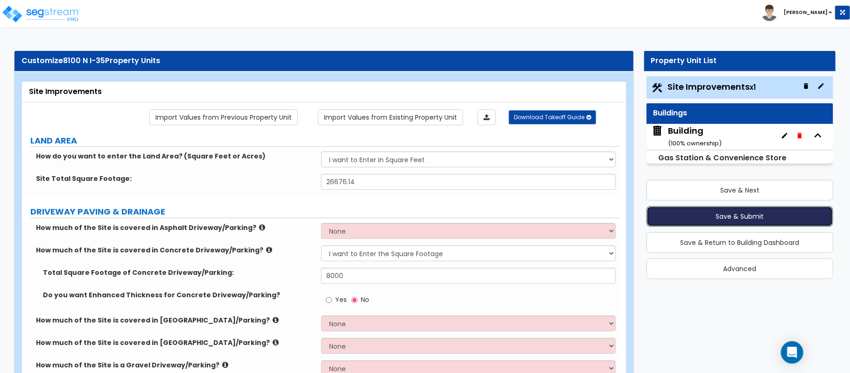
click at [702, 215] on button "Save & Submit" at bounding box center [740, 216] width 187 height 21
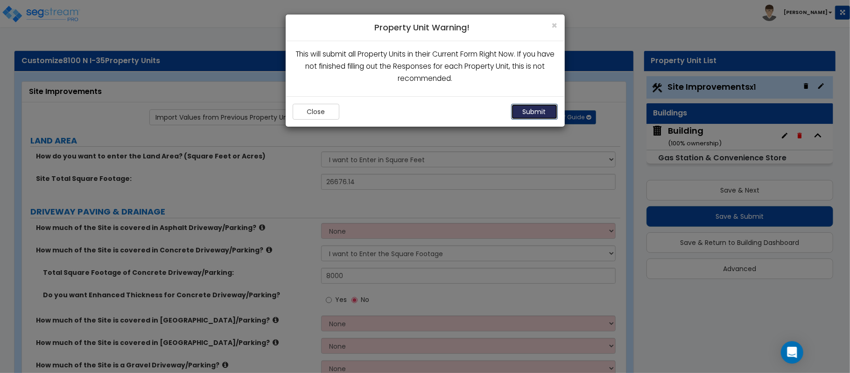
click at [538, 112] on button "Submit" at bounding box center [534, 112] width 47 height 16
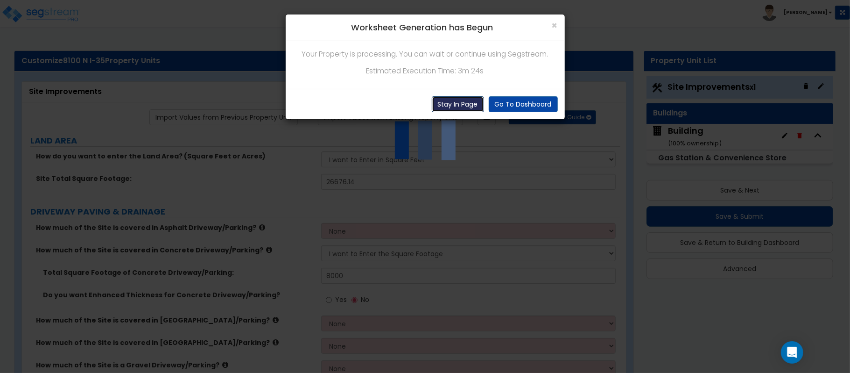
click at [448, 108] on button "Stay In Page" at bounding box center [458, 104] width 52 height 16
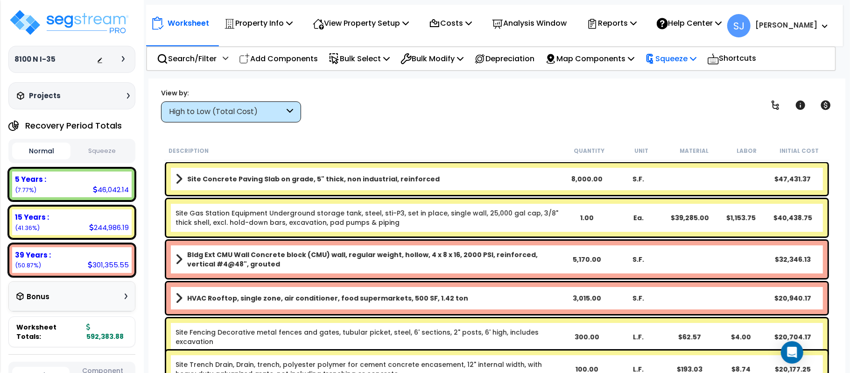
click at [697, 68] on div "Squeeze" at bounding box center [670, 59] width 51 height 22
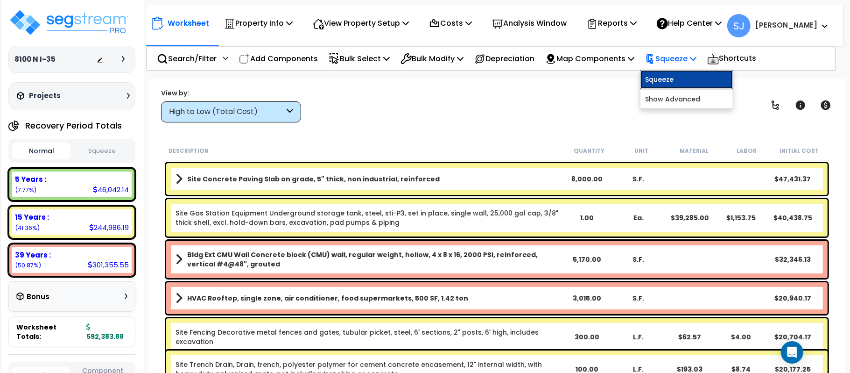
click at [686, 83] on link "Squeeze" at bounding box center [687, 79] width 92 height 19
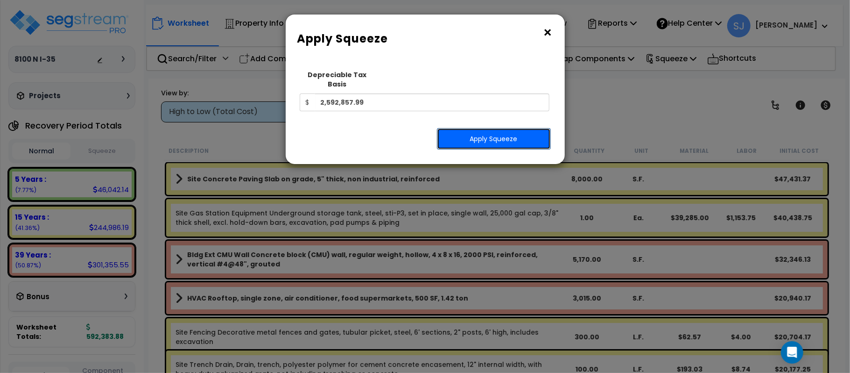
click at [516, 129] on button "Apply Squeeze" at bounding box center [494, 138] width 114 height 21
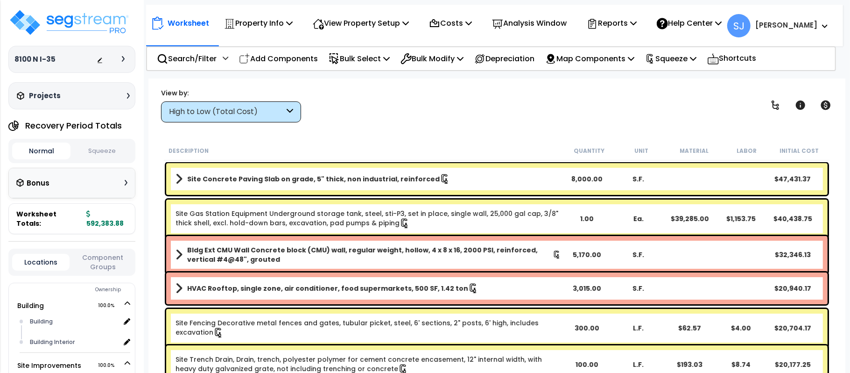
click at [99, 149] on button "Squeeze" at bounding box center [102, 151] width 58 height 16
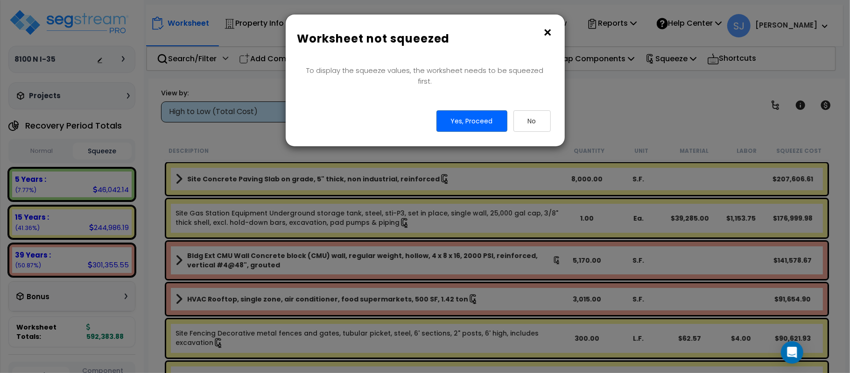
click at [544, 28] on button "×" at bounding box center [548, 32] width 10 height 15
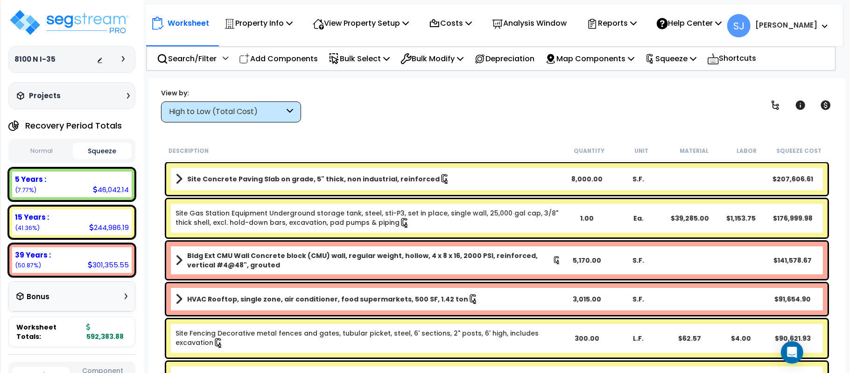
click at [116, 149] on button "Squeeze" at bounding box center [102, 150] width 58 height 17
click at [78, 217] on div "15 Years :" at bounding box center [72, 217] width 114 height 10
click at [75, 217] on div "15 Years :" at bounding box center [72, 217] width 114 height 10
click at [72, 215] on div "15 Years :" at bounding box center [72, 217] width 114 height 10
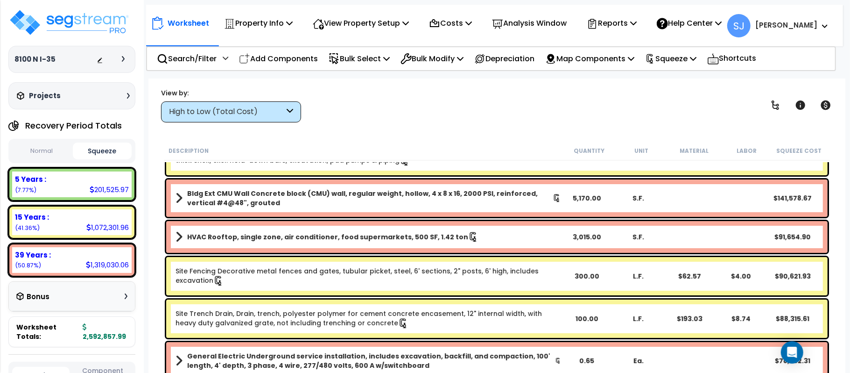
scroll to position [0, 0]
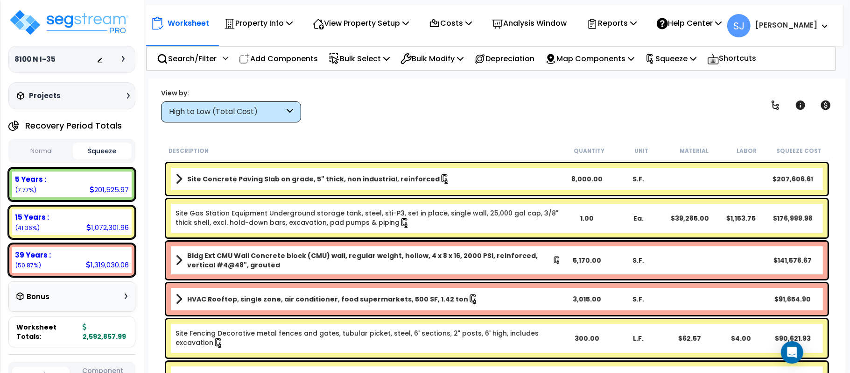
click at [101, 222] on div "1,072,301.96" at bounding box center [107, 227] width 42 height 10
click at [80, 209] on div "15 Years : 1,072,301.96 (41.36%)" at bounding box center [72, 222] width 120 height 26
click at [76, 226] on div "15 Years : 1,072,301.96 (41.36%)" at bounding box center [72, 222] width 120 height 26
click at [219, 114] on div "High to Low (Total Cost)" at bounding box center [226, 111] width 115 height 11
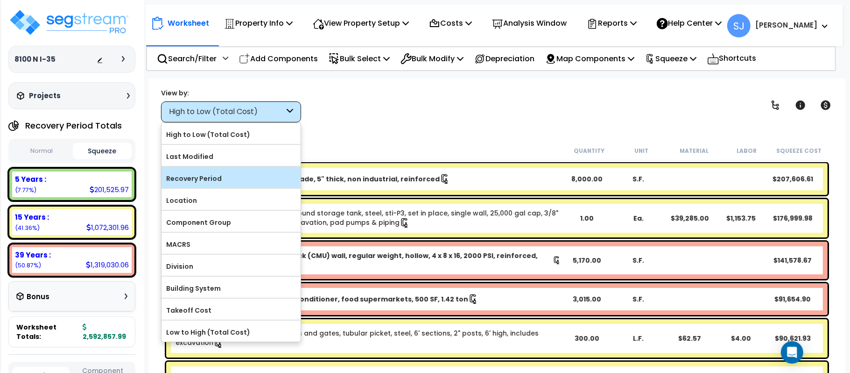
click at [228, 177] on label "Recovery Period" at bounding box center [231, 178] width 139 height 14
click at [0, 0] on input "Recovery Period" at bounding box center [0, 0] width 0 height 0
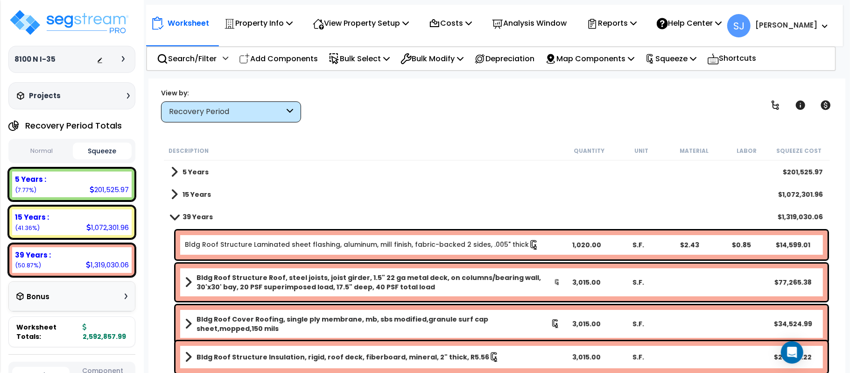
click at [92, 223] on div "1,072,301.96" at bounding box center [107, 227] width 42 height 10
click at [208, 194] on b "15 Years" at bounding box center [197, 194] width 28 height 9
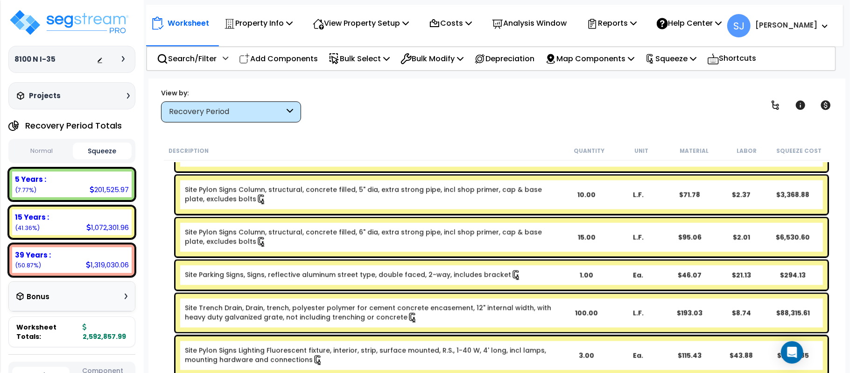
scroll to position [1129, 0]
